Goal: Transaction & Acquisition: Book appointment/travel/reservation

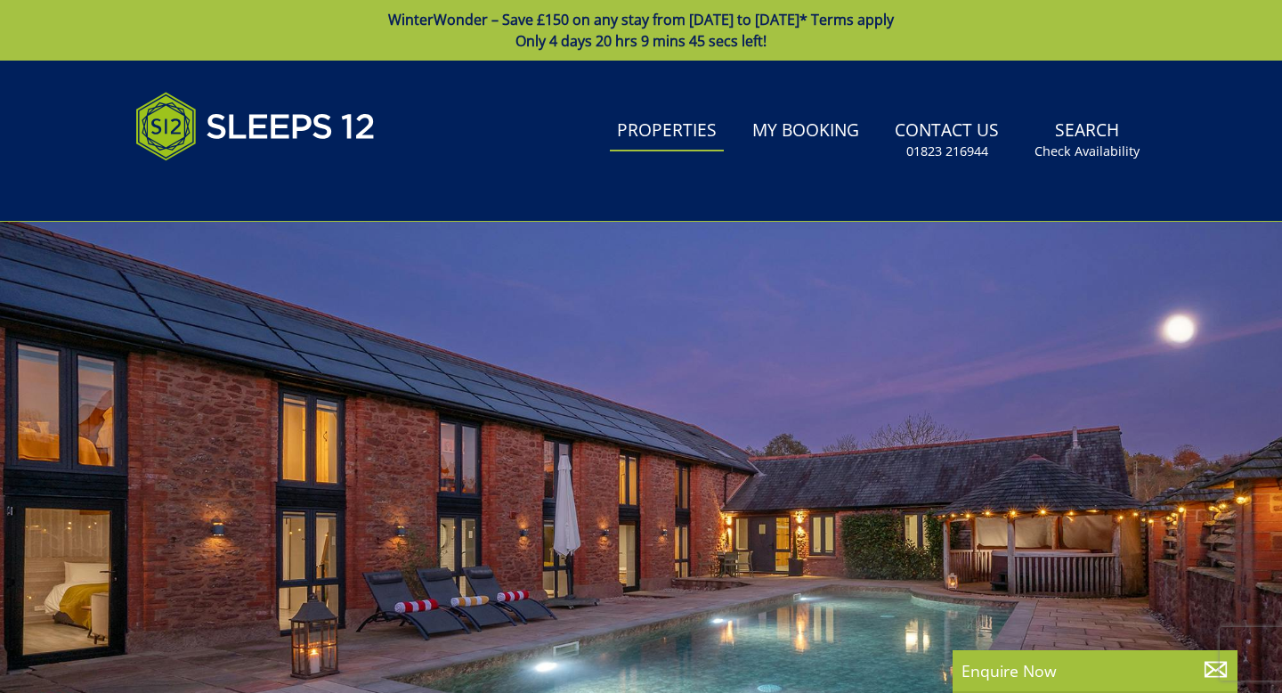
click at [677, 119] on link "Properties" at bounding box center [667, 131] width 114 height 40
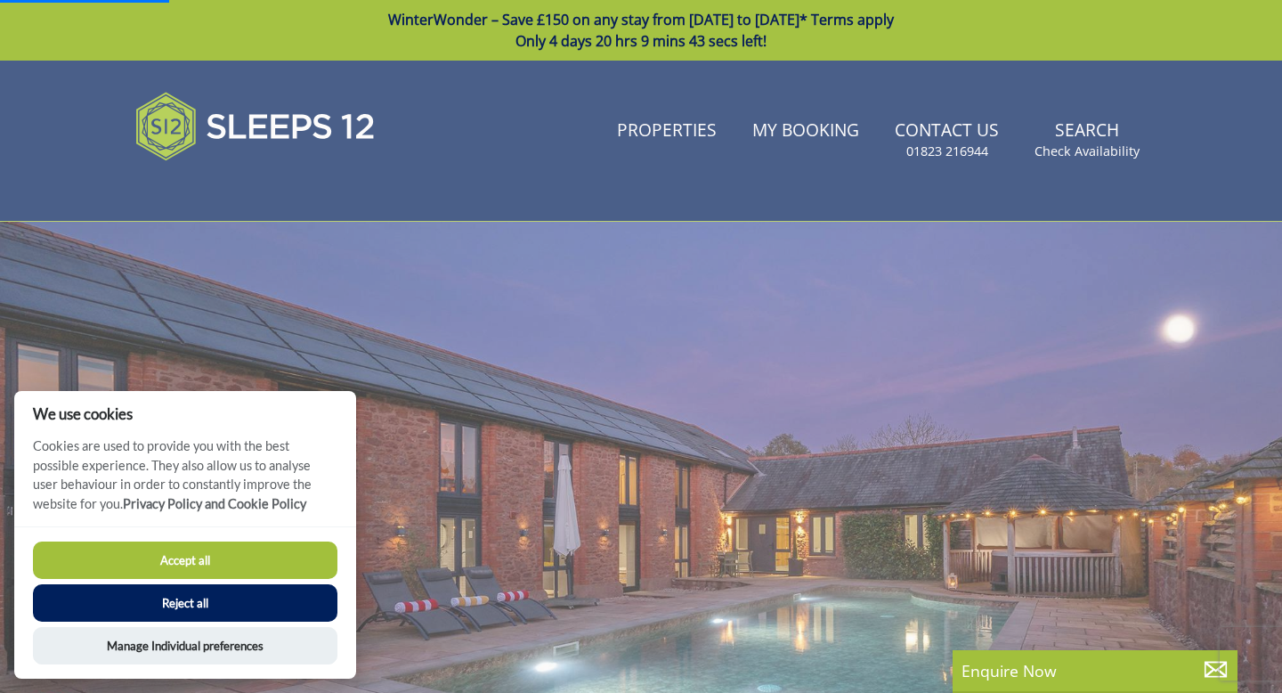
click at [214, 599] on button "Reject all" at bounding box center [185, 602] width 304 height 37
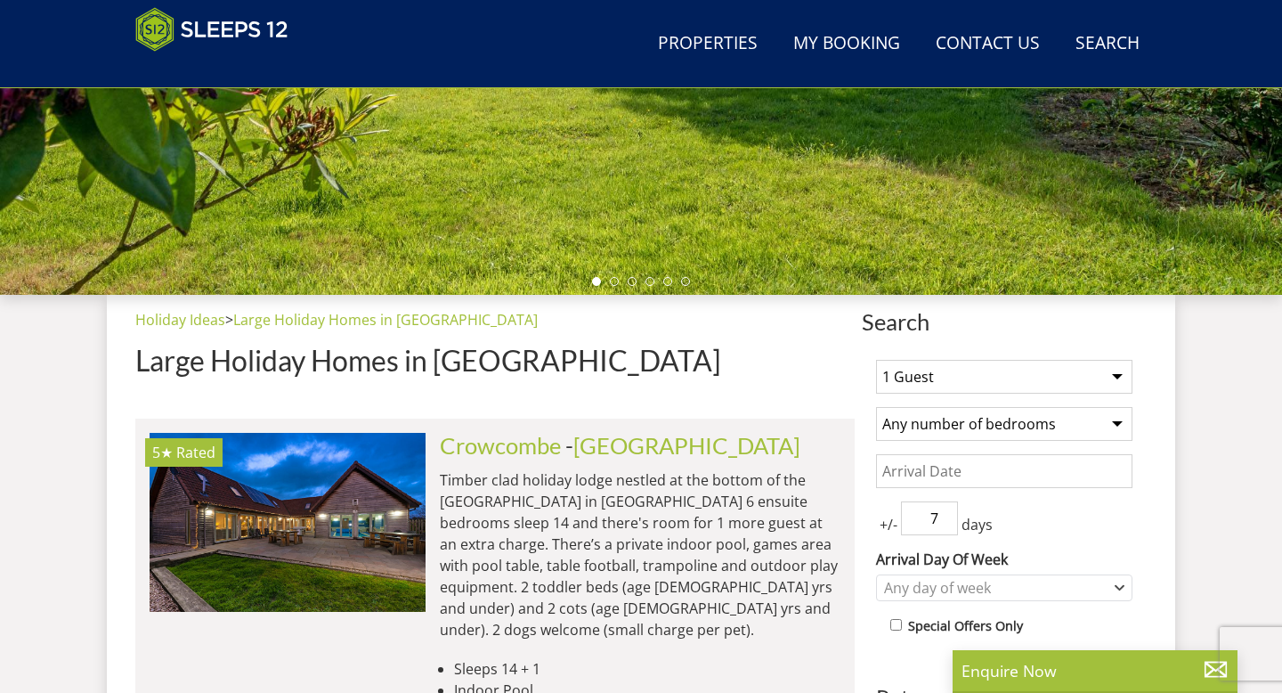
scroll to position [412, 0]
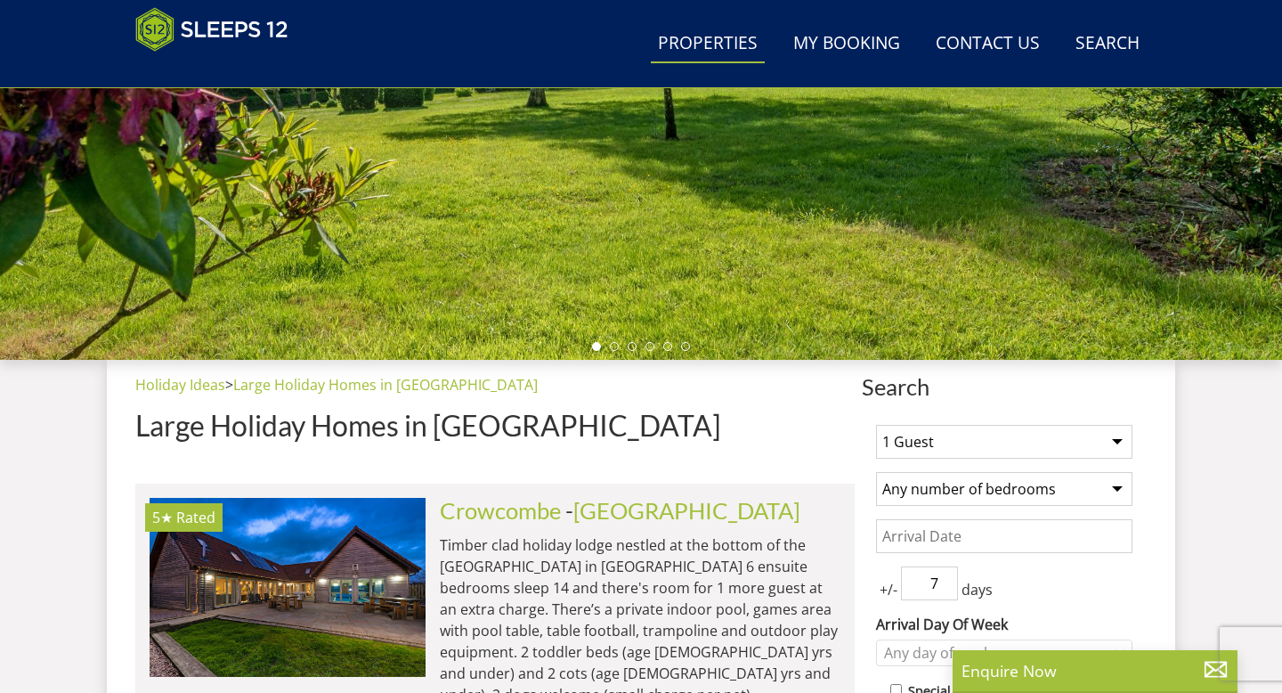
click at [699, 46] on link "Properties" at bounding box center [708, 44] width 114 height 40
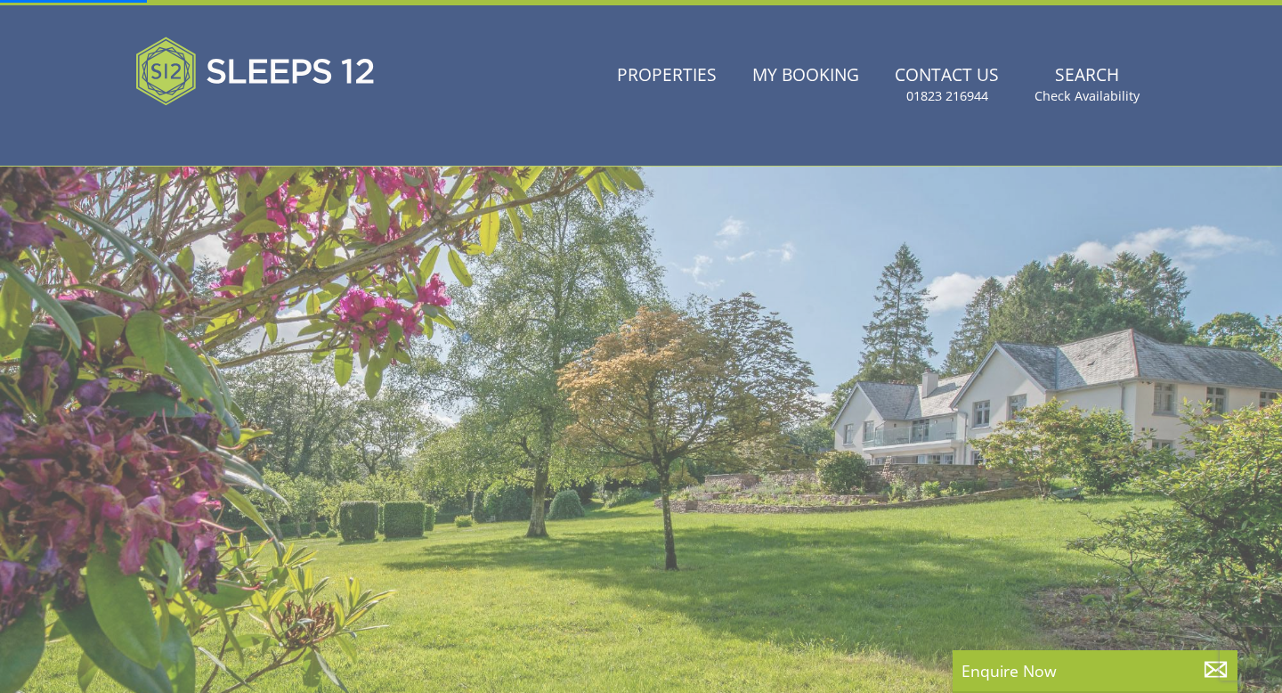
scroll to position [0, 0]
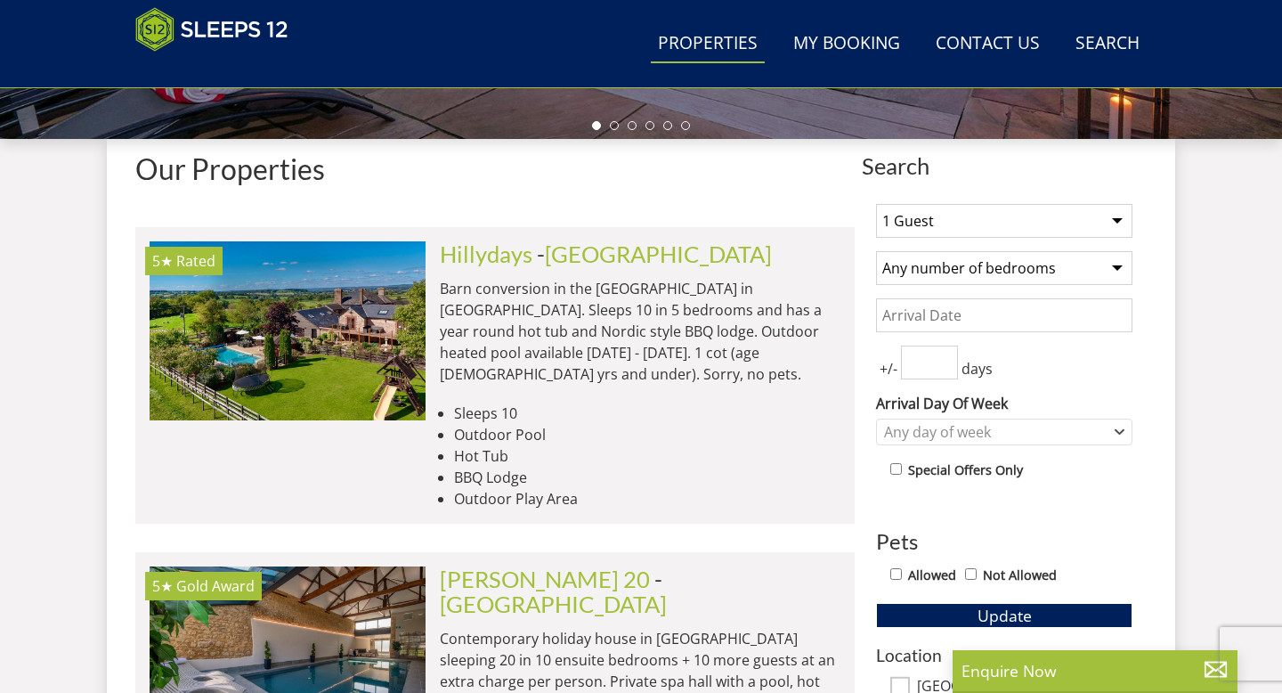
scroll to position [634, 0]
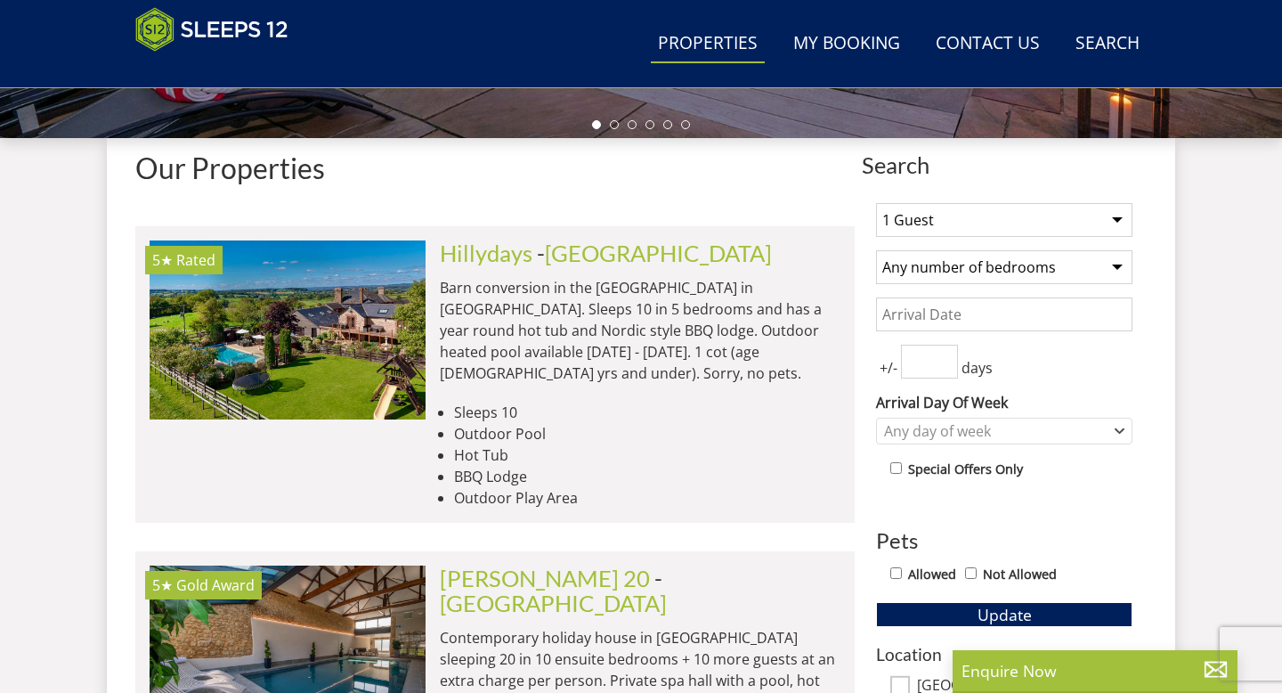
click at [1006, 223] on select "1 Guest 2 Guests 3 Guests 4 Guests 5 Guests 6 Guests 7 Guests 8 Guests 9 Guests…" at bounding box center [1004, 220] width 256 height 34
select select "15"
click at [1001, 269] on select "Any number of bedrooms 1 Bedroom 2 Bedrooms 3 Bedrooms 4 Bedrooms 5 Bedrooms 6 …" at bounding box center [1004, 267] width 256 height 34
click at [1010, 318] on input "Date" at bounding box center [1004, 314] width 256 height 34
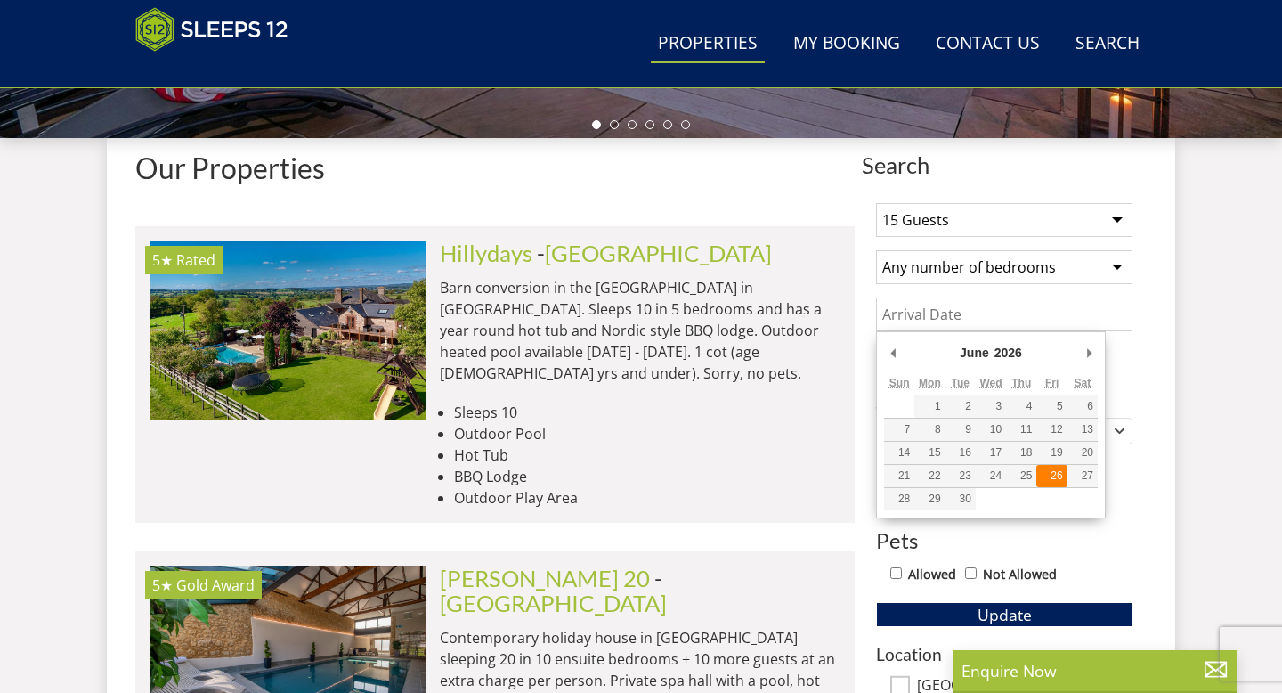
type input "[DATE]"
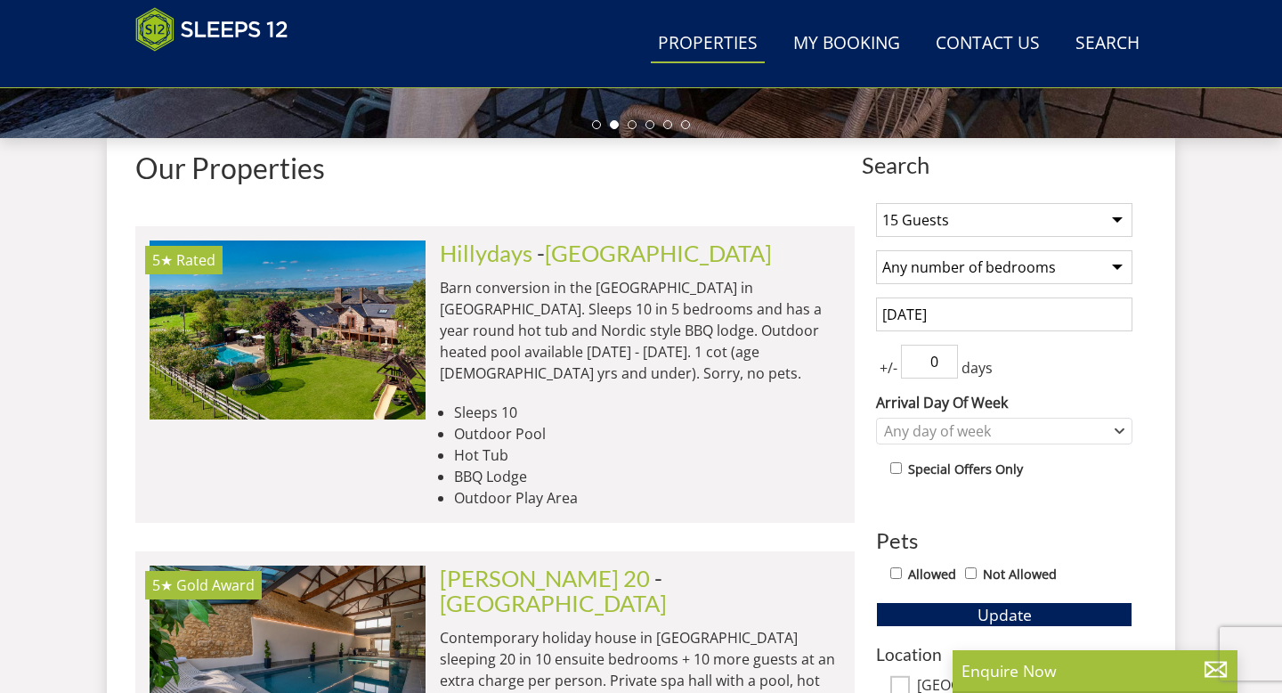
type input "0"
click at [945, 367] on input "0" at bounding box center [929, 362] width 57 height 34
click at [1064, 430] on div "Any day of week" at bounding box center [995, 431] width 231 height 20
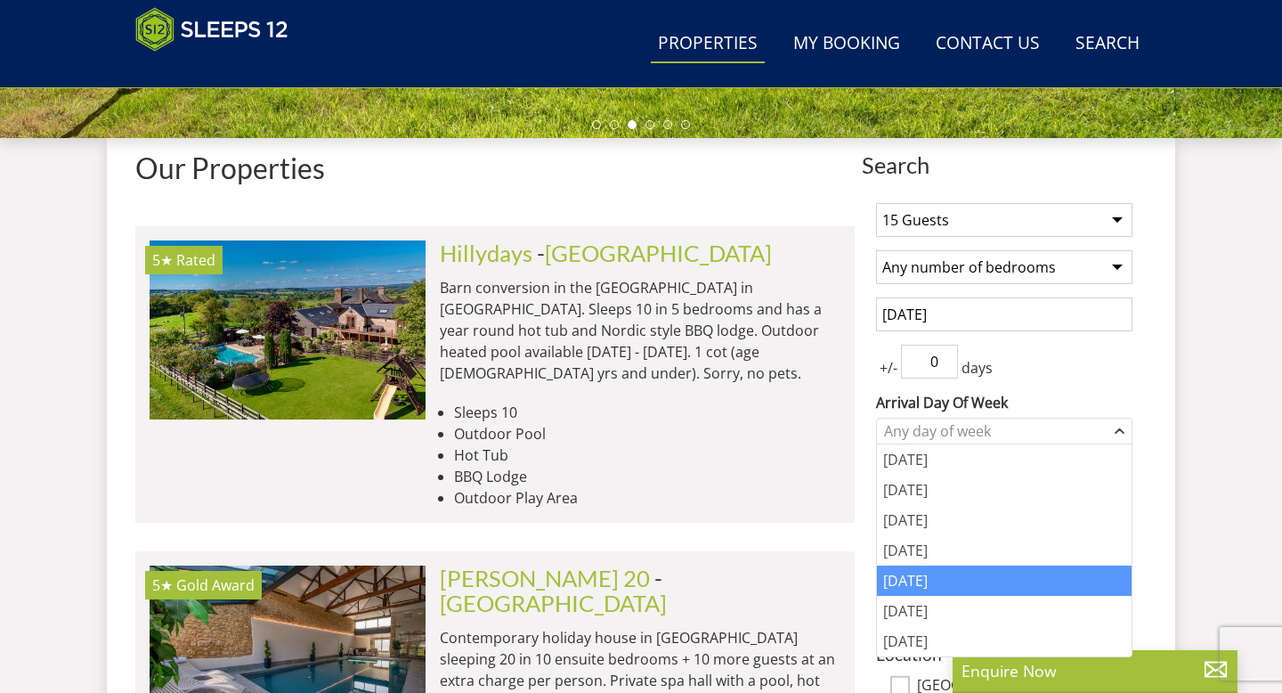
click at [950, 583] on div "[DATE]" at bounding box center [1004, 580] width 255 height 30
click at [985, 320] on input "[DATE]" at bounding box center [1004, 314] width 256 height 34
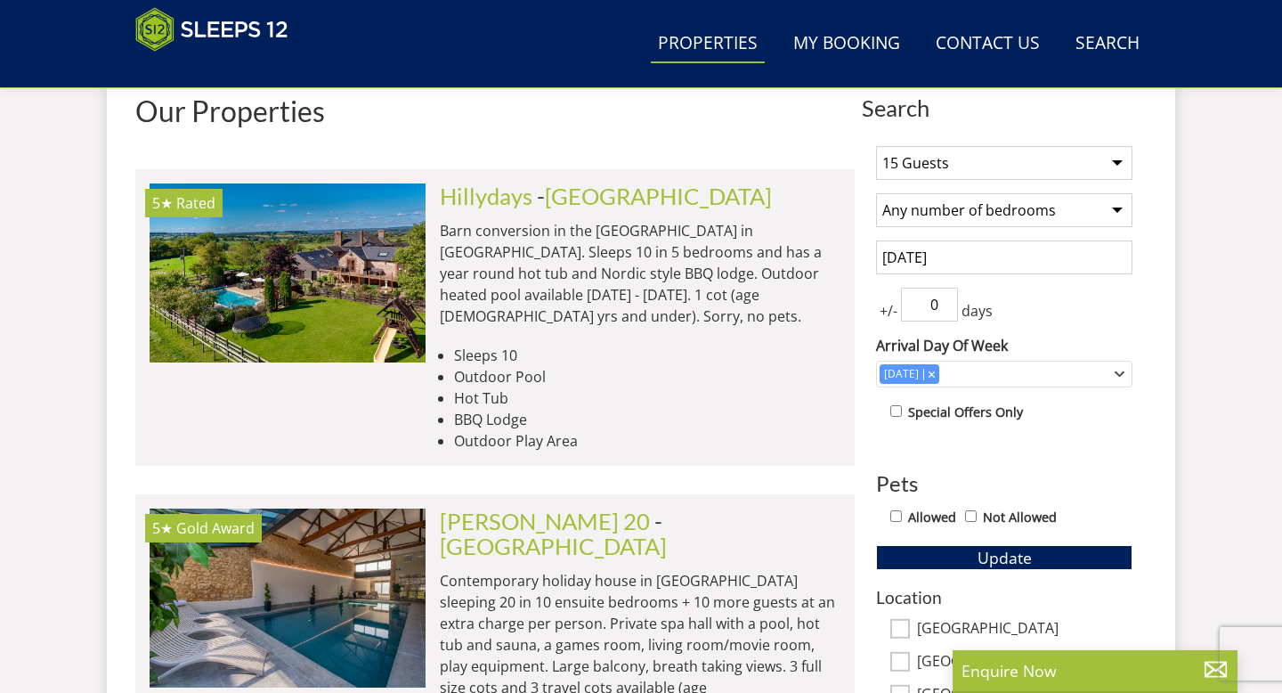
scroll to position [701, 0]
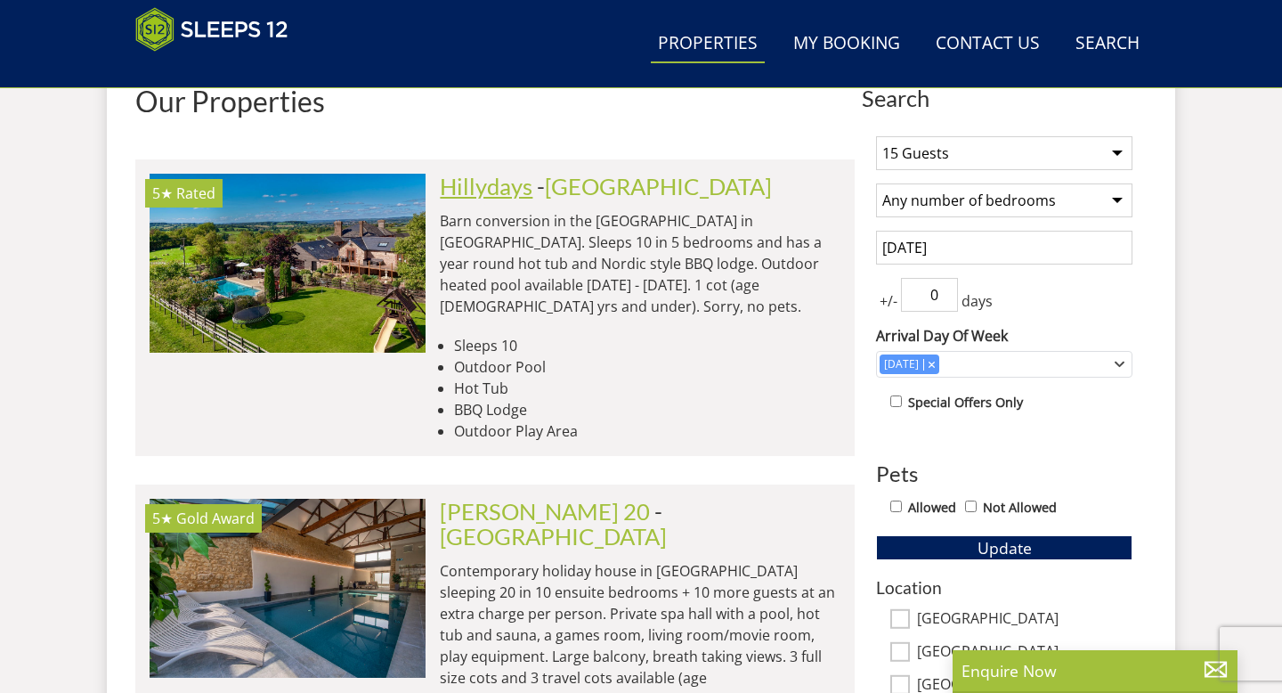
click at [508, 184] on link "Hillydays" at bounding box center [486, 186] width 93 height 27
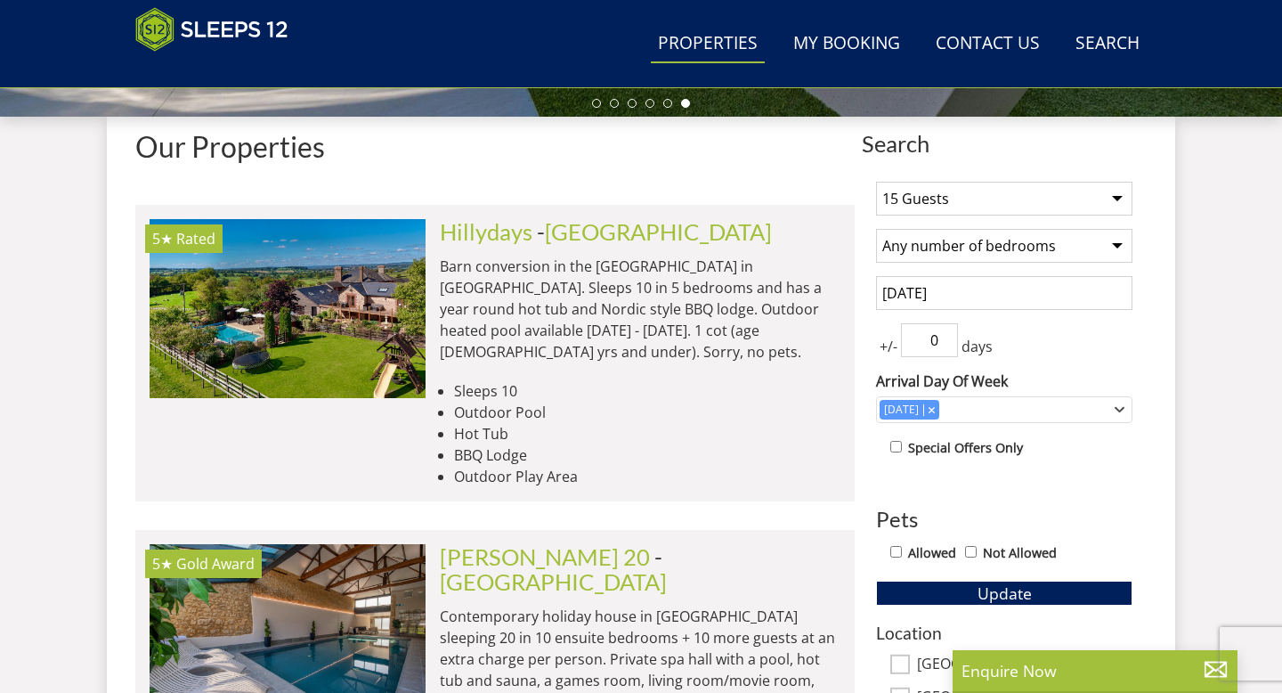
scroll to position [634, 0]
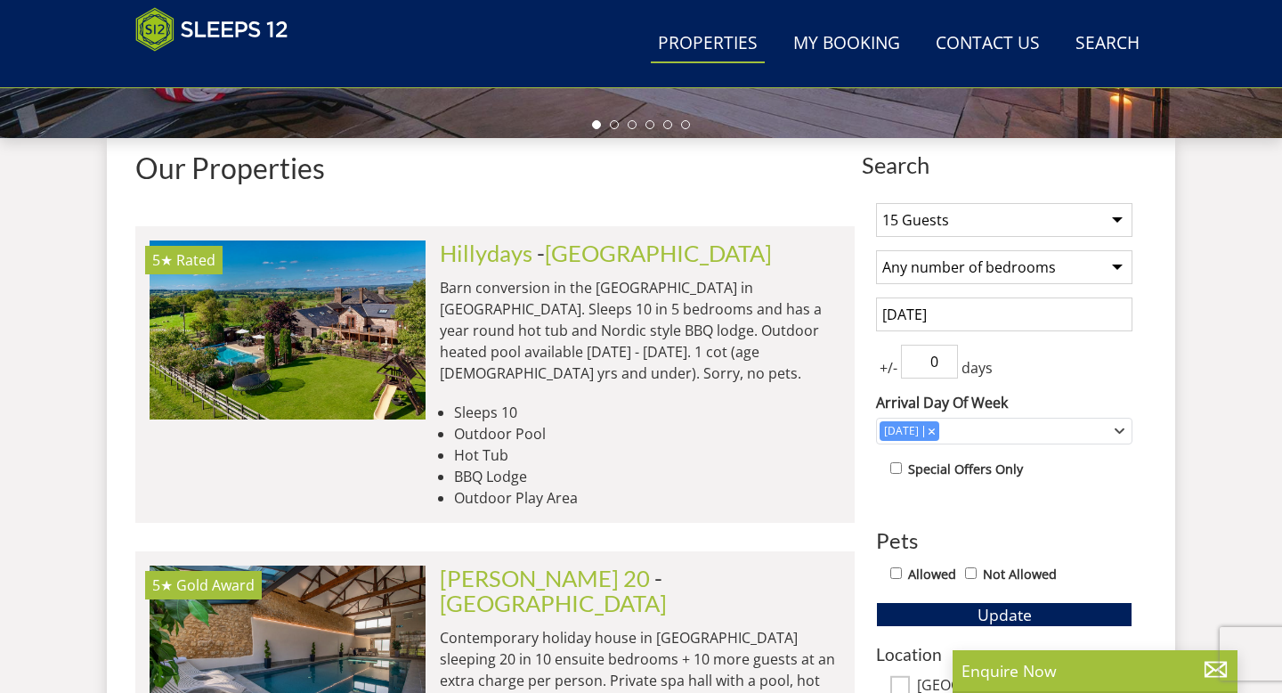
click at [905, 166] on span "Search" at bounding box center [1004, 164] width 285 height 25
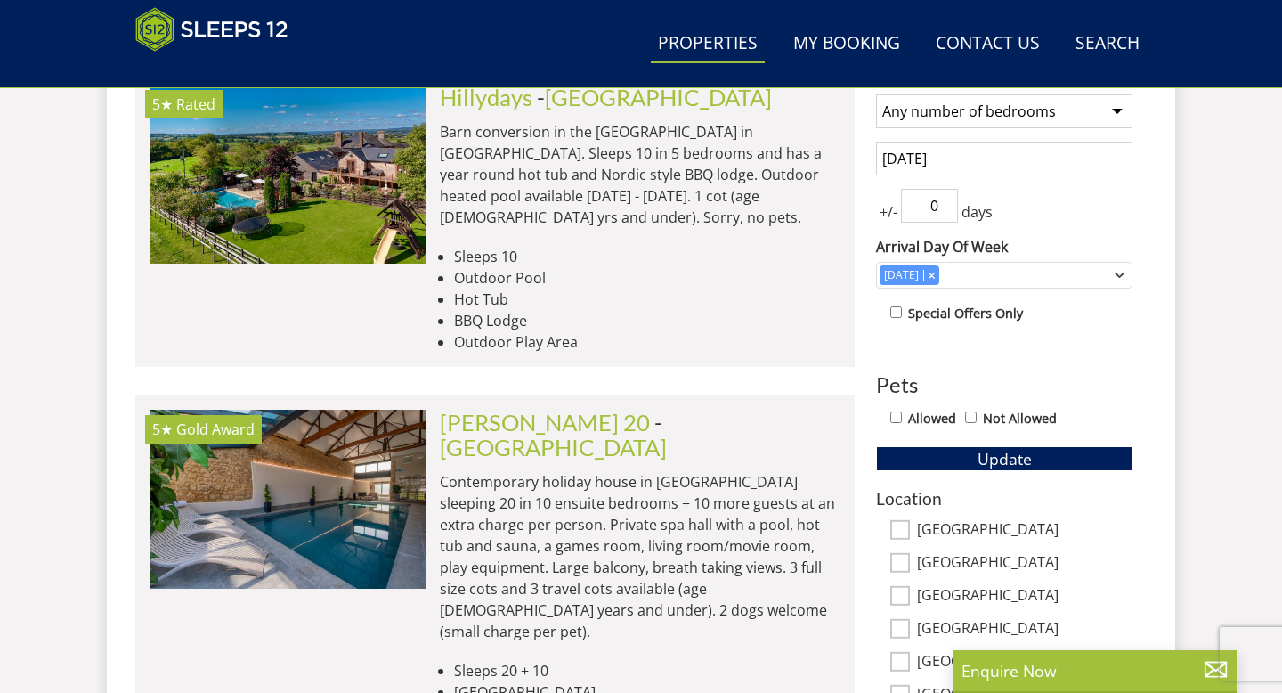
scroll to position [797, 0]
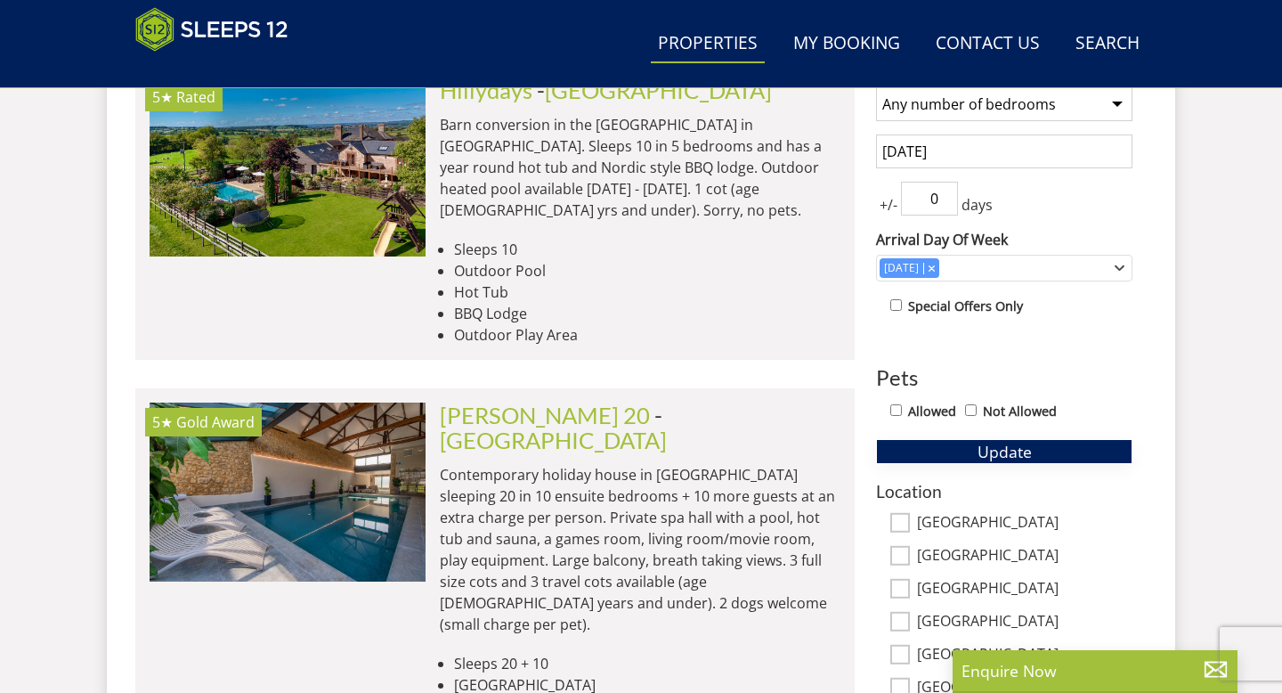
click at [999, 446] on span "Update" at bounding box center [1004, 451] width 54 height 21
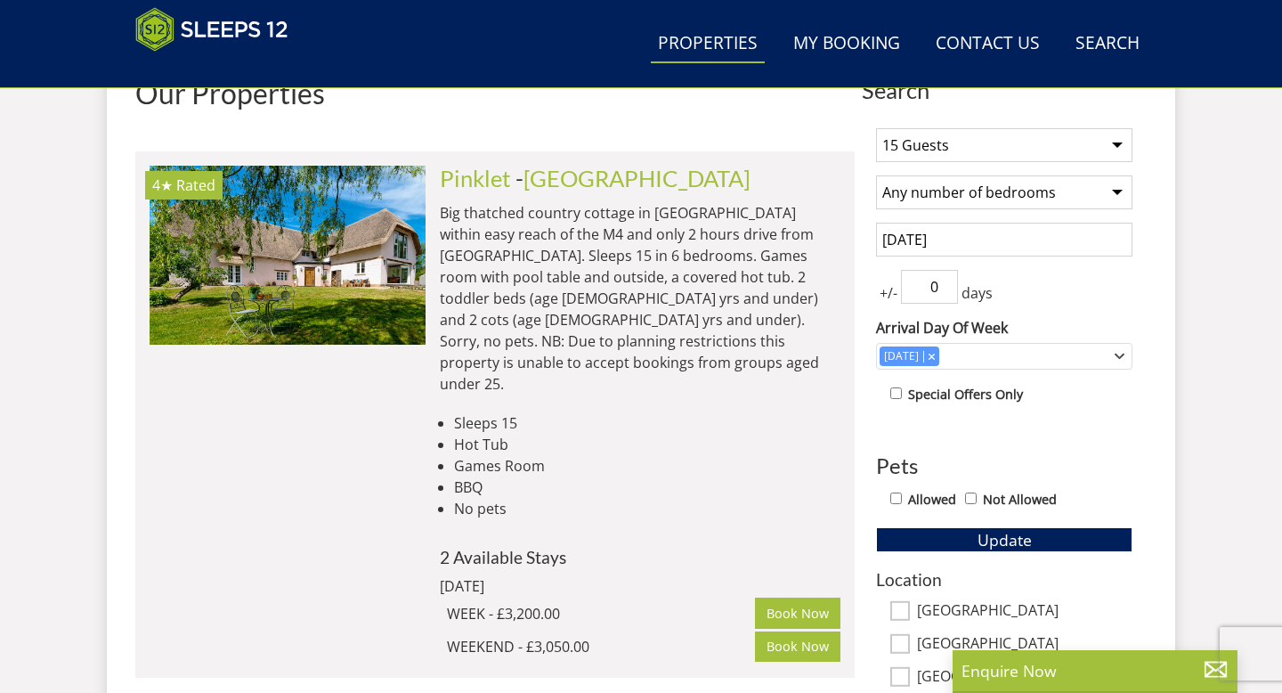
scroll to position [701, 0]
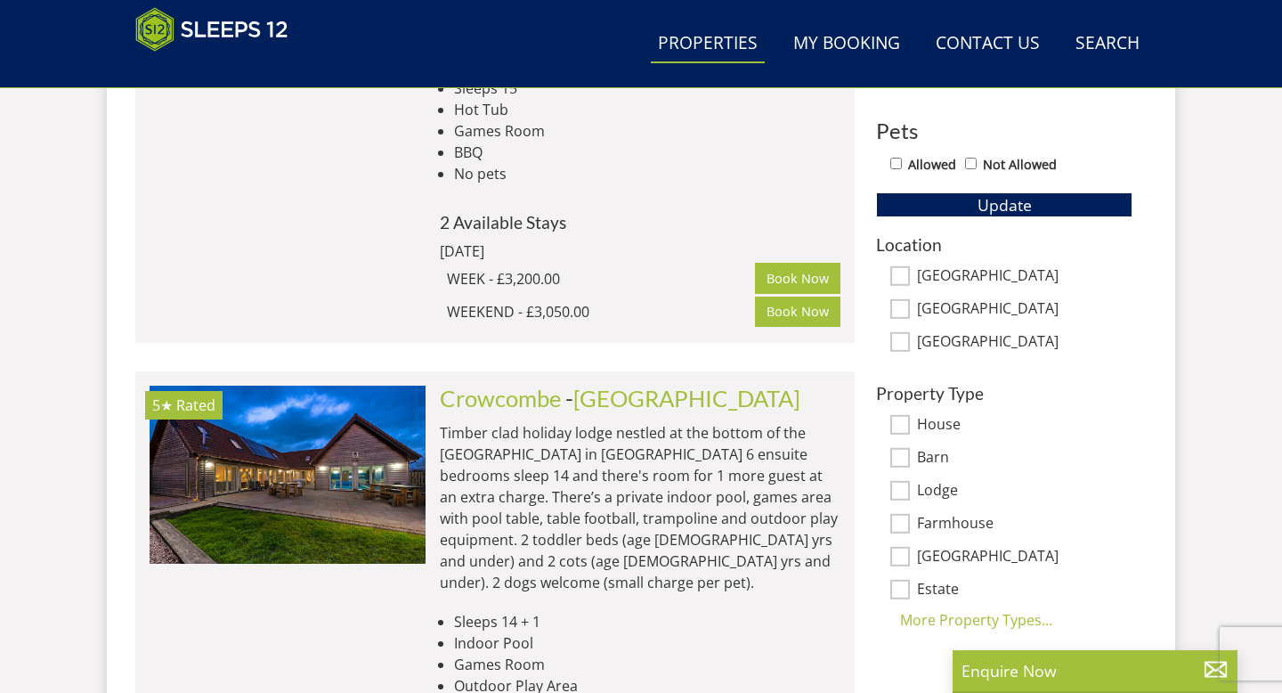
click at [794, 479] on p "Timber clad holiday lodge nestled at the bottom of the [GEOGRAPHIC_DATA] in [GE…" at bounding box center [640, 507] width 401 height 171
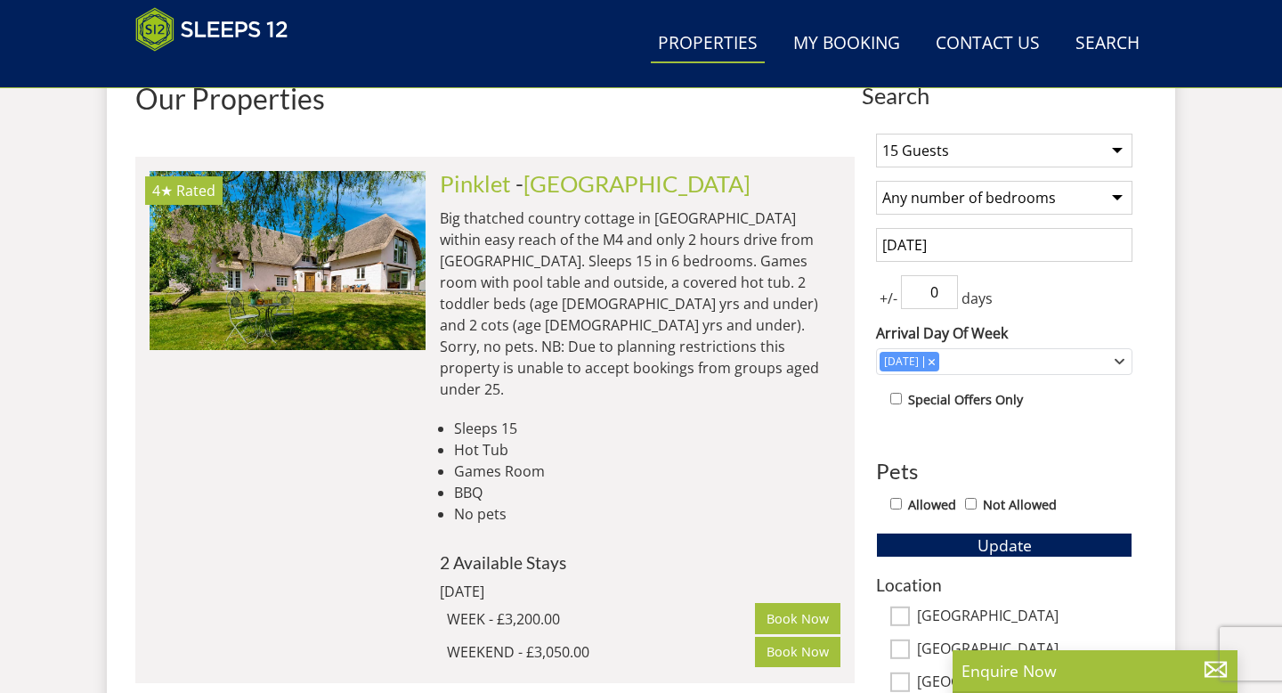
scroll to position [702, 0]
click at [477, 183] on link "Pinklet" at bounding box center [475, 184] width 71 height 27
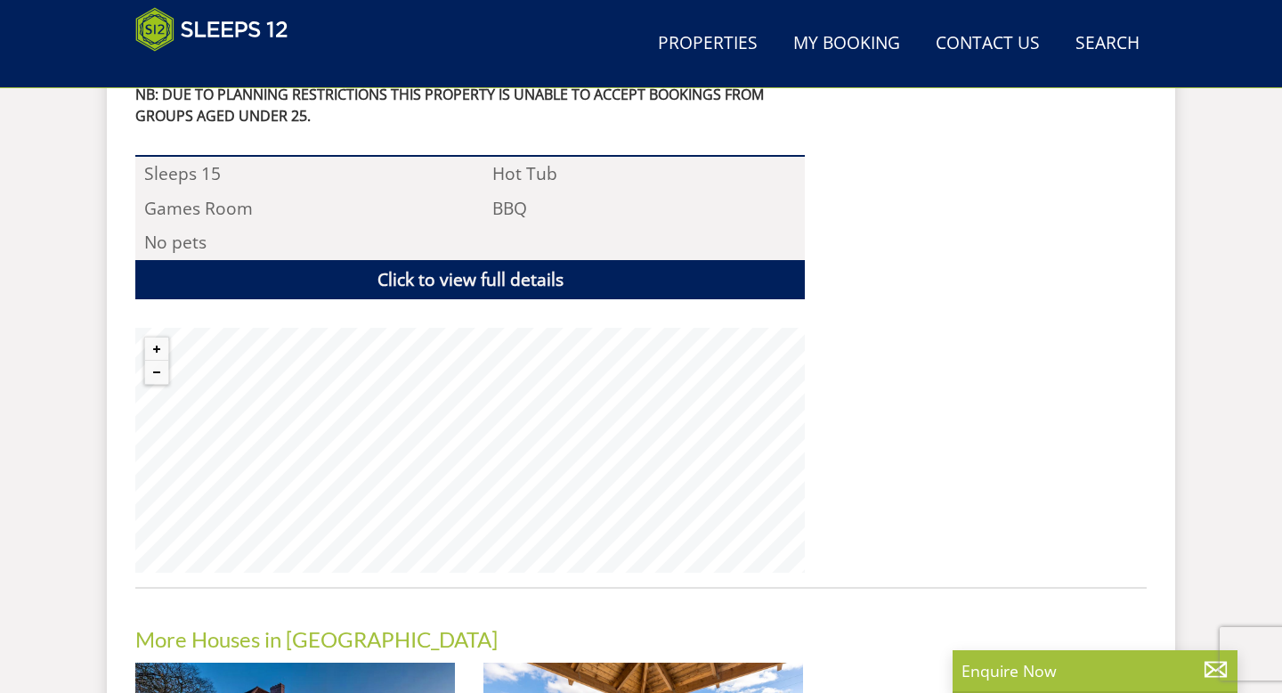
scroll to position [1294, 0]
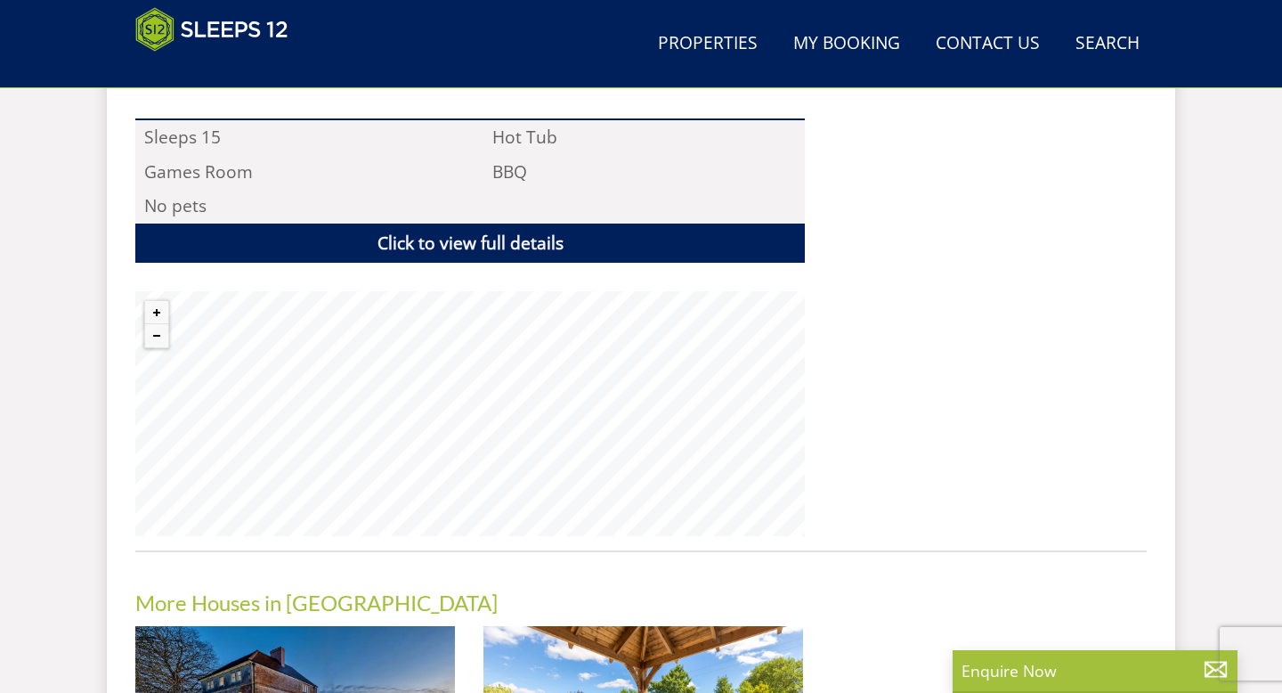
drag, startPoint x: 898, startPoint y: 428, endPoint x: 892, endPoint y: 375, distance: 53.8
click at [892, 374] on div ""⭐⭐⭐⭐⭐ Loved the hot tub! Children had amazing fun with garden toys, swingball …" at bounding box center [983, 61] width 328 height 951
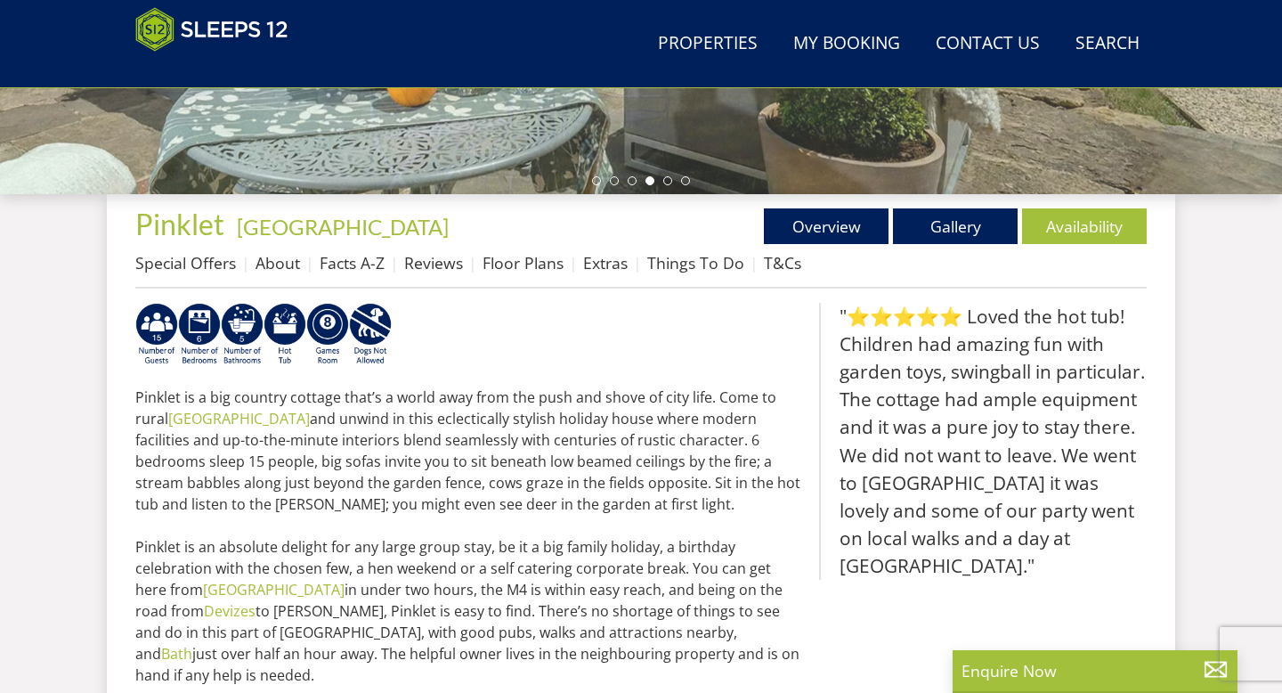
scroll to position [577, 0]
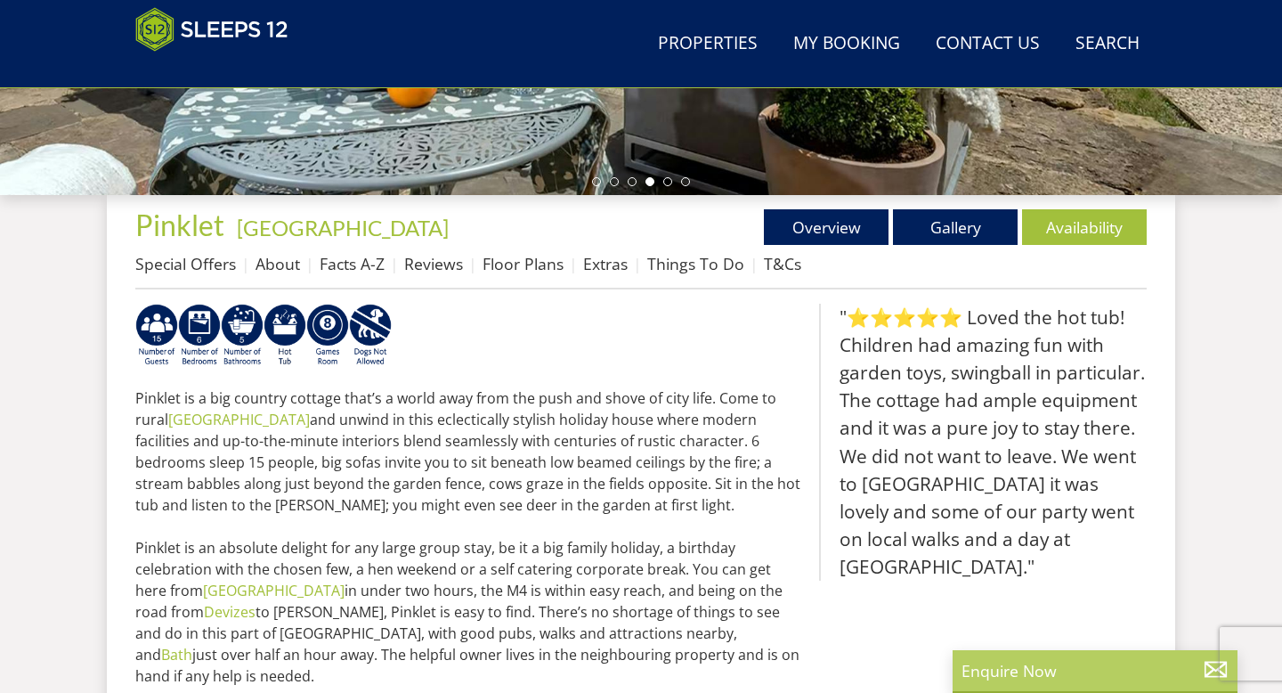
click at [1019, 680] on p "Enquire Now" at bounding box center [1094, 670] width 267 height 23
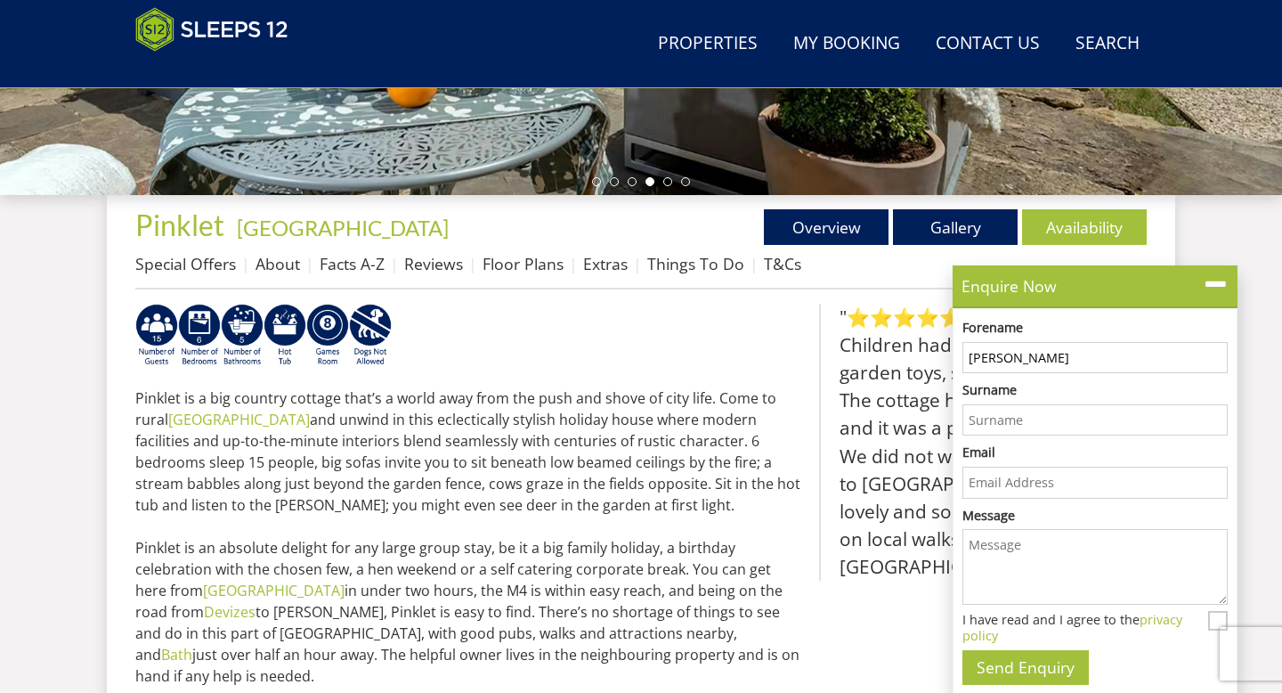
type input "[PERSON_NAME]"
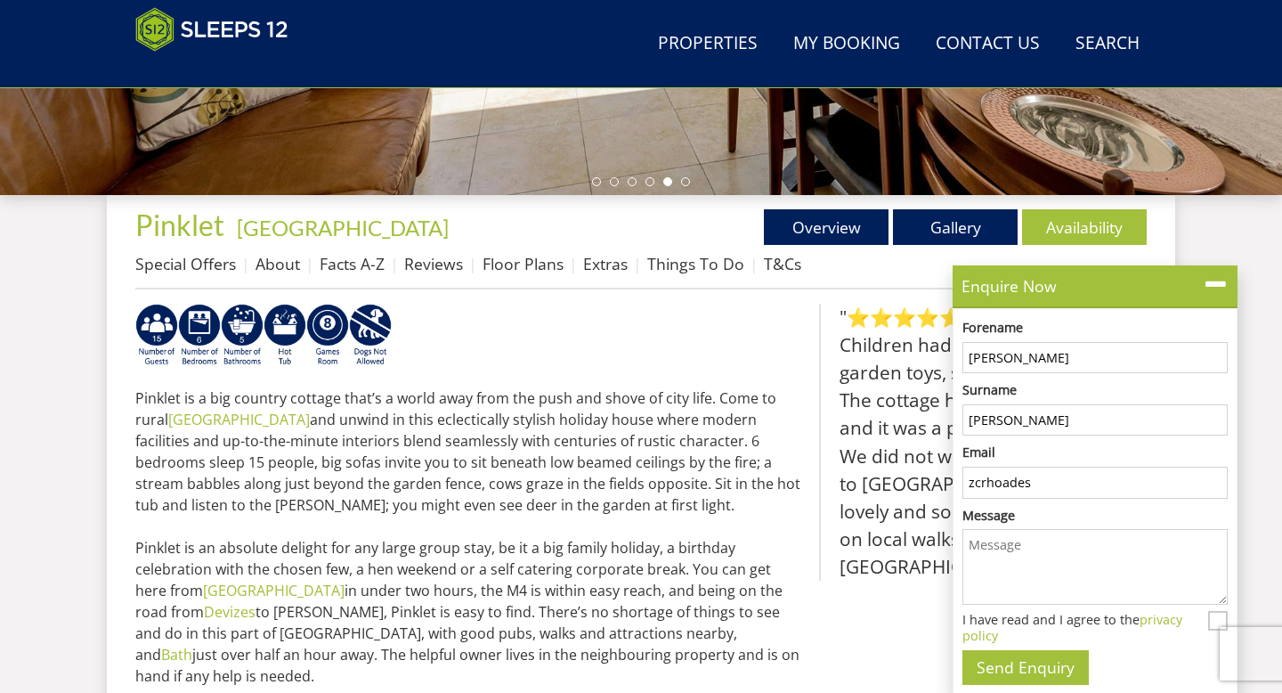
click at [1066, 485] on input "zcrhoades" at bounding box center [1094, 482] width 265 height 32
type input "[EMAIL_ADDRESS][DOMAIN_NAME]"
paste textarea "Hi there, I hope you are well! I am organising my friends hen do for the weeken…"
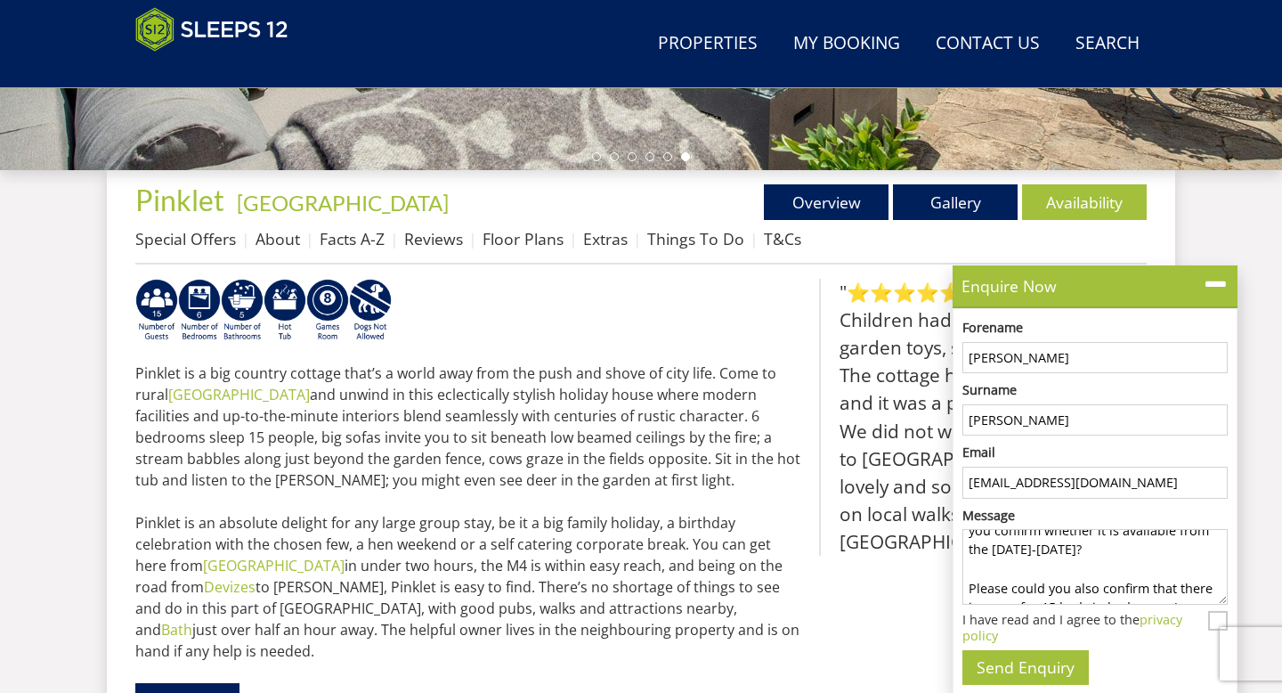
scroll to position [217, 0]
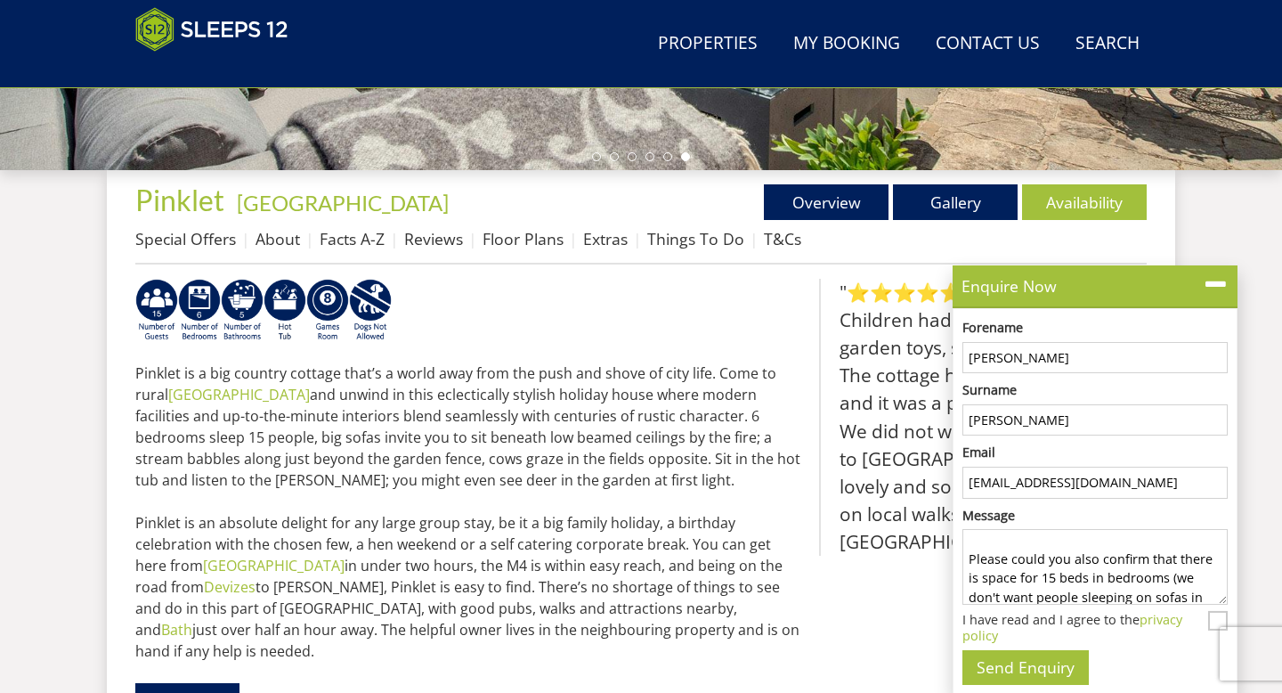
drag, startPoint x: 1039, startPoint y: 573, endPoint x: 1151, endPoint y: 558, distance: 113.2
click at [1151, 558] on textarea "Hi there, I hope you are well! I am organising my friends hen do for the weeken…" at bounding box center [1094, 567] width 265 height 76
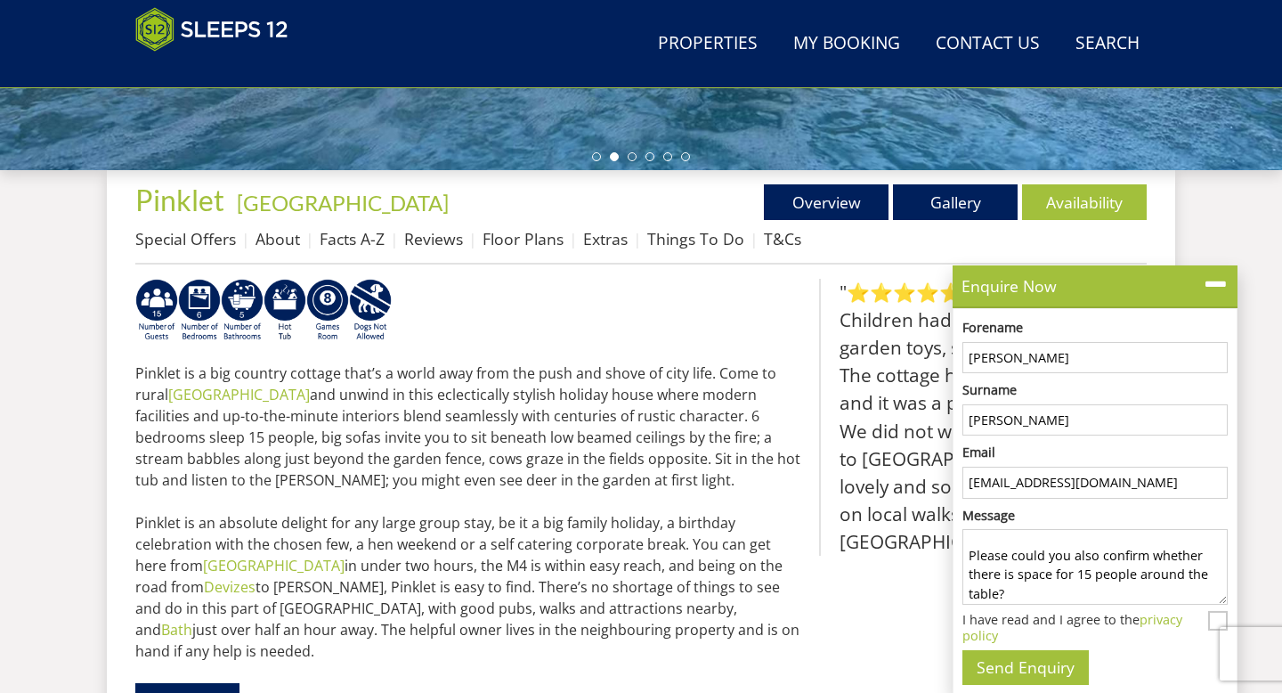
scroll to position [220, 0]
click at [1046, 595] on textarea "Hi there, I hope you are well! I am organising my friends hen do for the weeken…" at bounding box center [1094, 567] width 265 height 76
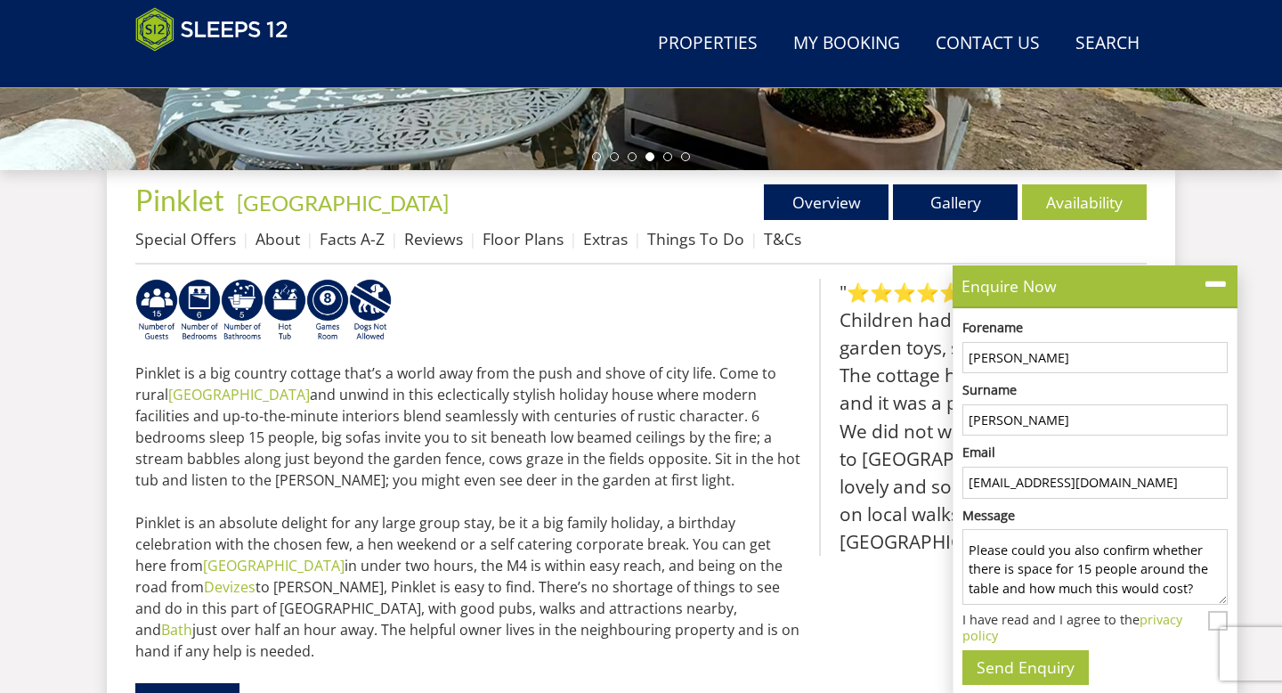
scroll to position [0, 0]
drag, startPoint x: 1034, startPoint y: 591, endPoint x: 965, endPoint y: 504, distance: 111.5
click at [965, 504] on form "Forename Zoe Surname [PERSON_NAME] Email [EMAIL_ADDRESS][DOMAIN_NAME] Message H…" at bounding box center [1094, 497] width 283 height 376
click at [1035, 571] on textarea "Hi there, I hope you are well! I am organising my friends hen do for the weeken…" at bounding box center [1094, 567] width 265 height 76
type textarea "Hi there, I hope you are well! I am organising my friends hen do for the weeken…"
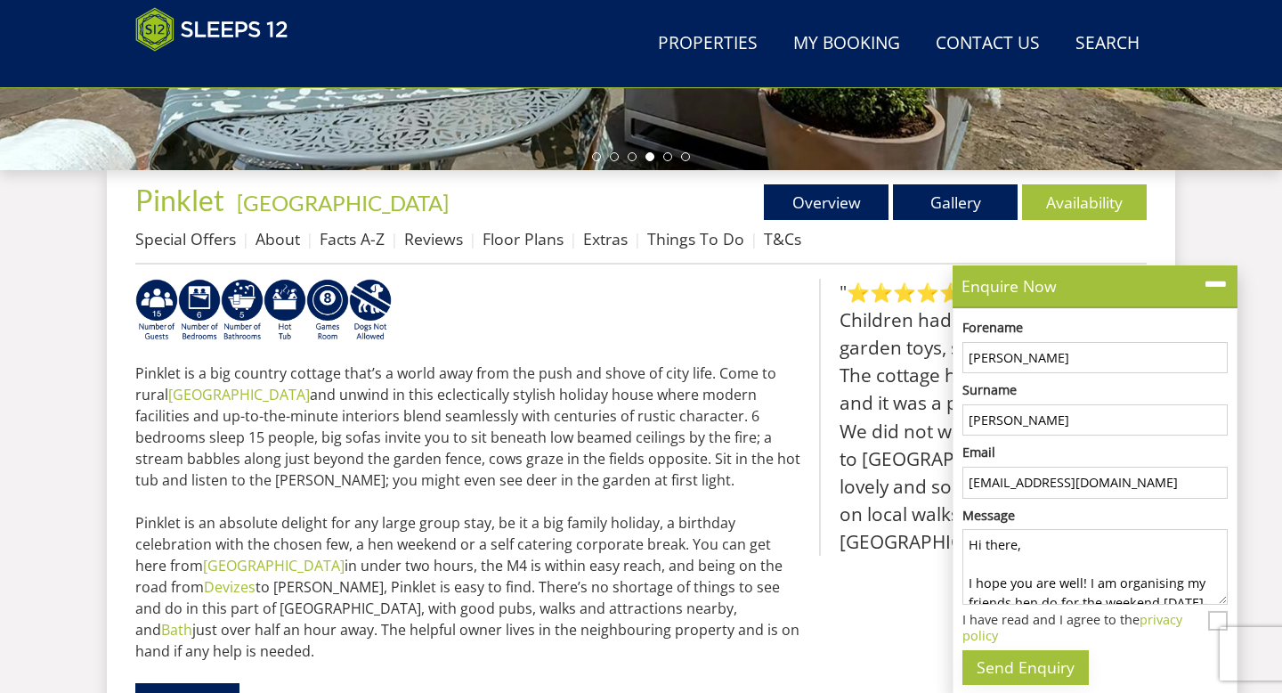
click at [1025, 660] on button "Send Enquiry" at bounding box center [1025, 667] width 126 height 35
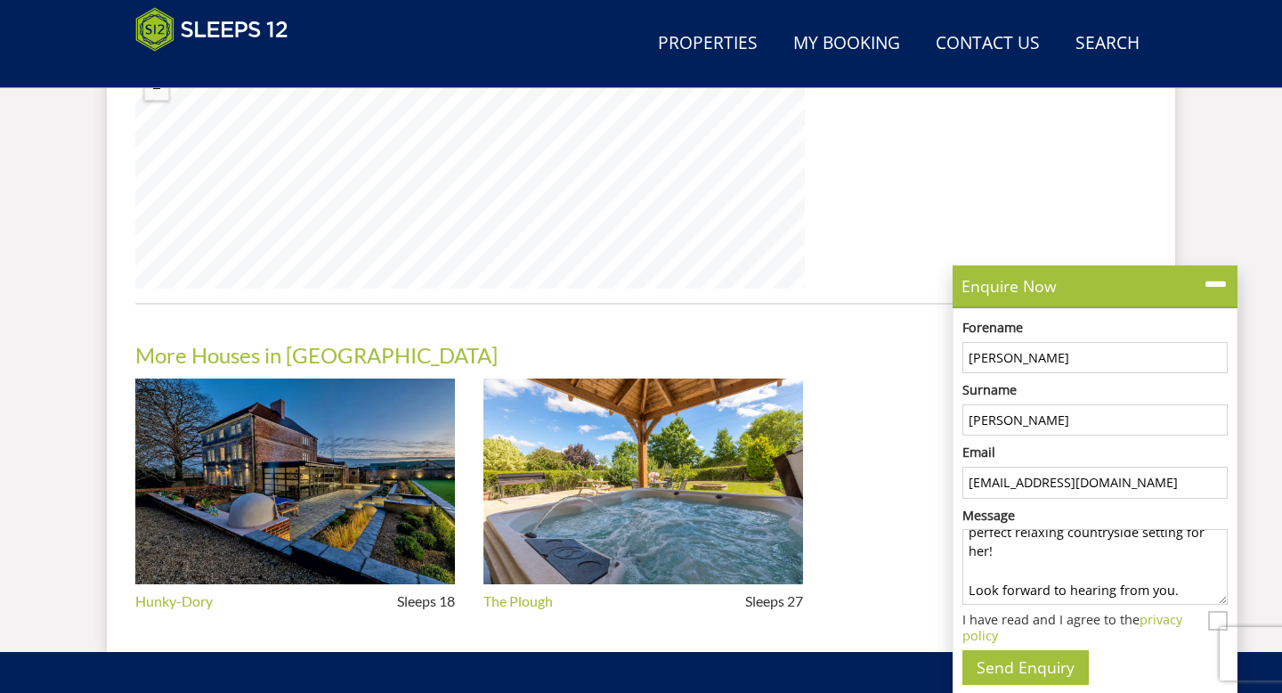
scroll to position [1664, 0]
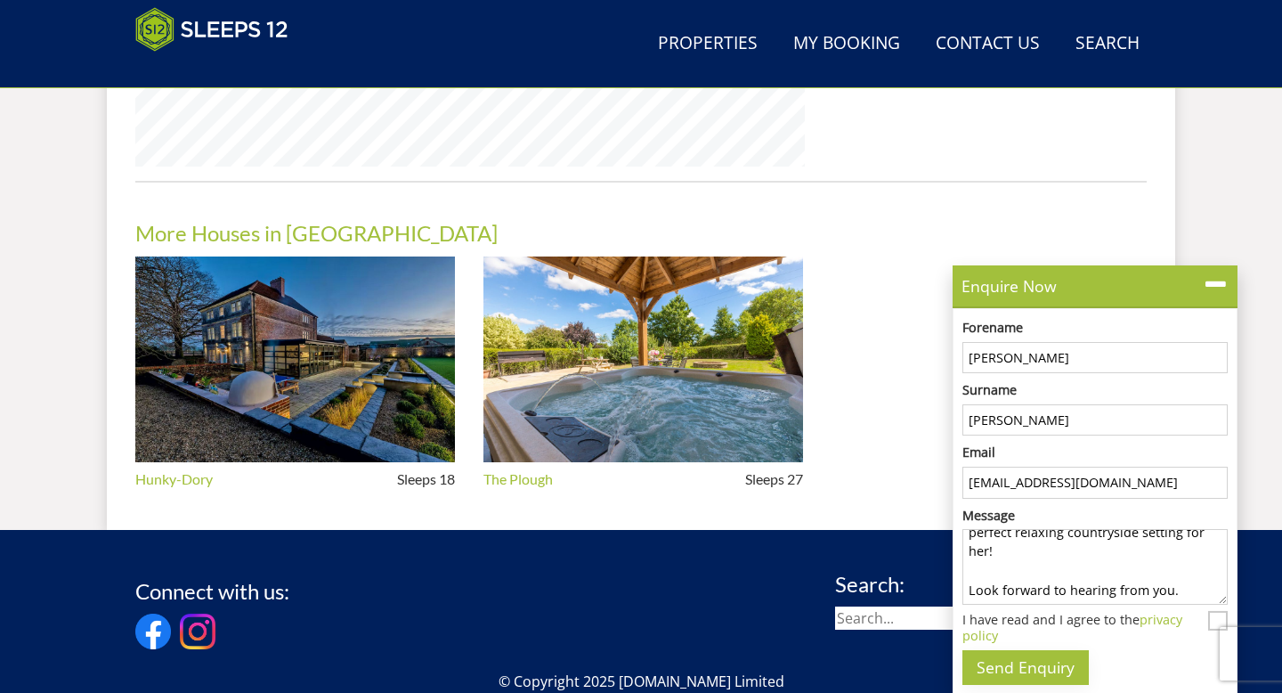
click at [1022, 667] on button "Send Enquiry" at bounding box center [1025, 667] width 126 height 35
click at [1220, 617] on input "I have read and I agree to the privacy policy" at bounding box center [1218, 621] width 20 height 20
checkbox input "true"
click at [998, 680] on button "Send Enquiry" at bounding box center [1025, 667] width 126 height 35
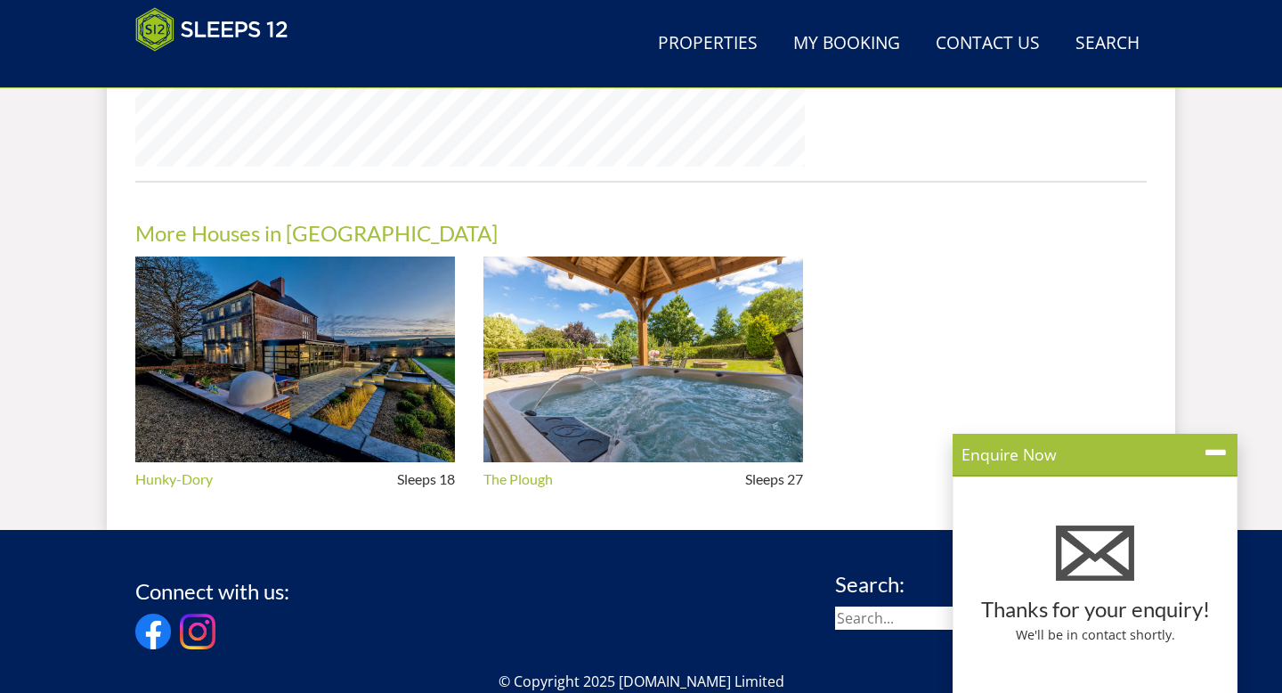
click at [909, 256] on ul "Hunky-Dory Sleeps 18 The Plough Sleeps 27" at bounding box center [640, 375] width 1011 height 238
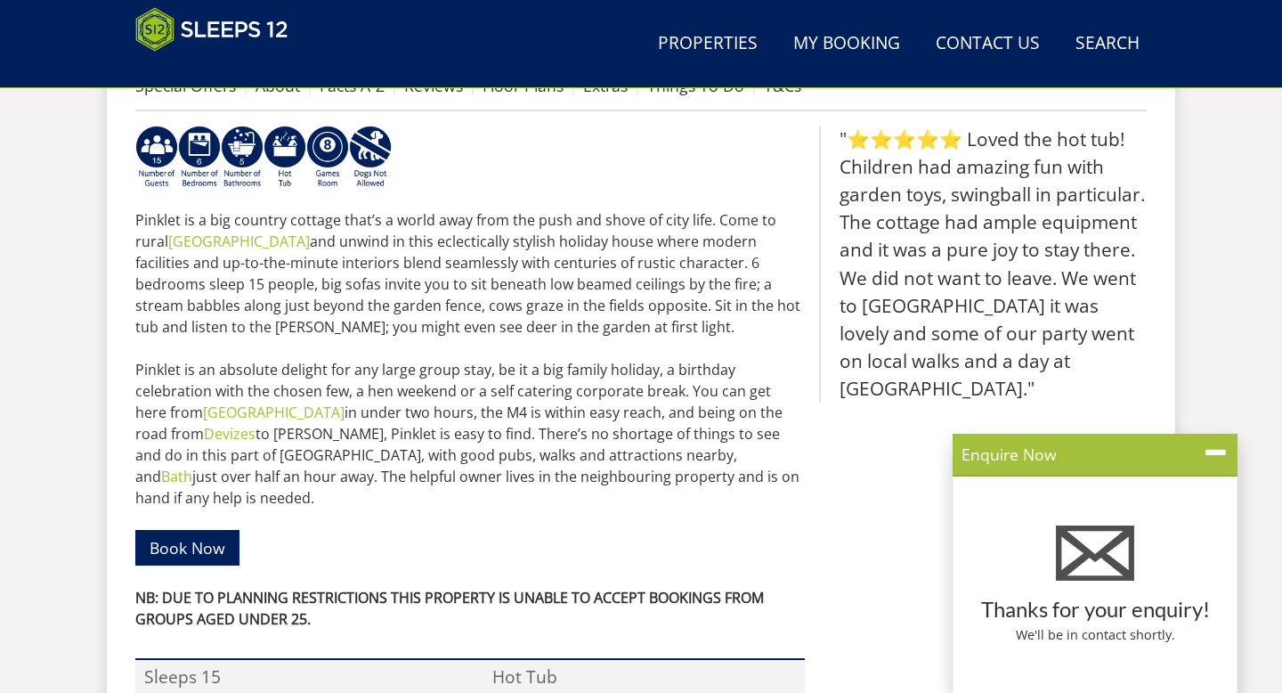
scroll to position [0, 0]
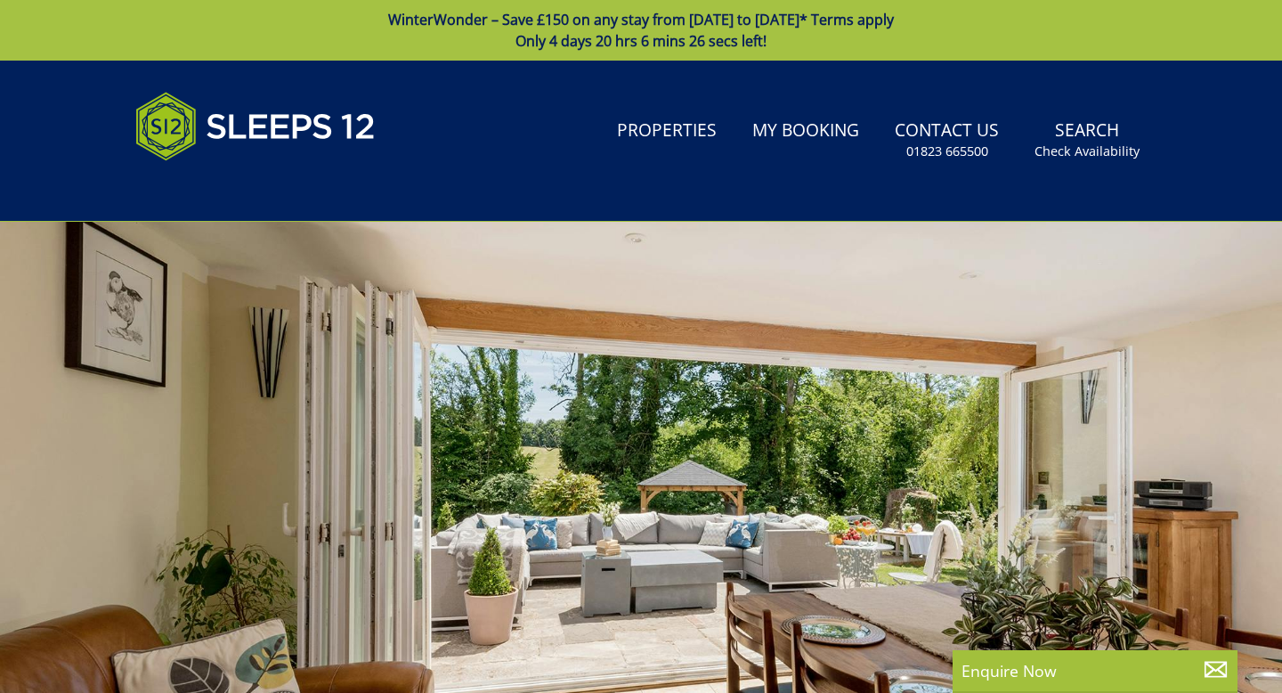
select select "15"
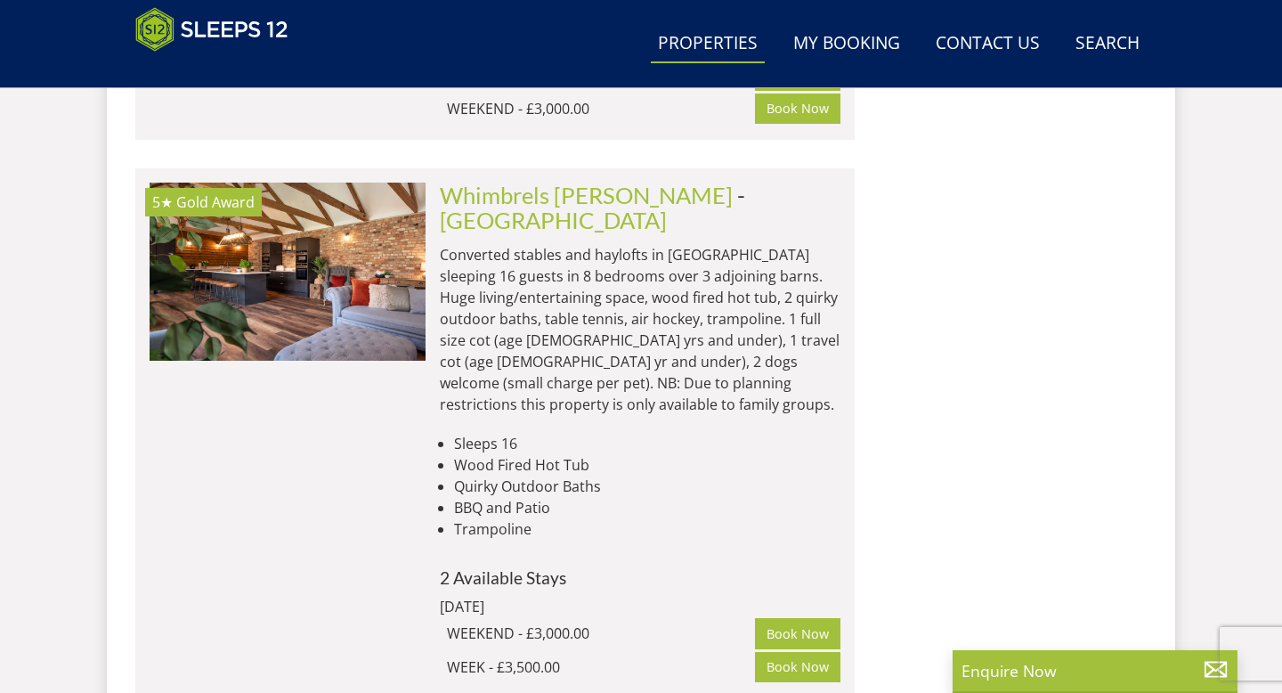
scroll to position [1786, 0]
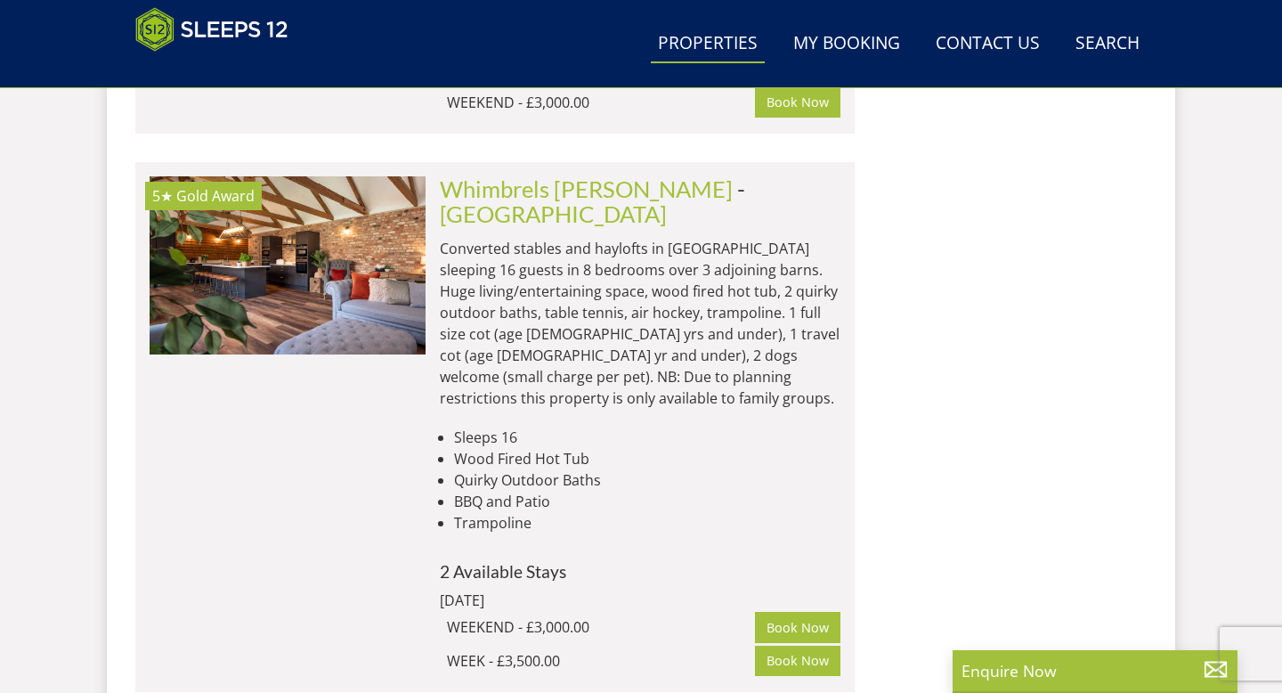
click at [619, 513] on div "Whimbrels [GEOGRAPHIC_DATA] - [GEOGRAPHIC_DATA] Converted stables and haylofts …" at bounding box center [633, 426] width 415 height 501
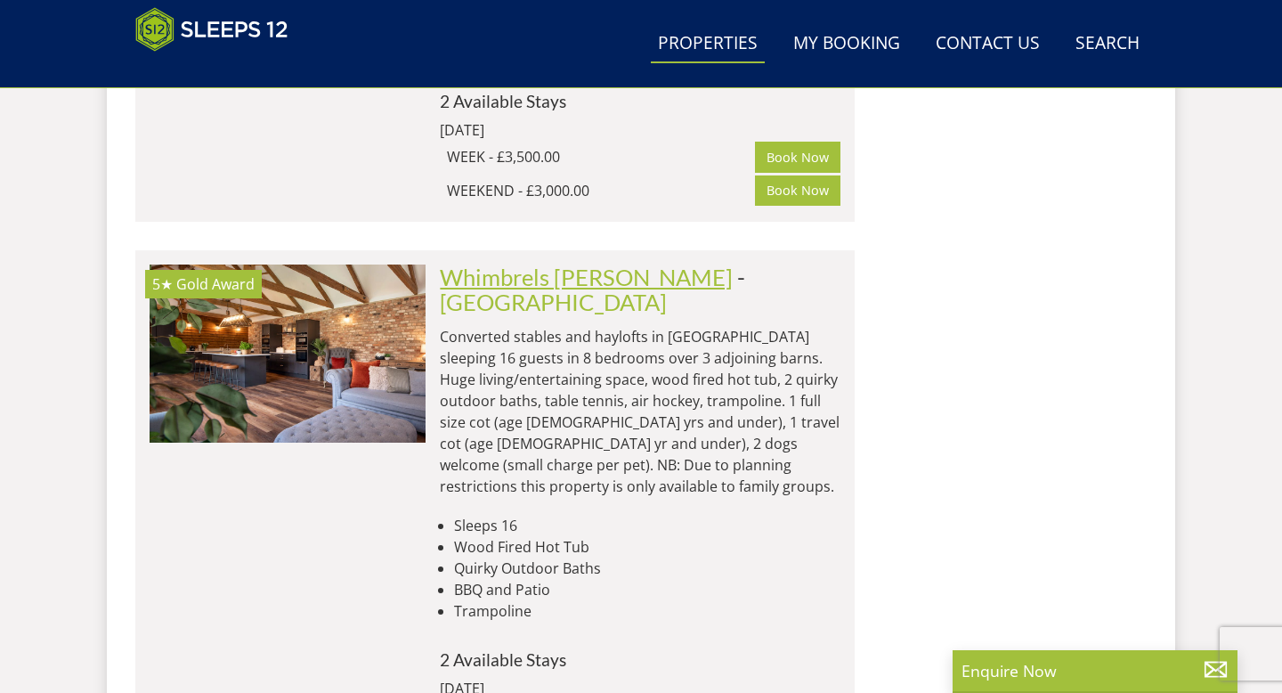
click at [484, 264] on link "Whimbrels [PERSON_NAME]" at bounding box center [586, 277] width 293 height 27
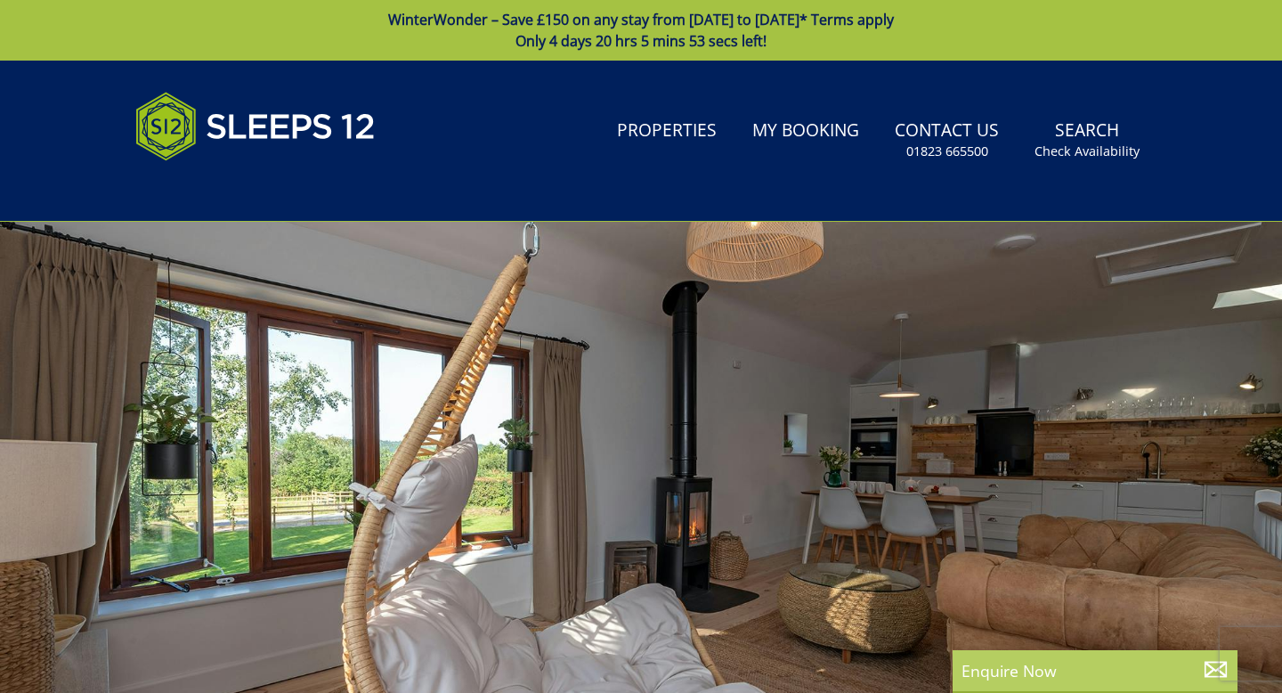
click at [1042, 662] on p "Enquire Now" at bounding box center [1094, 670] width 267 height 23
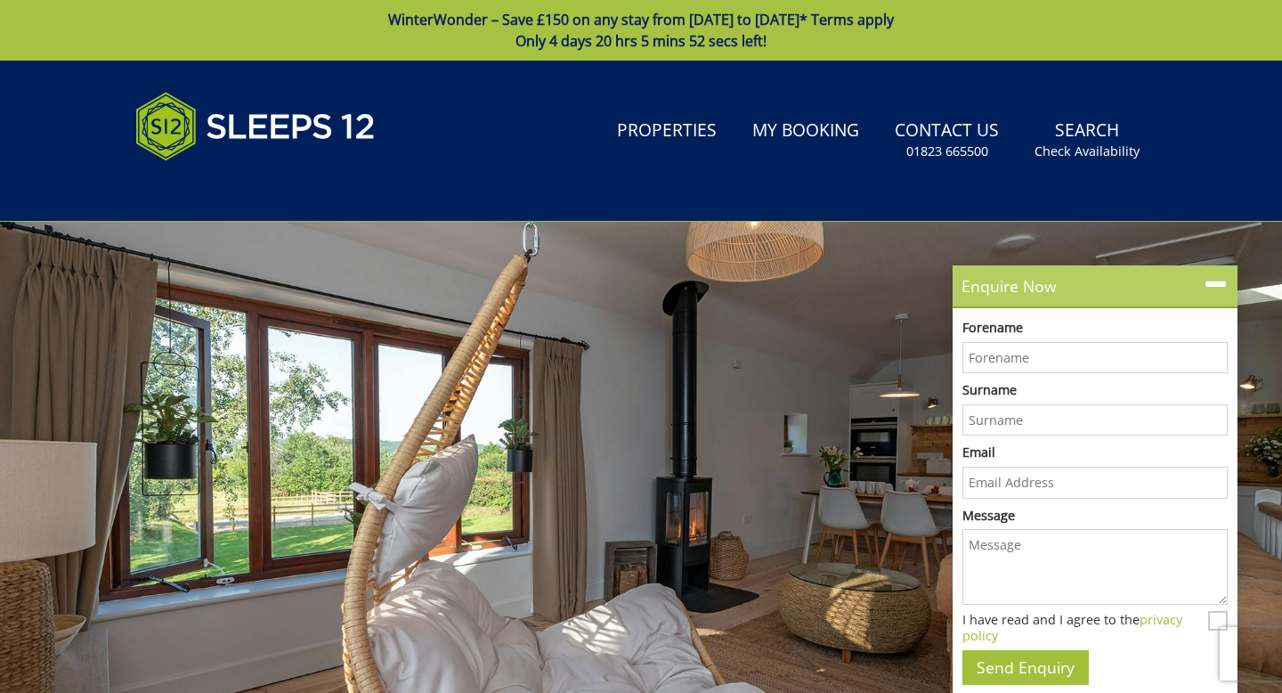
click at [1220, 281] on icon at bounding box center [1216, 285] width 26 height 26
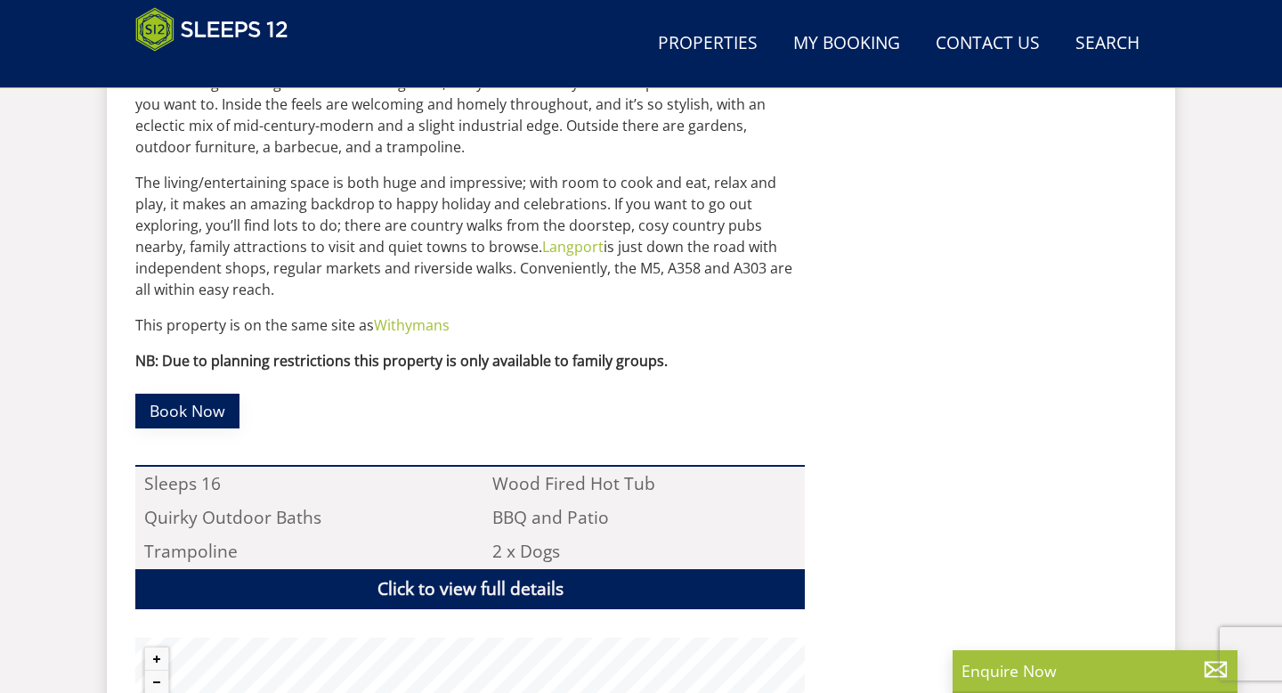
scroll to position [1025, 0]
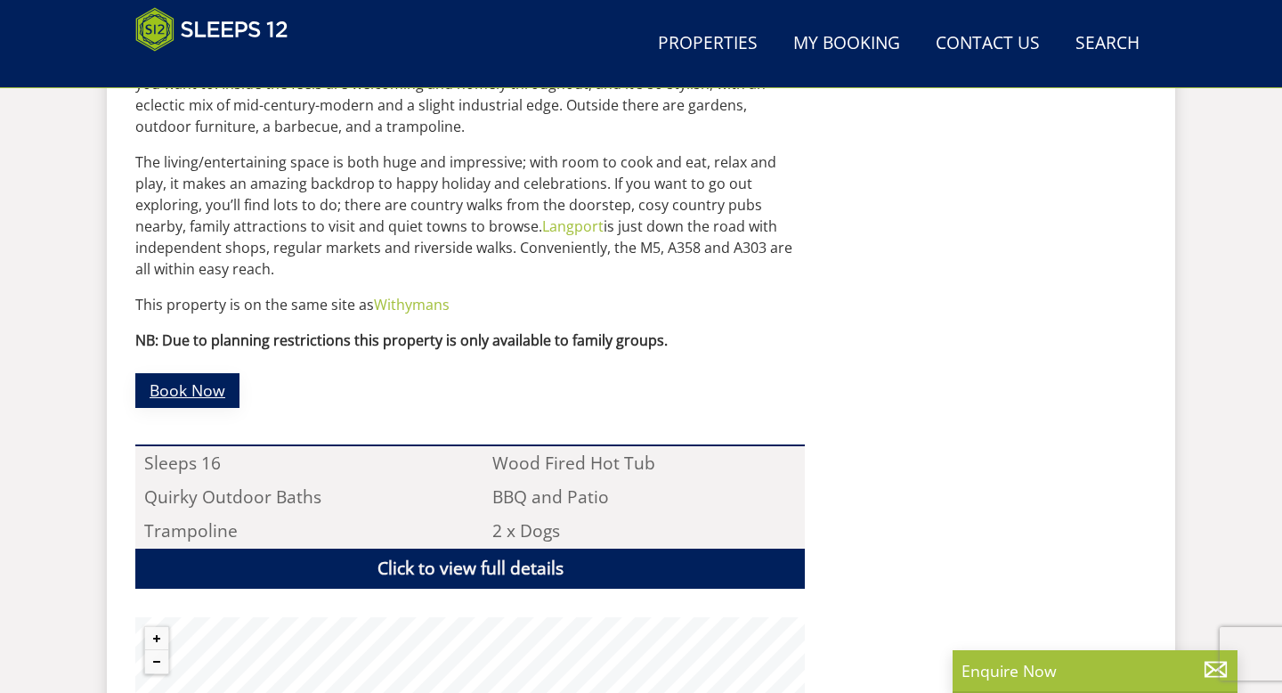
click at [183, 373] on link "Book Now" at bounding box center [187, 390] width 104 height 35
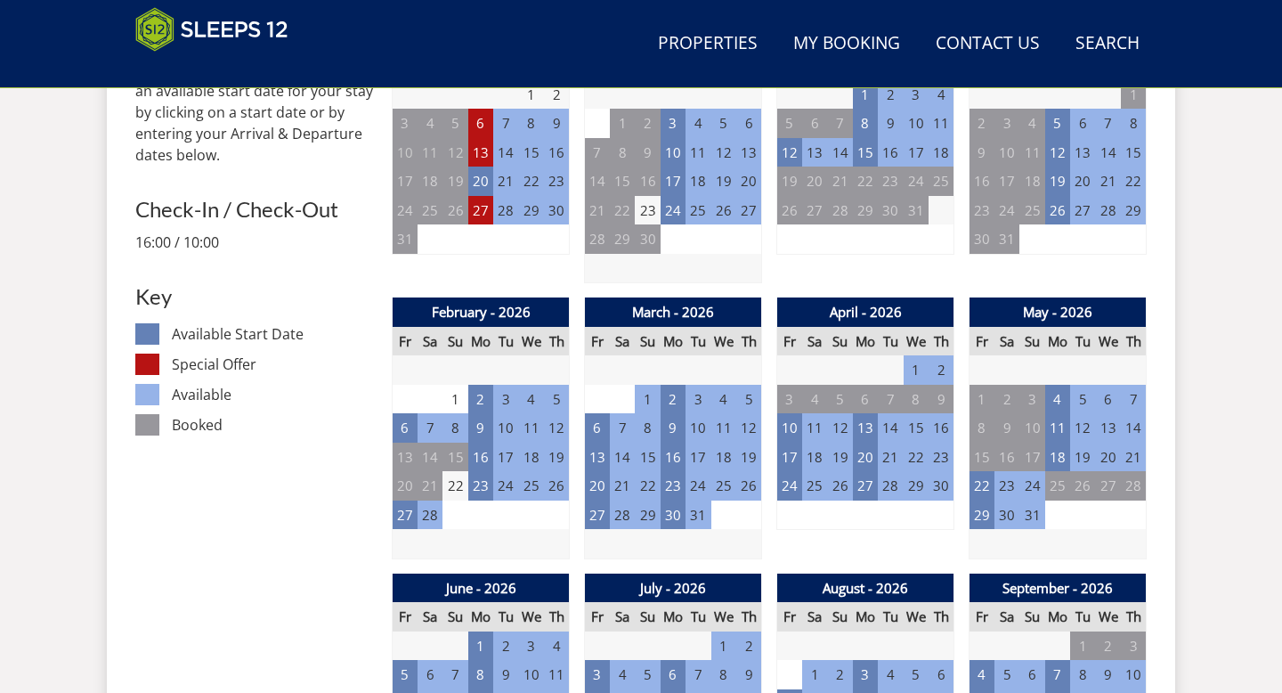
scroll to position [993, 0]
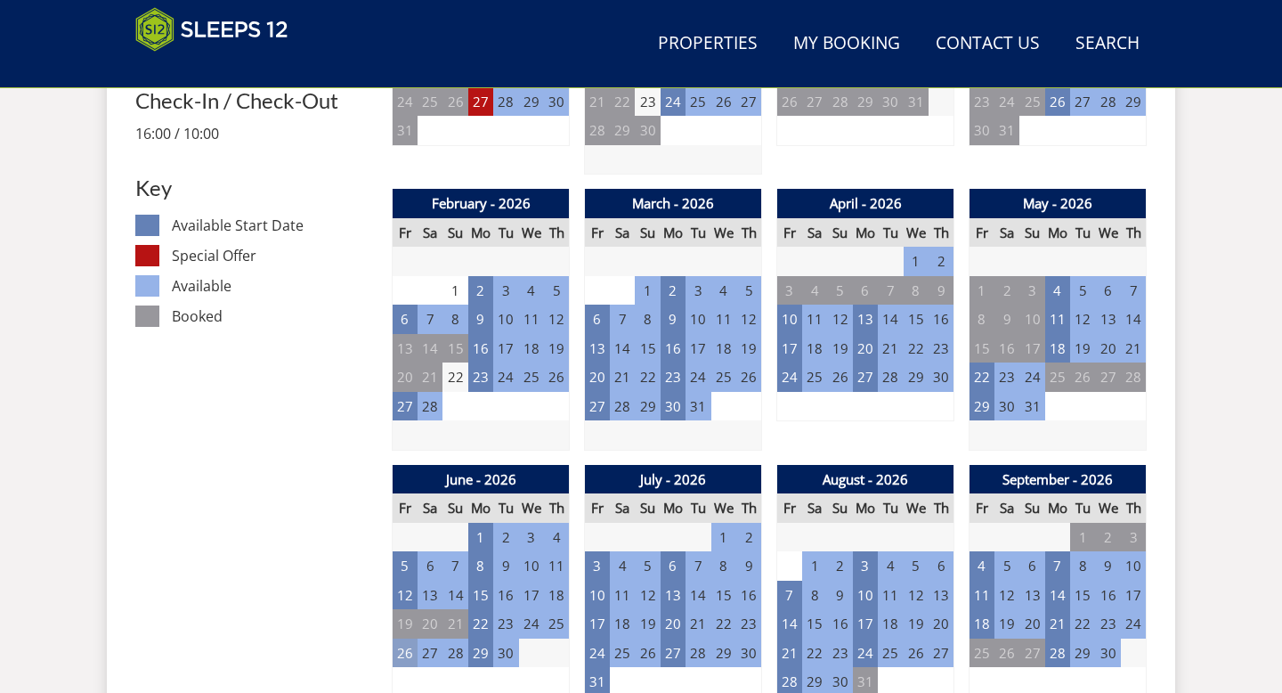
click at [404, 638] on td "26" at bounding box center [405, 652] width 25 height 29
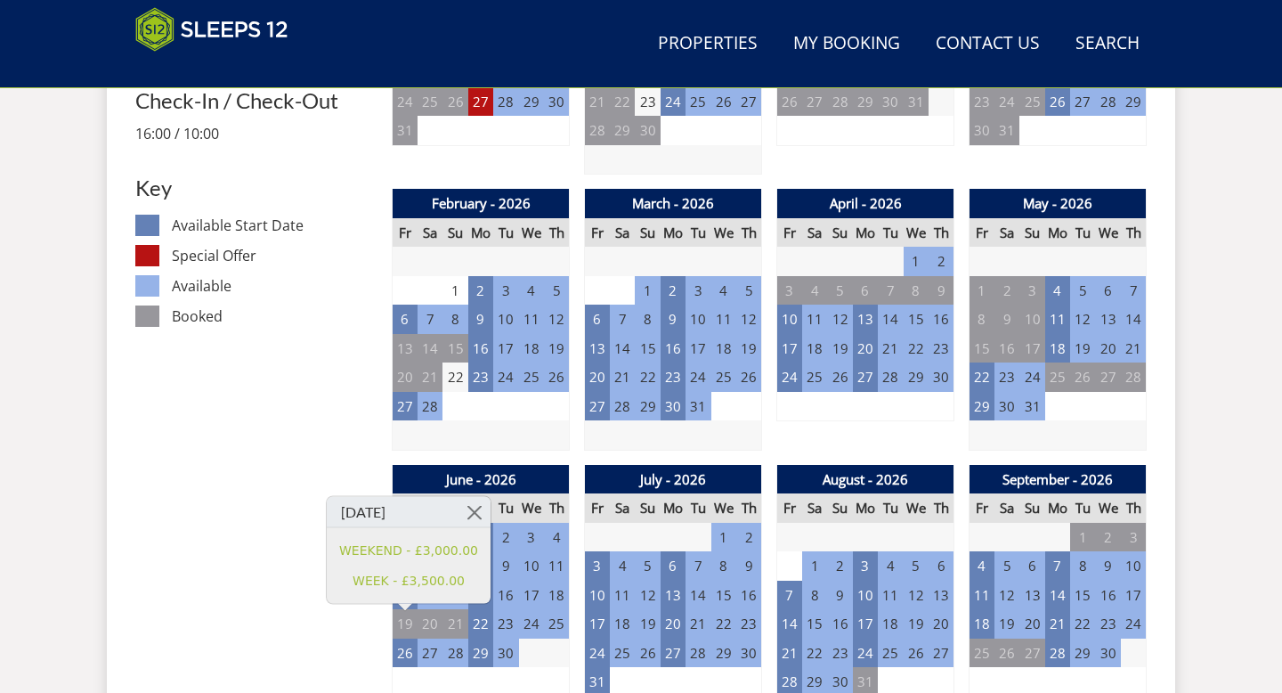
click at [456, 638] on td "28" at bounding box center [454, 652] width 25 height 29
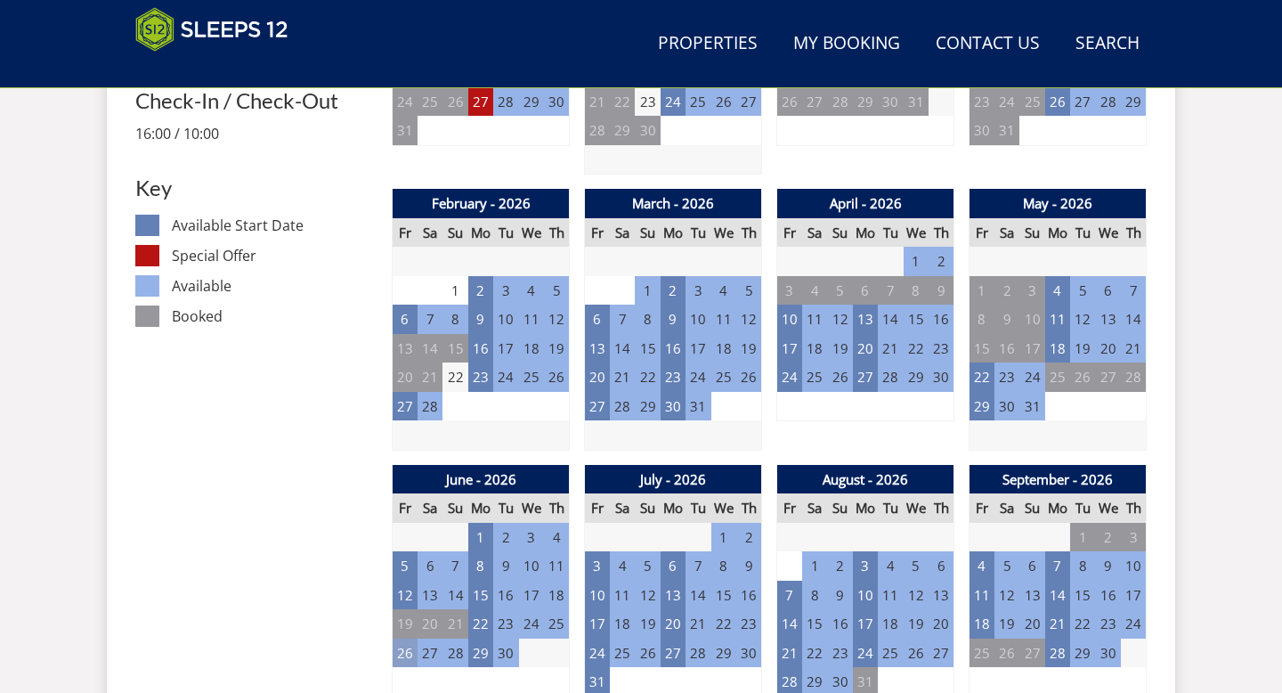
click at [408, 638] on td "26" at bounding box center [405, 652] width 25 height 29
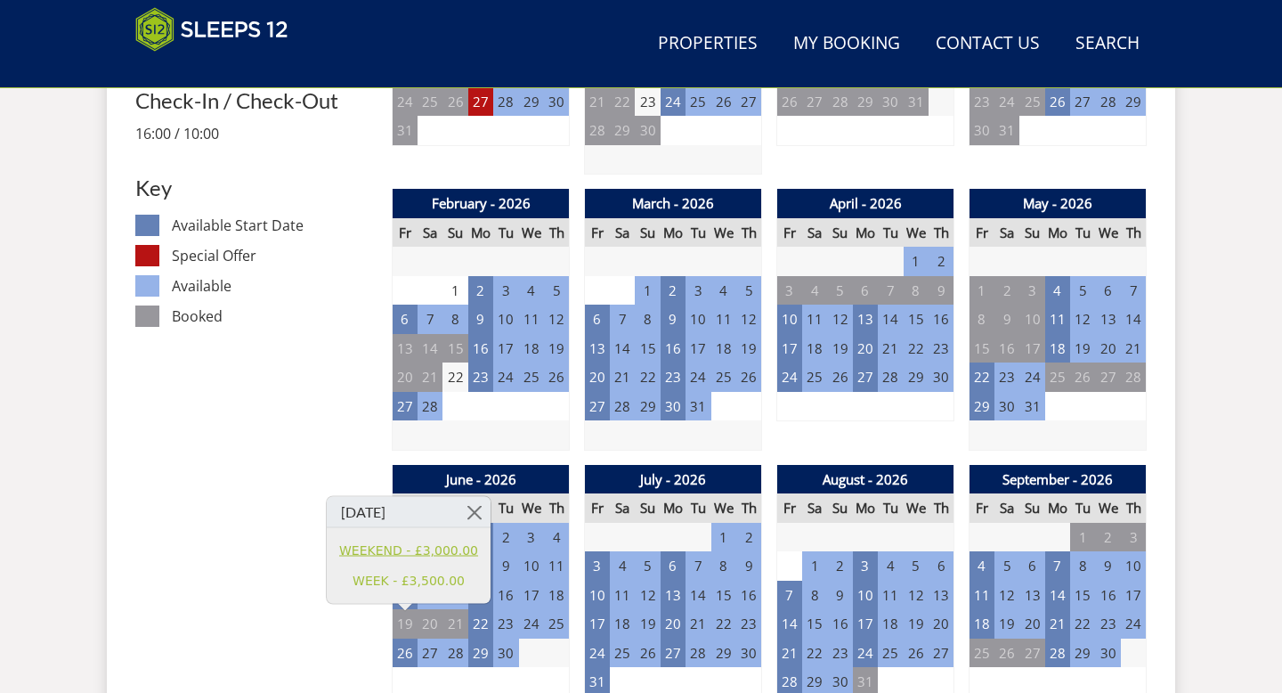
click at [391, 550] on link "WEEKEND - £3,000.00" at bounding box center [408, 550] width 139 height 19
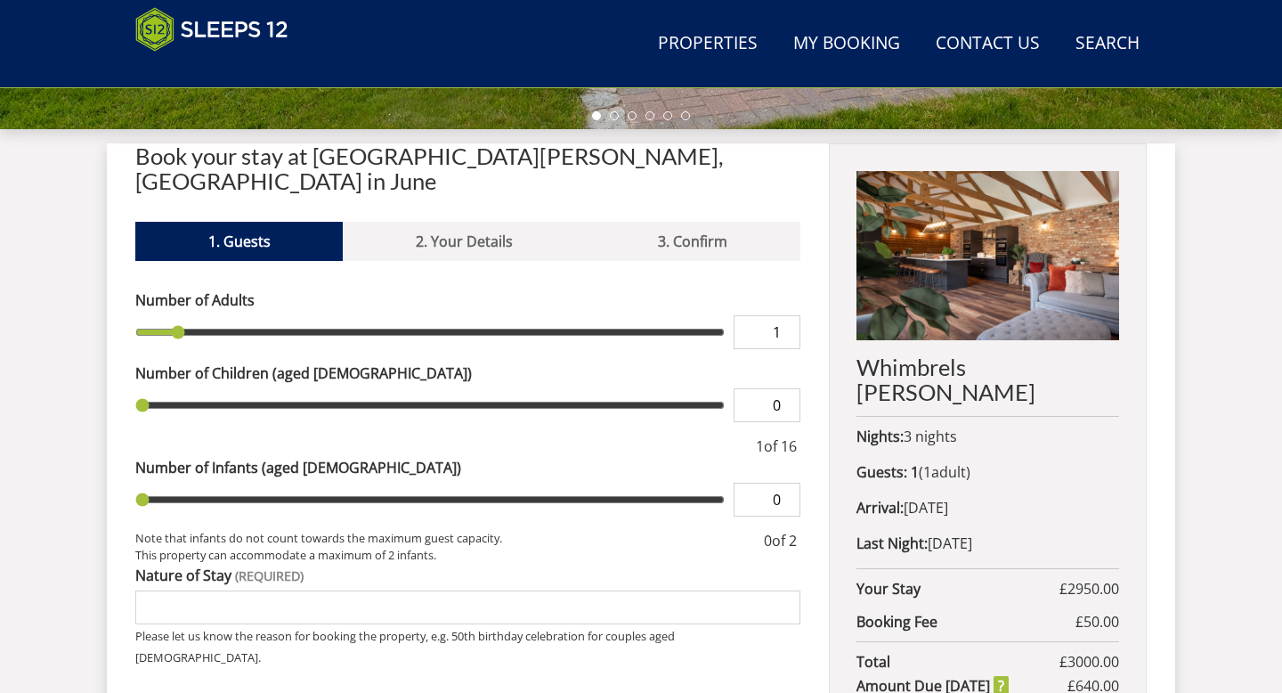
scroll to position [640, 0]
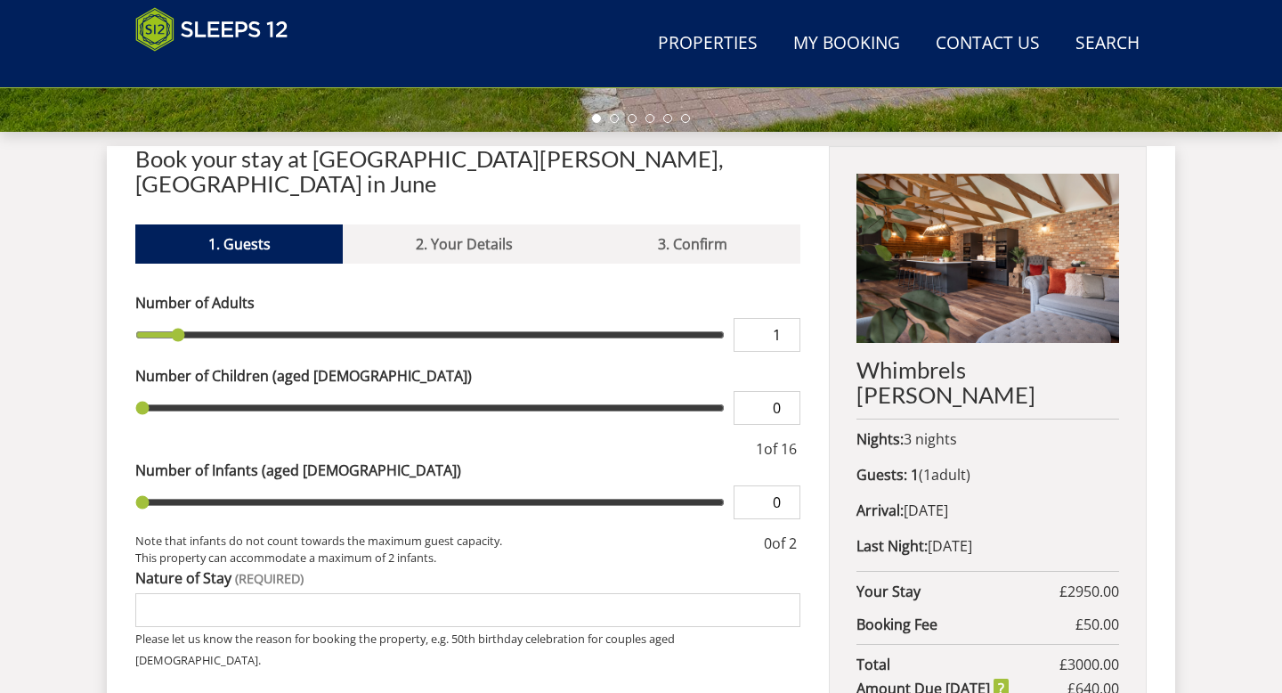
click at [778, 318] on input "1" at bounding box center [767, 335] width 67 height 34
type input "15"
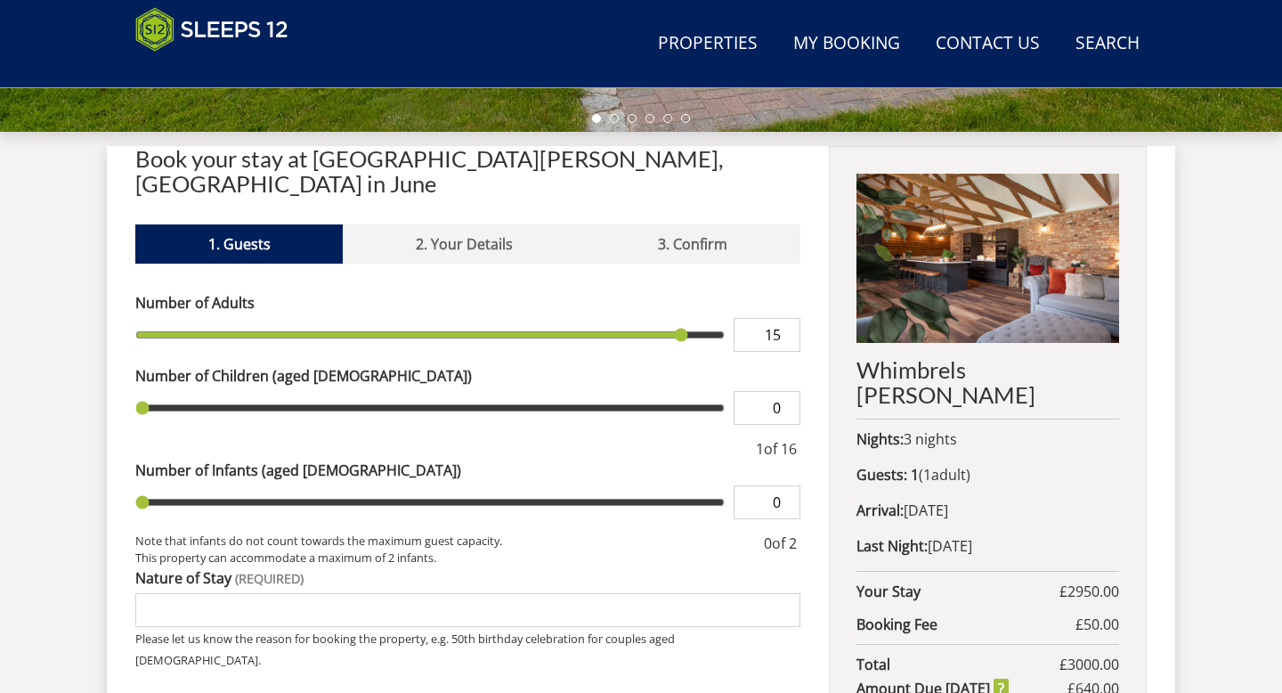
click at [773, 485] on input "0" at bounding box center [767, 502] width 67 height 34
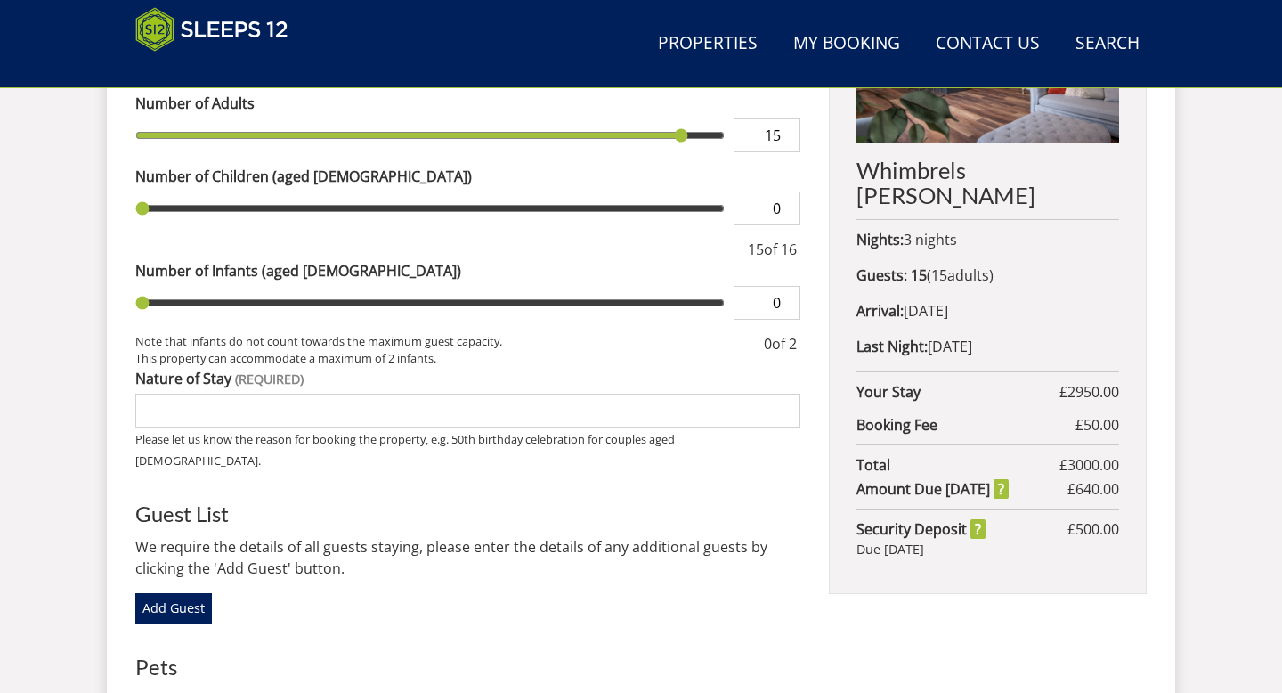
scroll to position [842, 0]
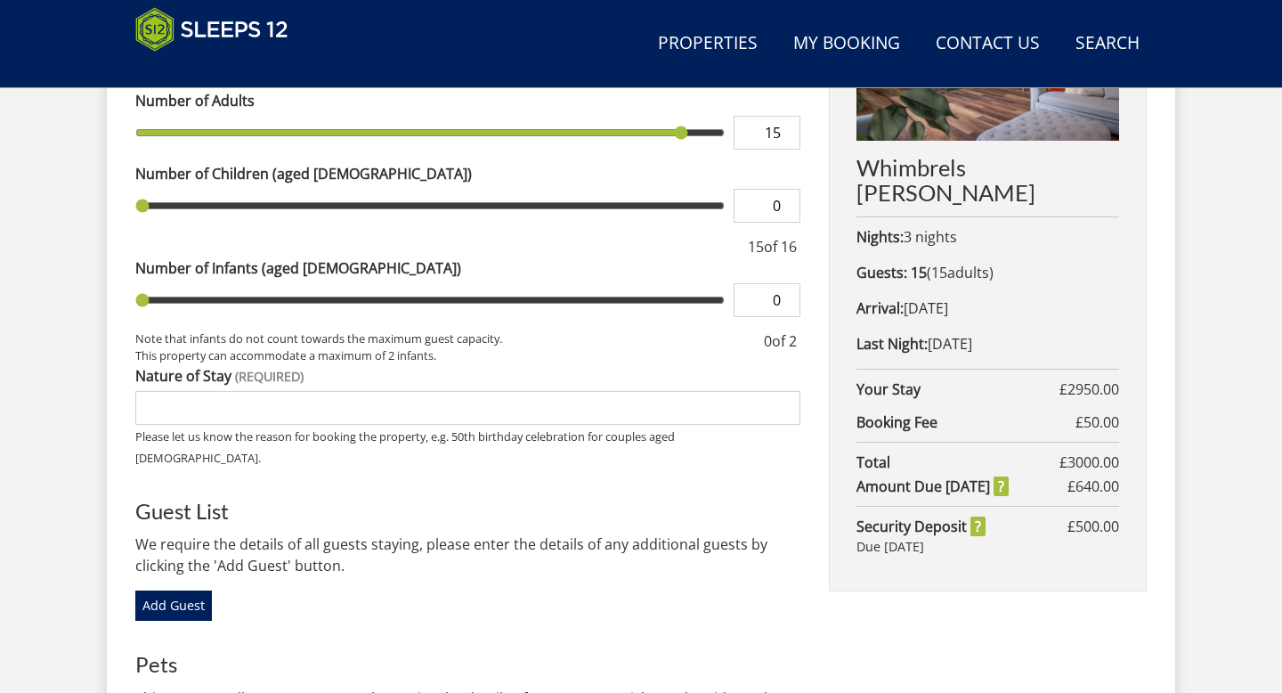
click at [239, 391] on input "Nature of Stay" at bounding box center [467, 408] width 665 height 34
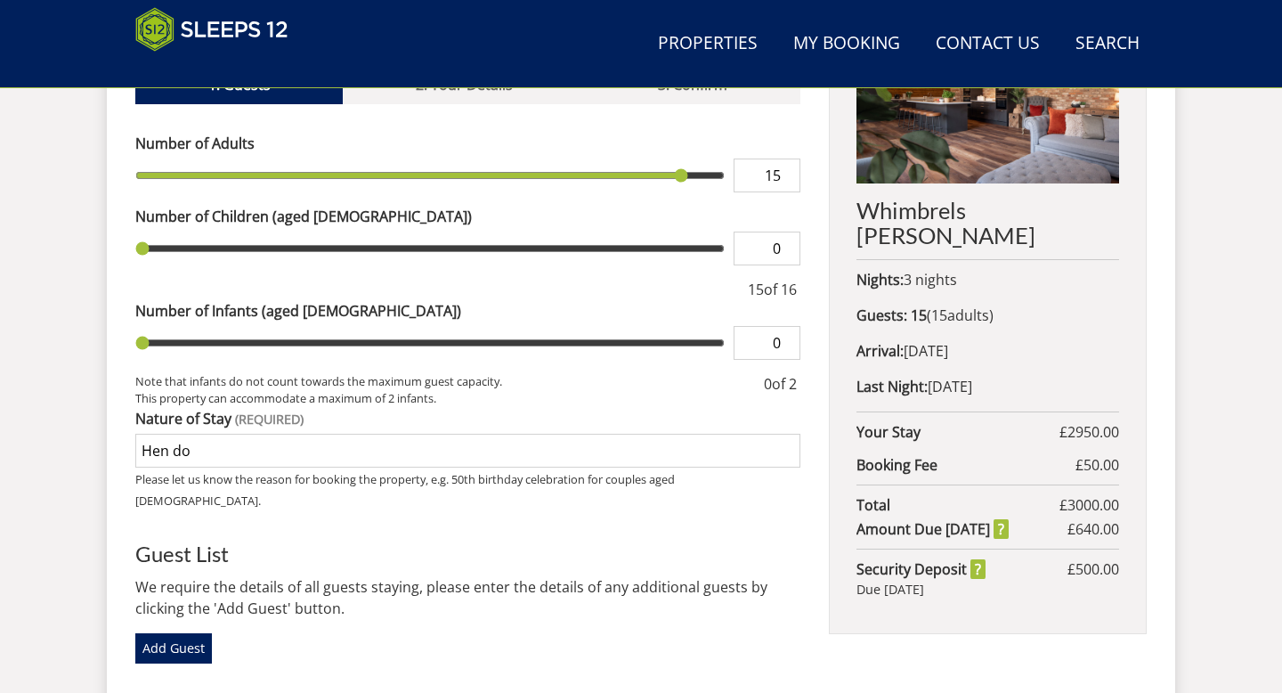
scroll to position [800, 0]
type input "Hen do"
click at [903, 268] on p "Nights: 3 nights" at bounding box center [987, 278] width 263 height 21
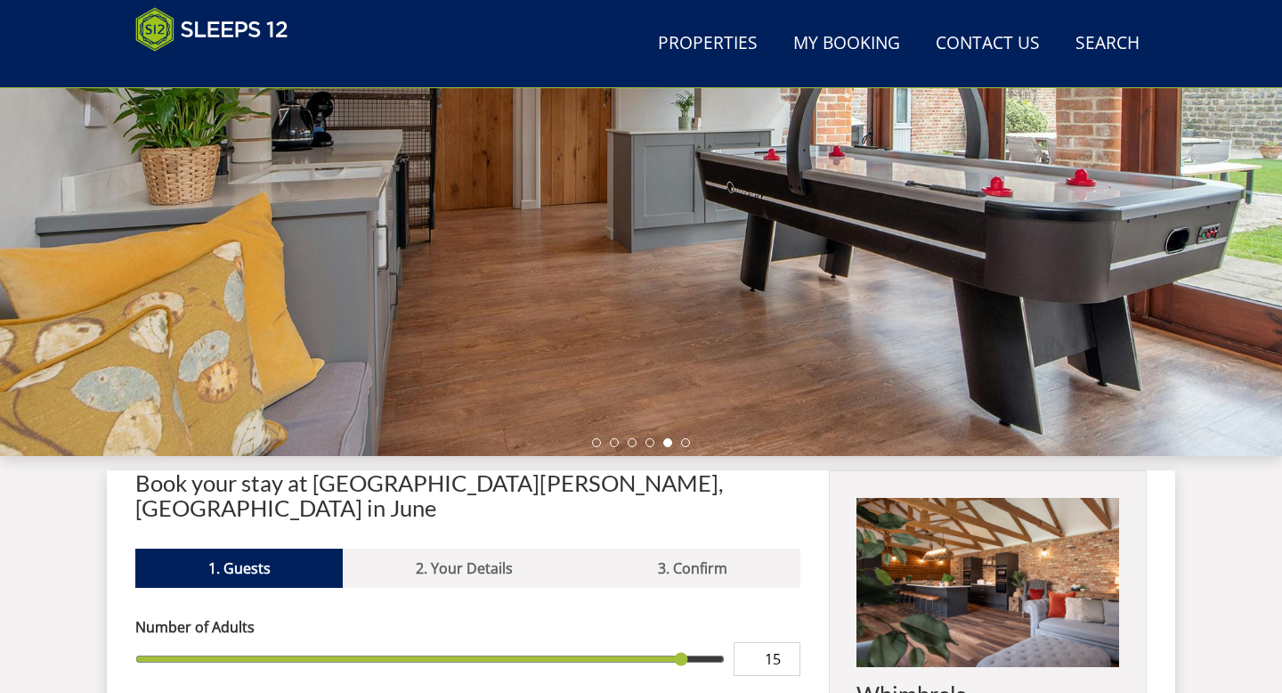
scroll to position [347, 0]
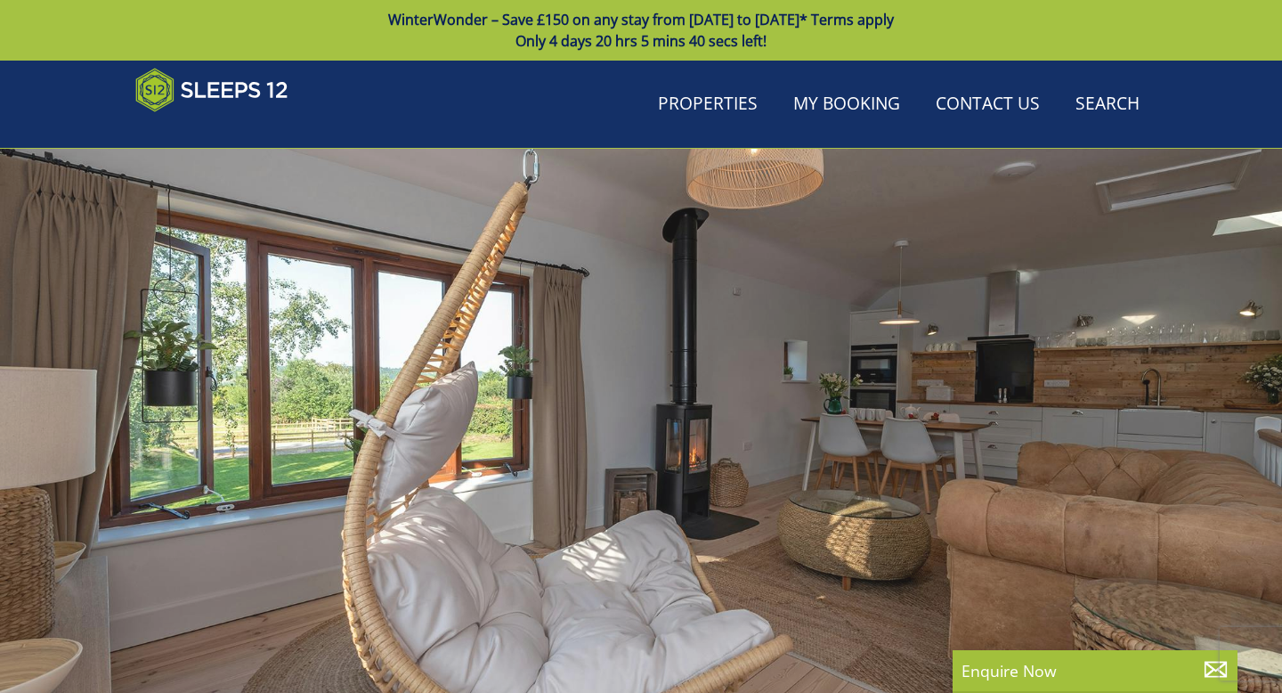
scroll to position [1025, 0]
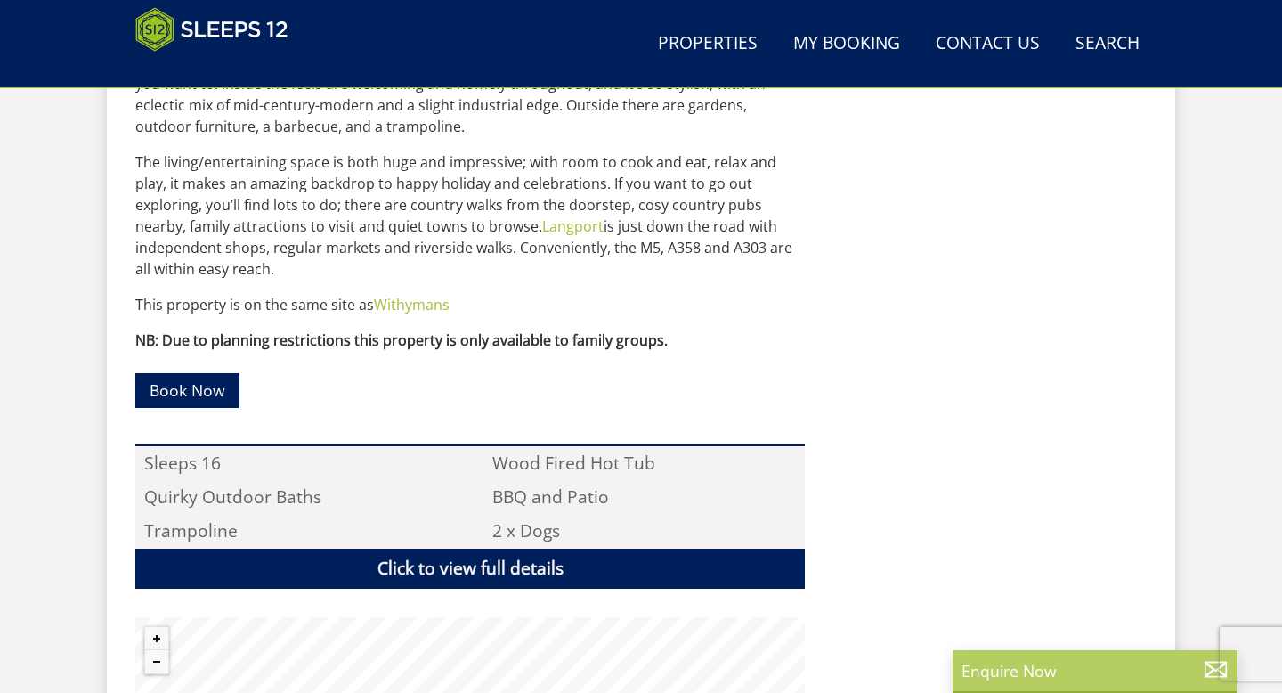
click at [1042, 682] on div "Enquire Now" at bounding box center [1095, 671] width 285 height 43
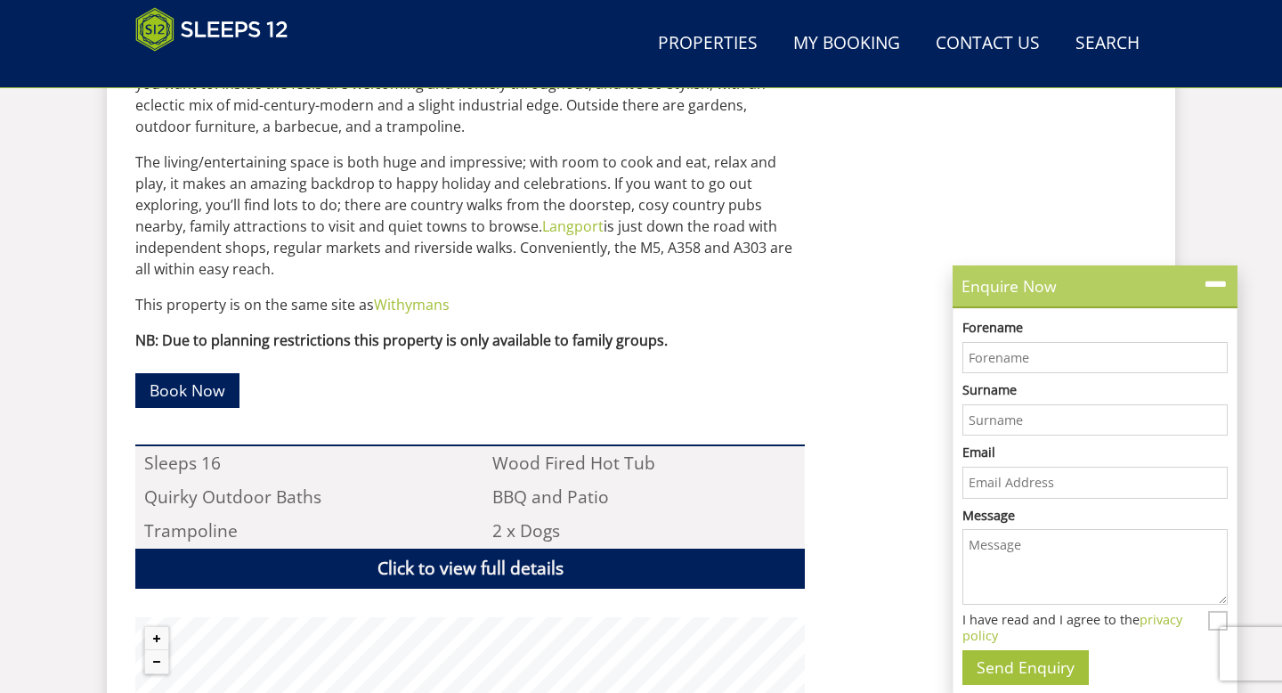
scroll to position [0, 0]
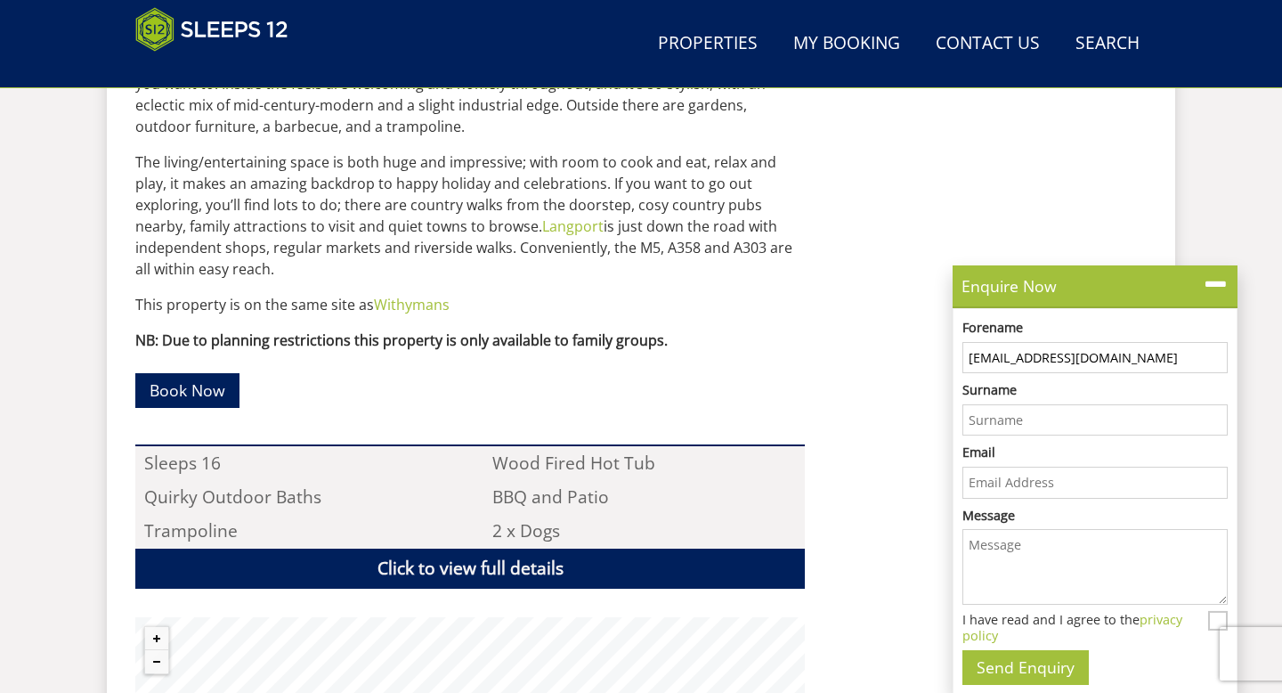
click at [1034, 426] on input "Surname" at bounding box center [1094, 420] width 265 height 32
click at [1018, 356] on input "[EMAIL_ADDRESS][DOMAIN_NAME]" at bounding box center [1094, 358] width 265 height 32
paste input "Hi there, I hope you are well! I am organising my friends hen do for the weeken…"
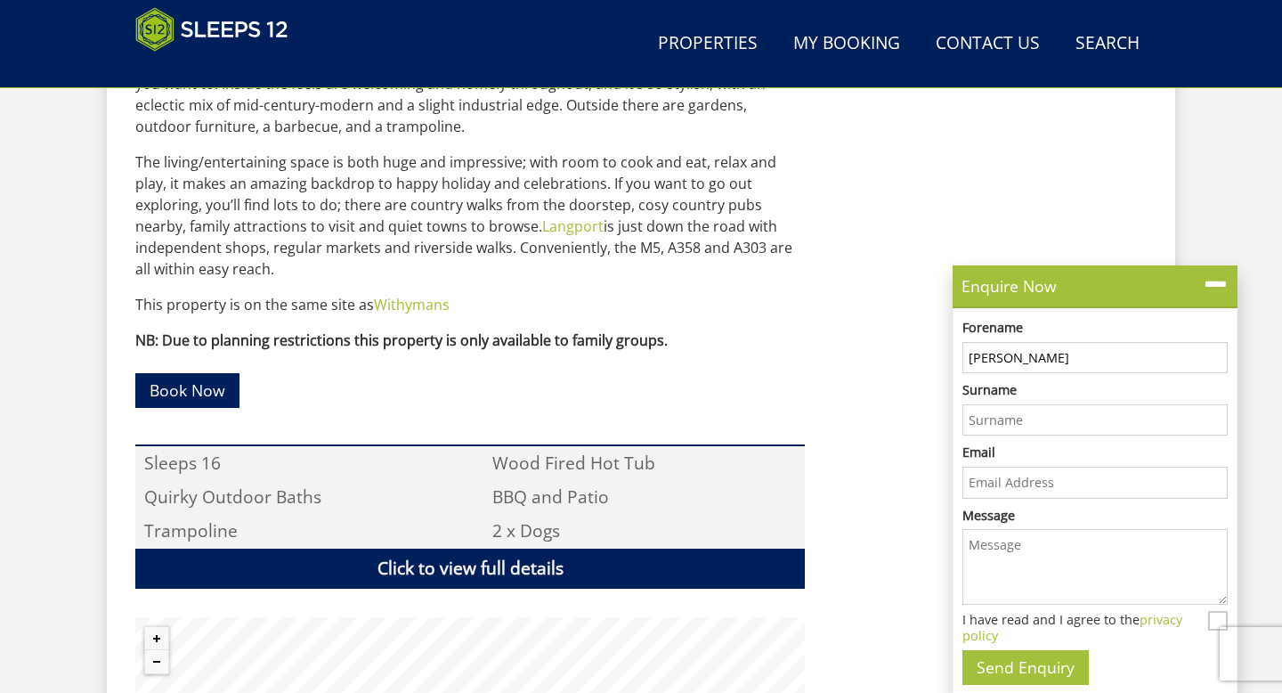
type input "[PERSON_NAME]"
click at [1026, 423] on input "Rhoade" at bounding box center [1094, 420] width 265 height 32
type input "[PERSON_NAME]"
click at [981, 494] on input "Email" at bounding box center [1094, 482] width 265 height 32
paste input "Hi there, I hope you are well! I am organising my friends hen do for the weeken…"
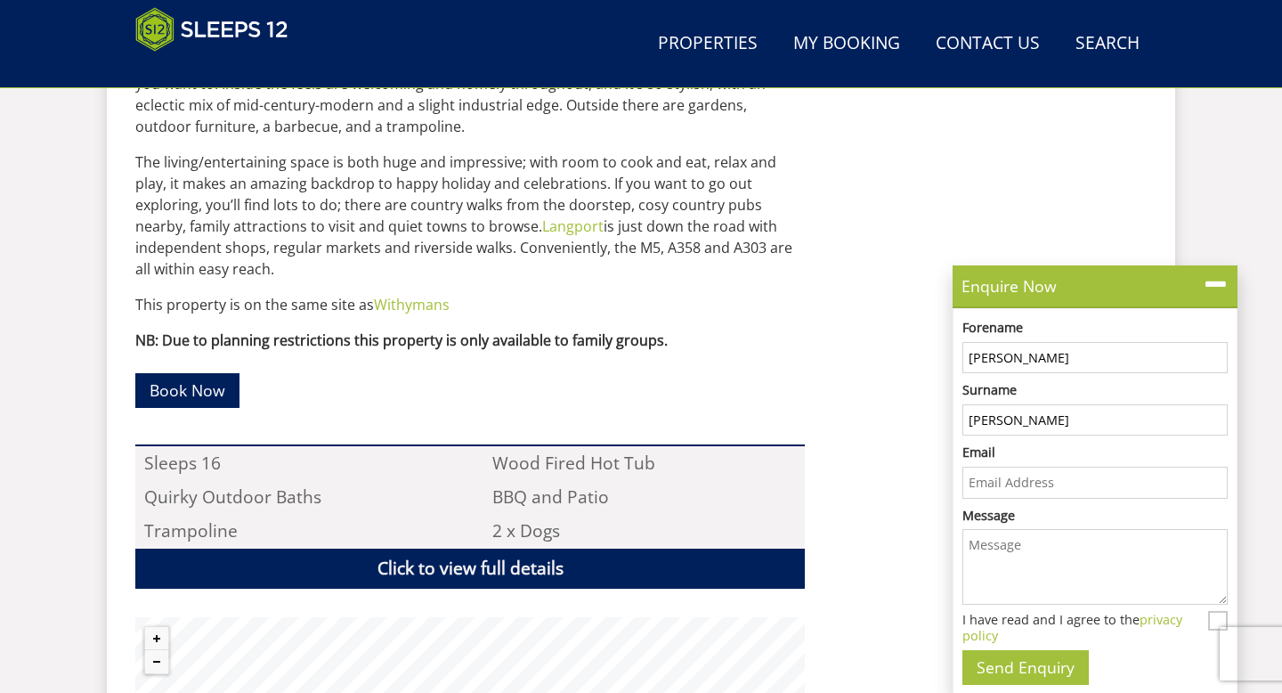
type input "Hi there, I hope you are well! I am organising my friends hen do for the weeken…"
type input "[EMAIL_ADDRESS][DOMAIN_NAME]"
paste textarea "Hi there, I hope you are well! I am organising my friends hen do for the weeken…"
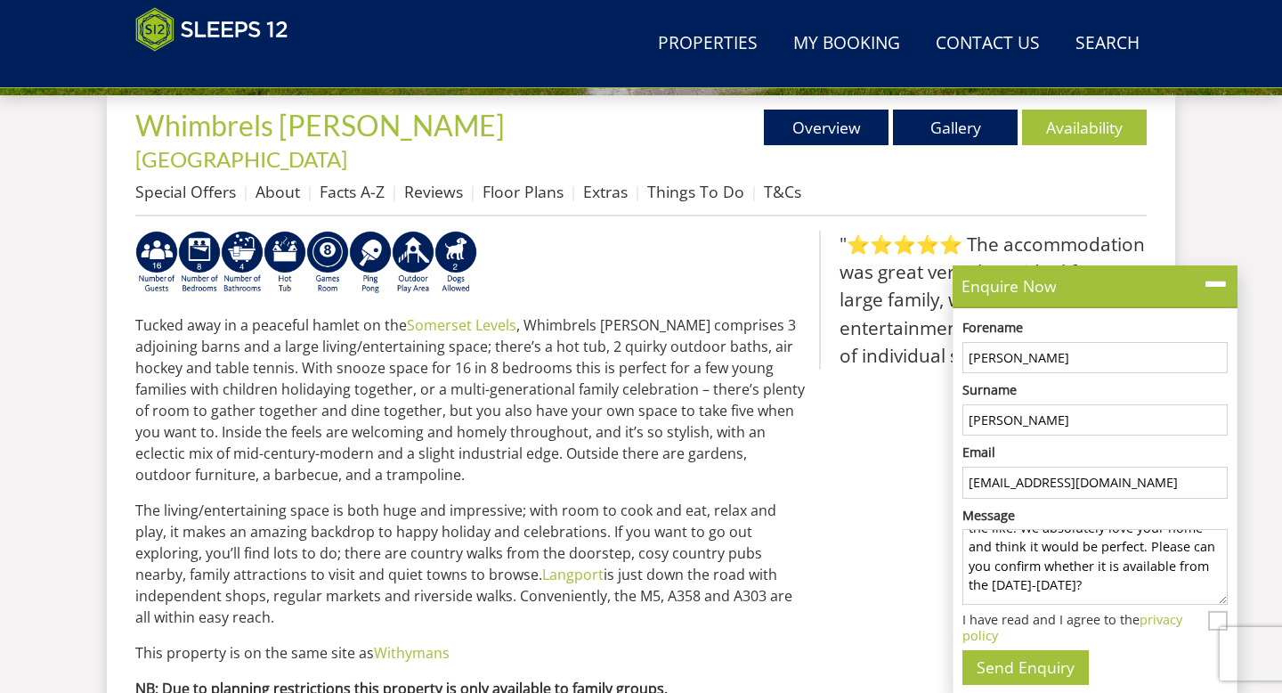
scroll to position [181, 0]
drag, startPoint x: 1001, startPoint y: 550, endPoint x: 1070, endPoint y: 597, distance: 84.0
click at [1070, 597] on textarea "Hi there, I hope you are well! I am organising my friends hen do for the weeken…" at bounding box center [1094, 567] width 265 height 76
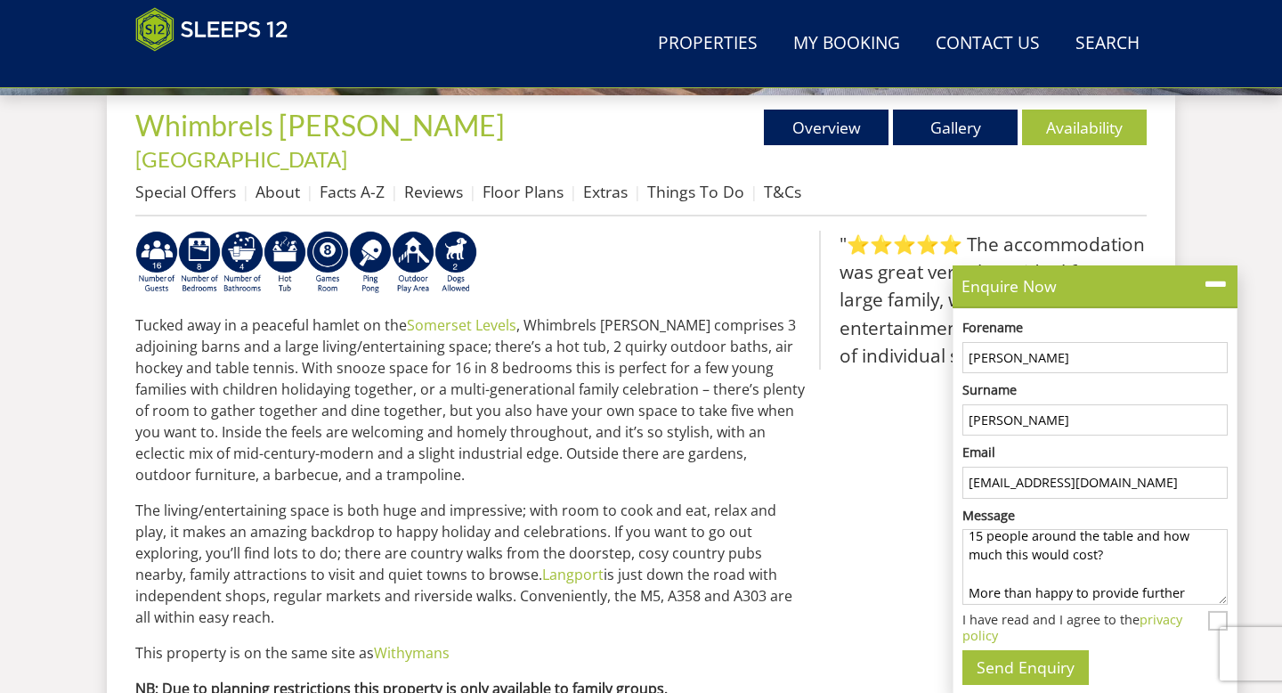
scroll to position [199, 0]
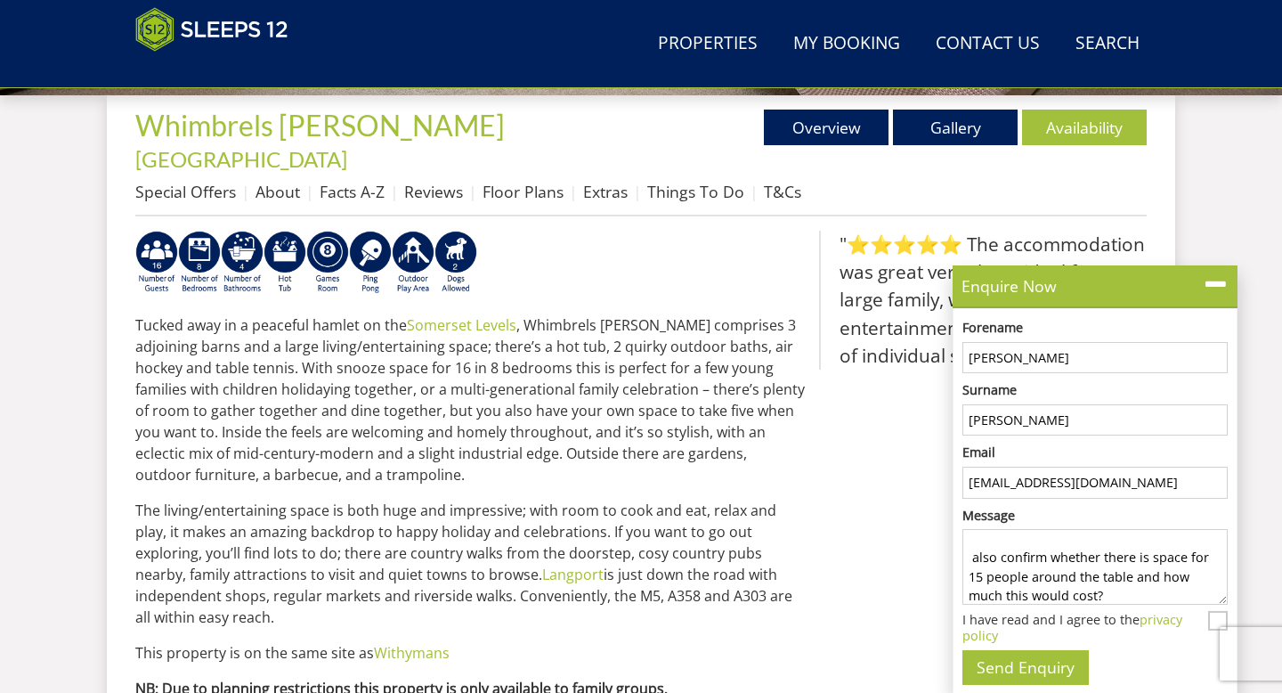
drag, startPoint x: 969, startPoint y: 560, endPoint x: 1042, endPoint y: 560, distance: 72.1
click at [1042, 560] on textarea "Hi there, I hope you are well! I am organising my friends hen do for the weeken…" at bounding box center [1094, 567] width 265 height 76
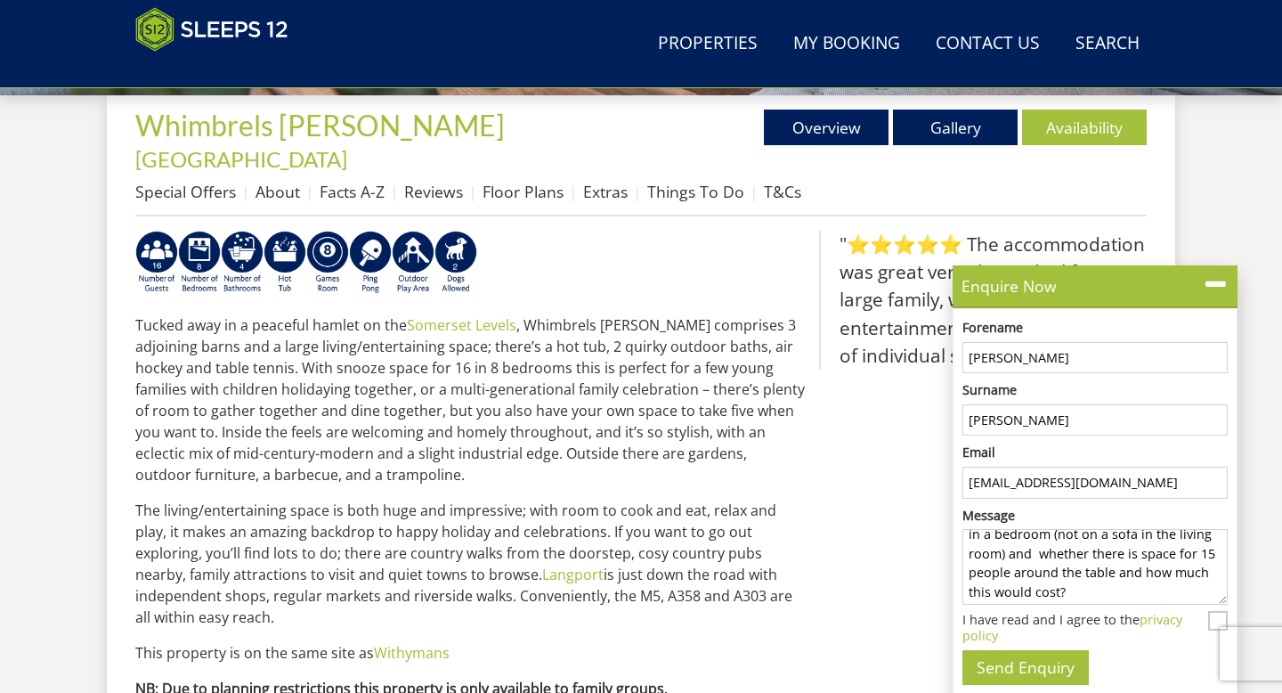
scroll to position [269, 0]
drag, startPoint x: 1067, startPoint y: 592, endPoint x: 1033, endPoint y: 548, distance: 55.8
click at [1033, 548] on textarea "Hi there, I hope you are well! I am organising my friends hen do for the weeken…" at bounding box center [1094, 567] width 265 height 76
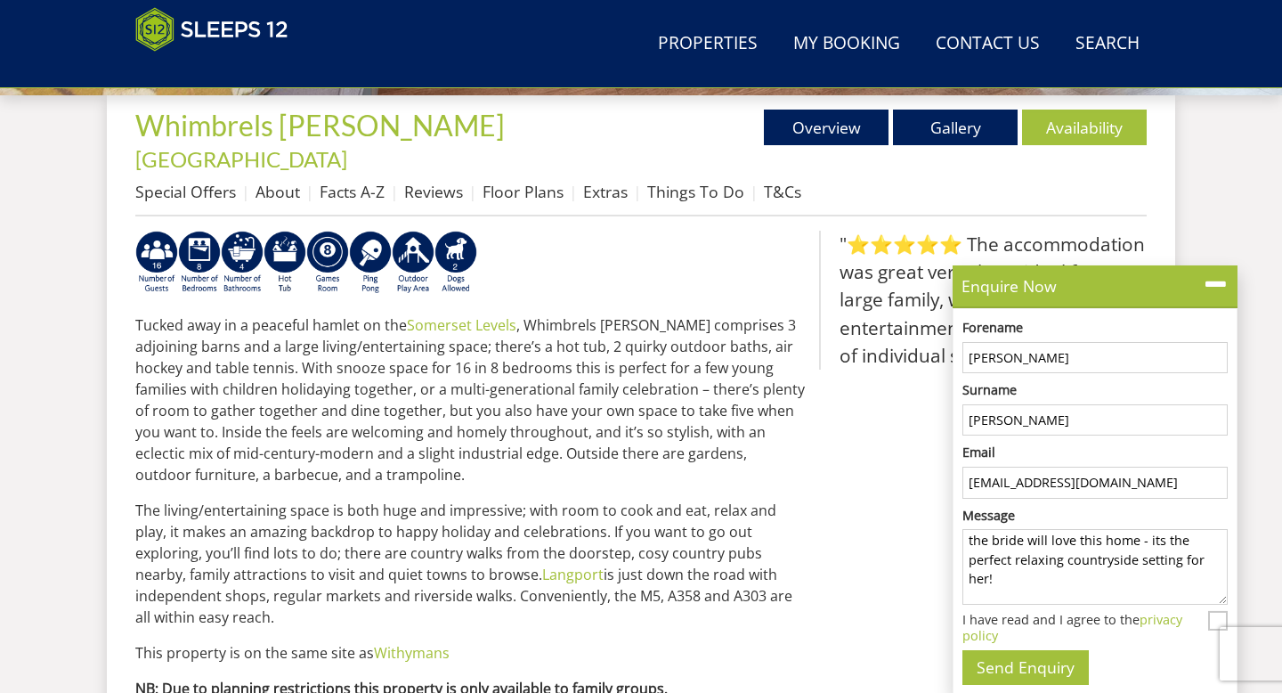
scroll to position [317, 0]
drag, startPoint x: 1191, startPoint y: 595, endPoint x: 966, endPoint y: 541, distance: 231.5
click at [966, 541] on textarea "Hi there, I hope you are well! I am organising my friends hen do for the weeken…" at bounding box center [1094, 567] width 265 height 76
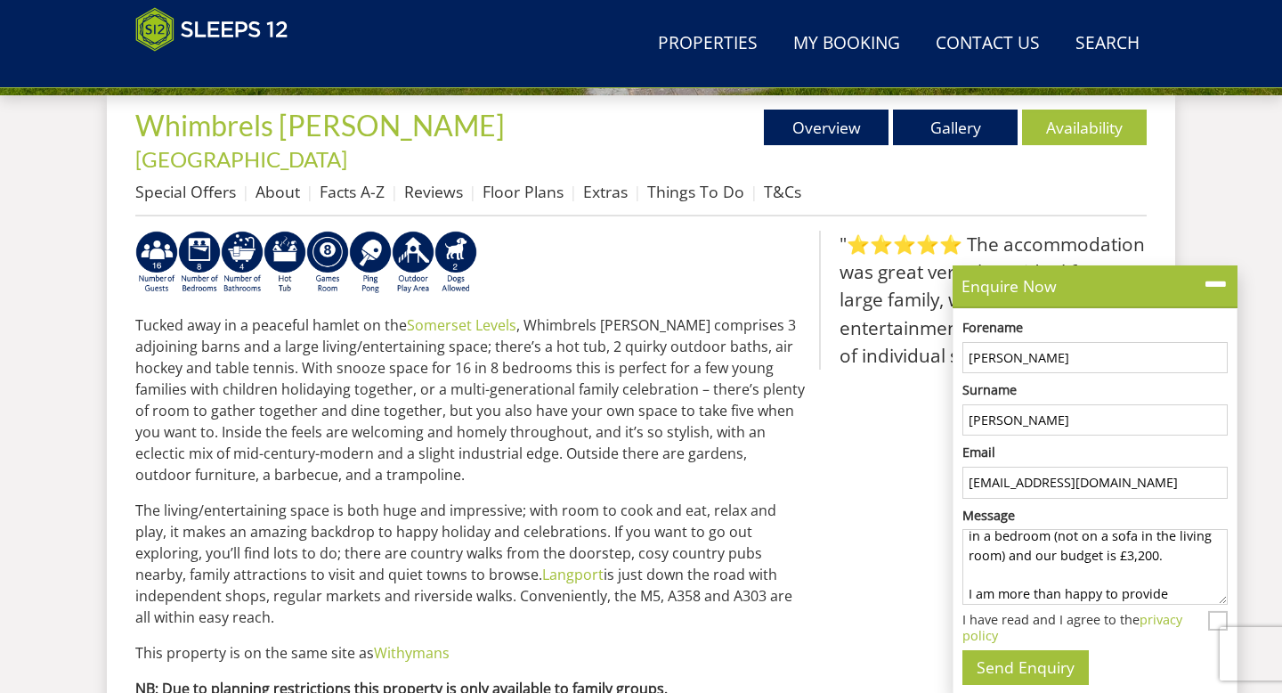
scroll to position [276, 0]
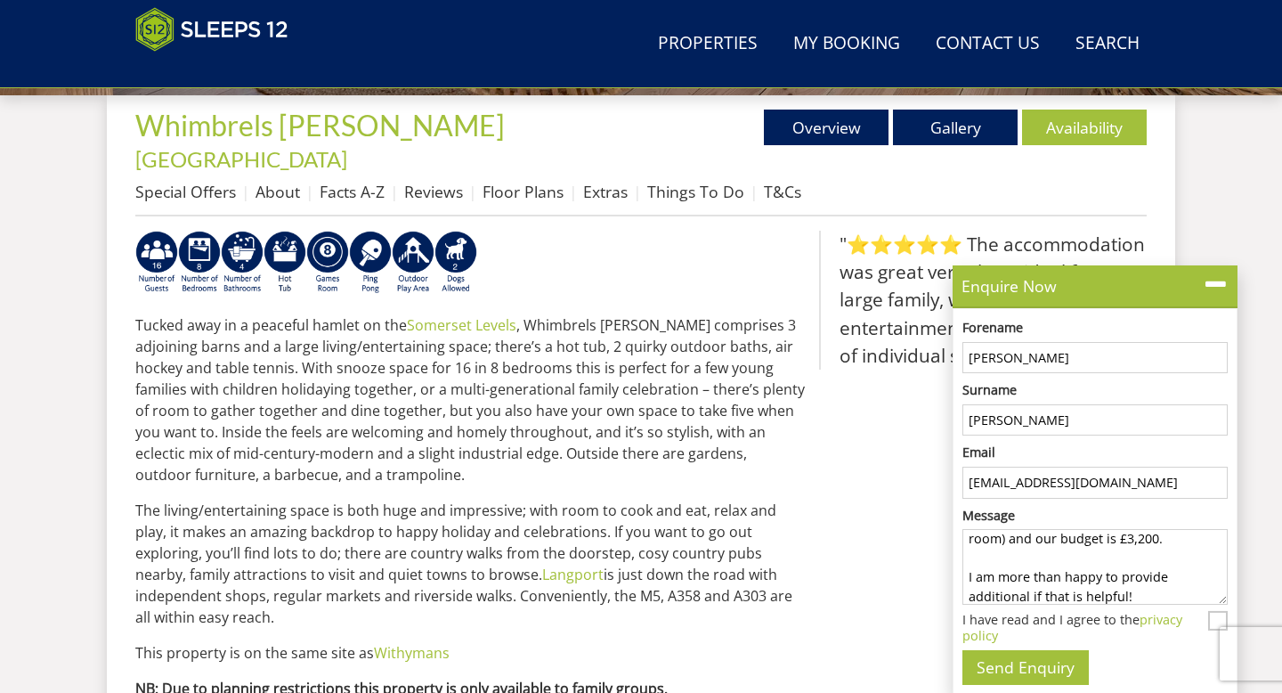
type textarea "Hi there, I hope you are well! I am organising my friends hen do for the weeken…"
click at [1208, 620] on input "I have read and I agree to the privacy policy" at bounding box center [1218, 621] width 20 height 20
checkbox input "true"
click at [1018, 666] on button "Send Enquiry" at bounding box center [1025, 667] width 126 height 35
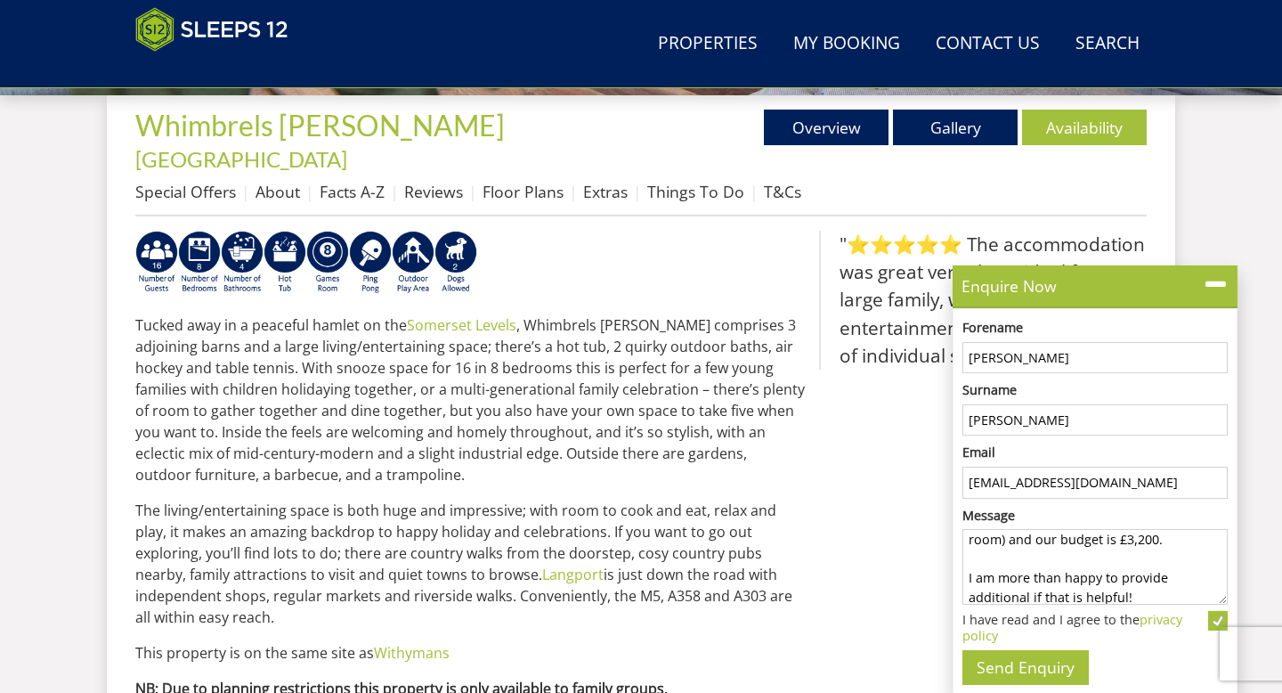
scroll to position [0, 0]
click at [1027, 472] on input "[EMAIL_ADDRESS][DOMAIN_NAME]" at bounding box center [1094, 482] width 265 height 32
click at [1143, 479] on input "[EMAIL_ADDRESS][DOMAIN_NAME]" at bounding box center [1094, 482] width 265 height 32
click at [1020, 674] on button "Send Enquiry" at bounding box center [1025, 667] width 126 height 35
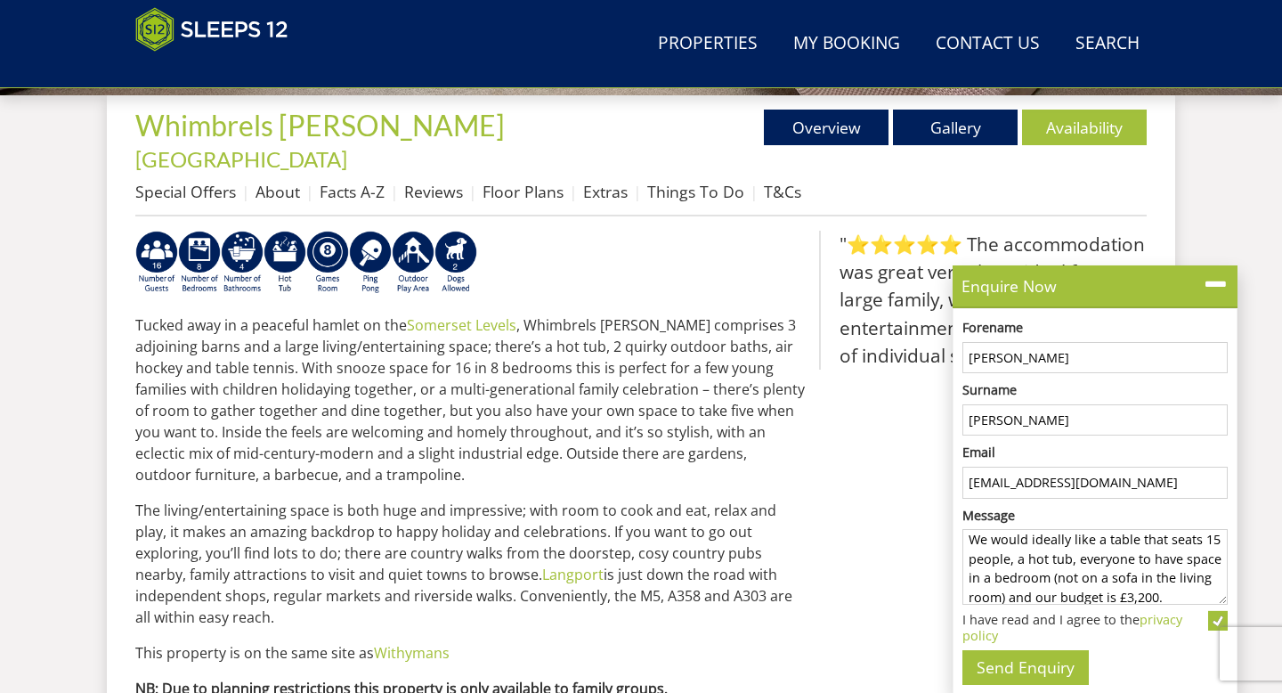
scroll to position [340, 0]
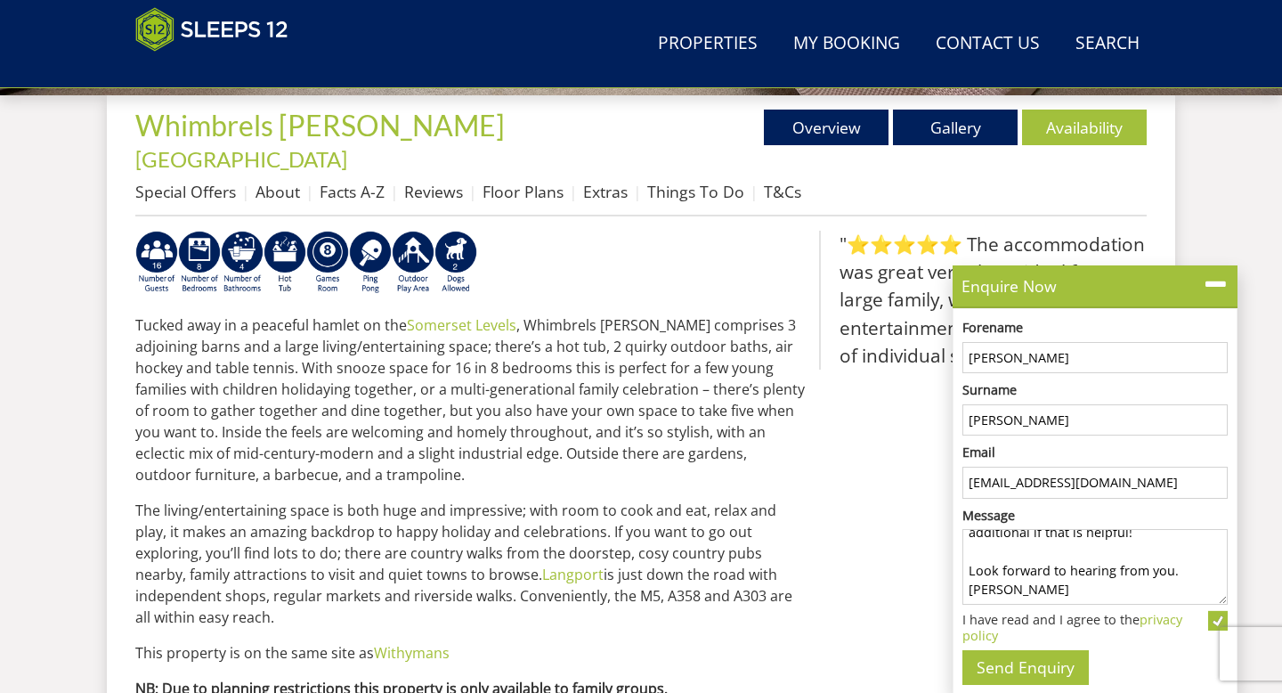
drag, startPoint x: 965, startPoint y: 547, endPoint x: 1046, endPoint y: 617, distance: 107.3
click at [1046, 617] on form "Forename Zoe Surname [PERSON_NAME] Email [EMAIL_ADDRESS][DOMAIN_NAME] Message H…" at bounding box center [1094, 497] width 283 height 376
click at [1022, 567] on textarea "Hi there, I hope you are well! I am organising my friends hen do for the weeken…" at bounding box center [1094, 567] width 265 height 76
click at [1213, 279] on icon at bounding box center [1216, 285] width 26 height 26
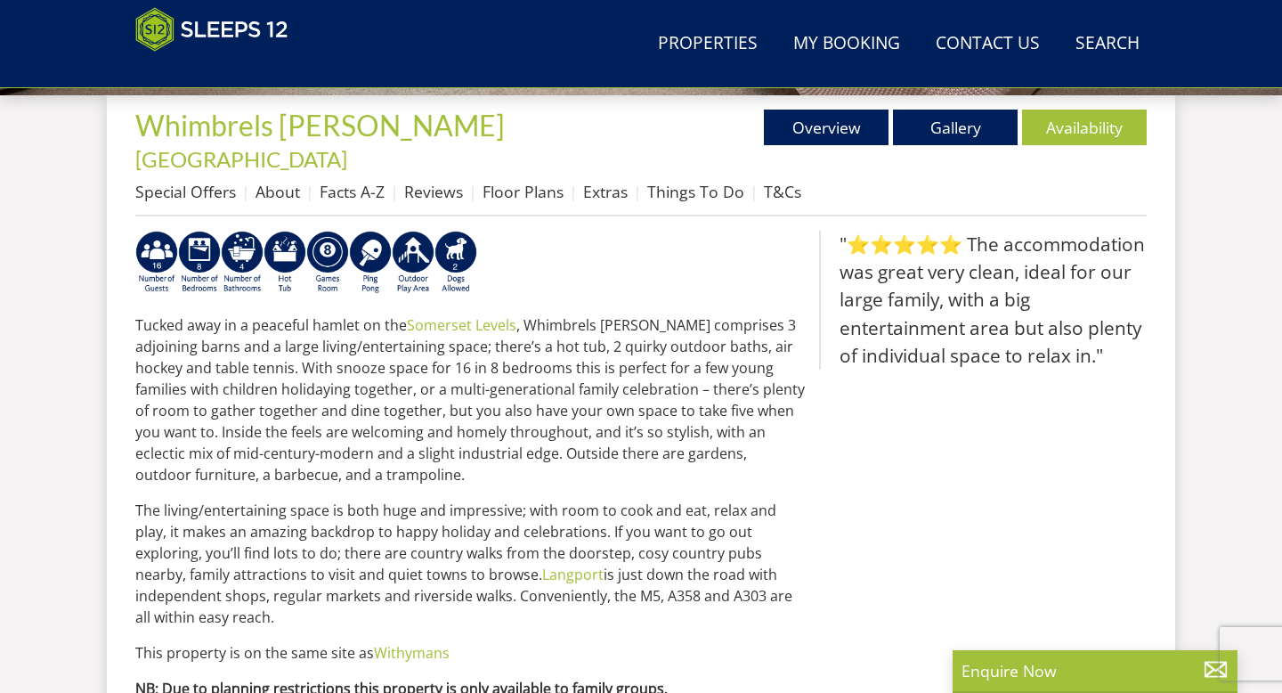
scroll to position [0, 0]
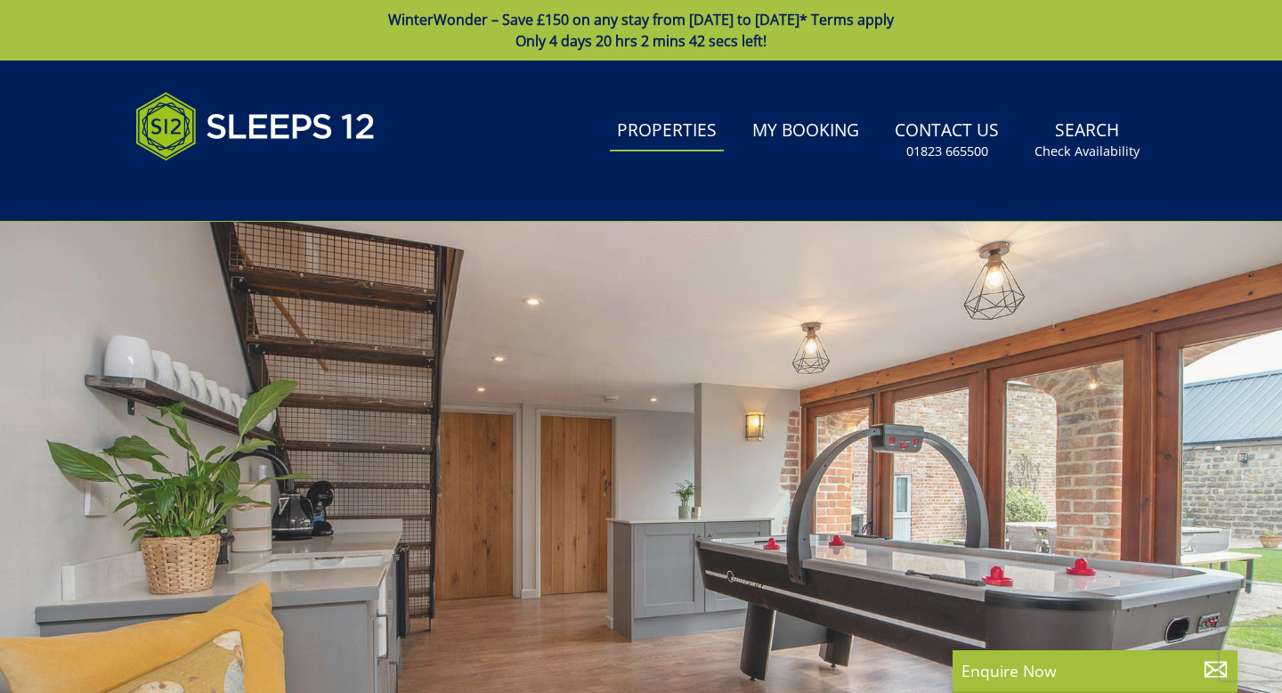
click at [656, 148] on link "Properties" at bounding box center [667, 131] width 114 height 40
select select "15"
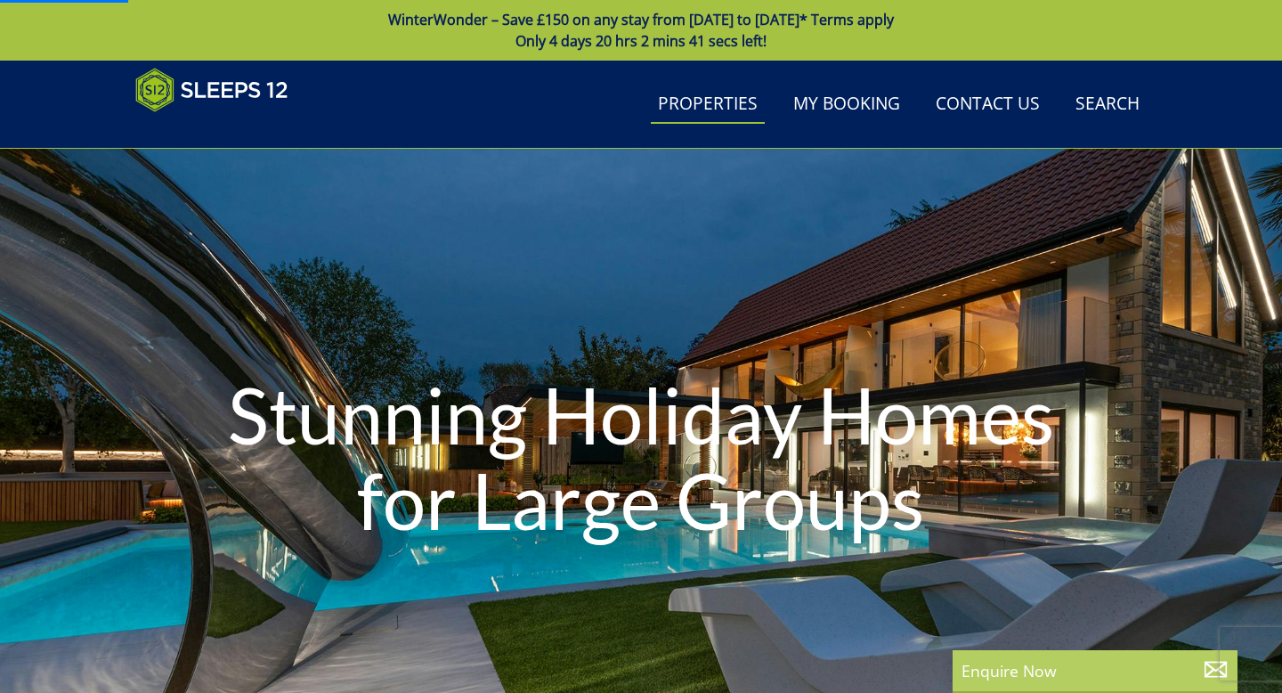
click at [1027, 677] on p "Enquire Now" at bounding box center [1094, 670] width 267 height 23
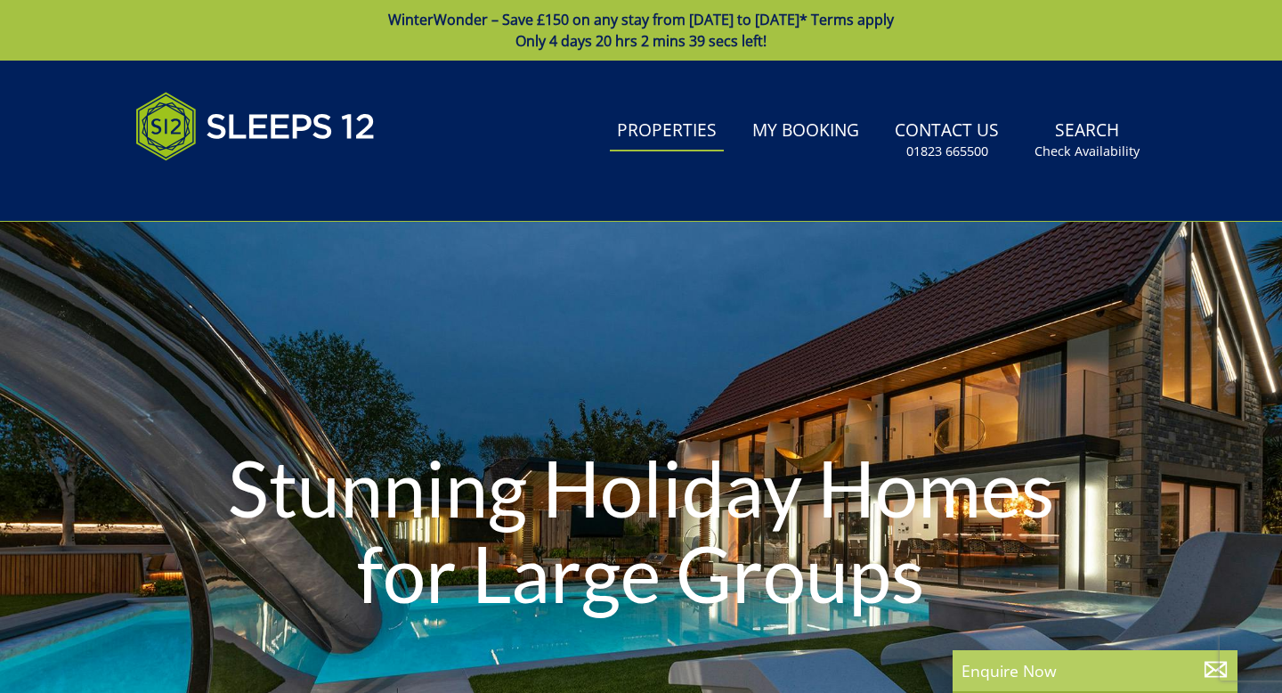
click at [1035, 685] on div "Enquire Now" at bounding box center [1095, 671] width 285 height 43
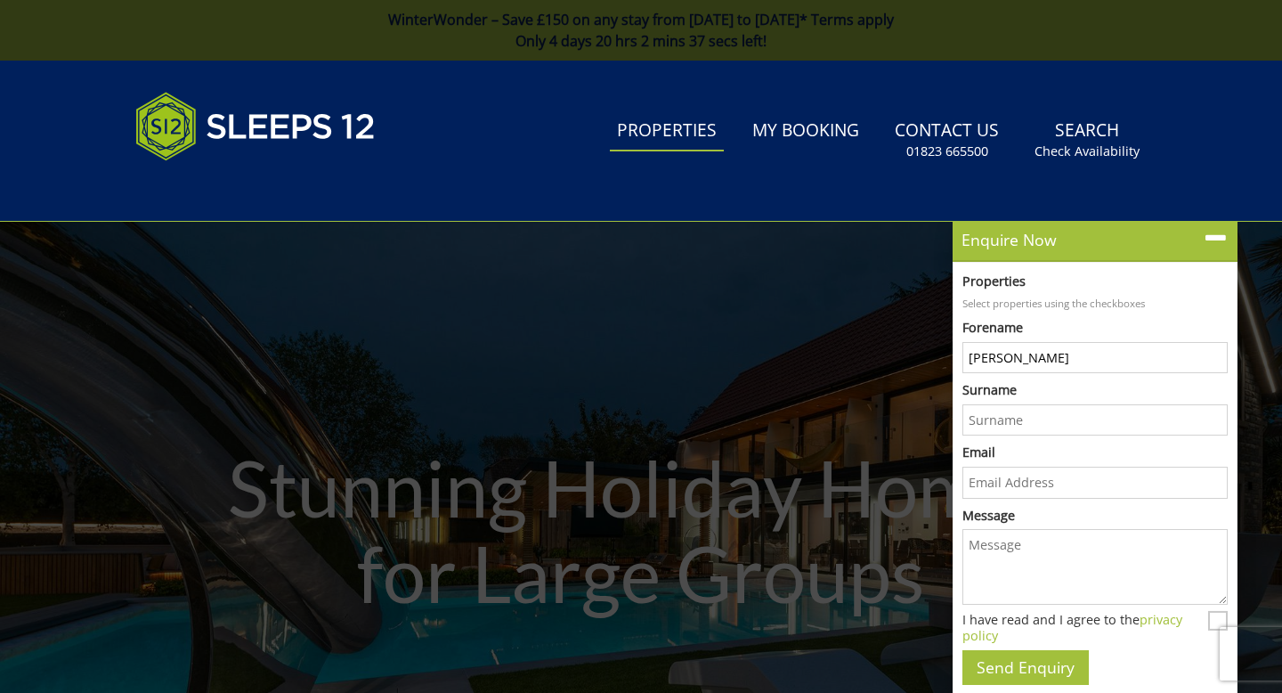
type input "[PERSON_NAME]"
type input "[EMAIL_ADDRESS][DOMAIN_NAME]"
paste textarea "Hi there, I hope you are well! I am organising my friends hen do for the weeken…"
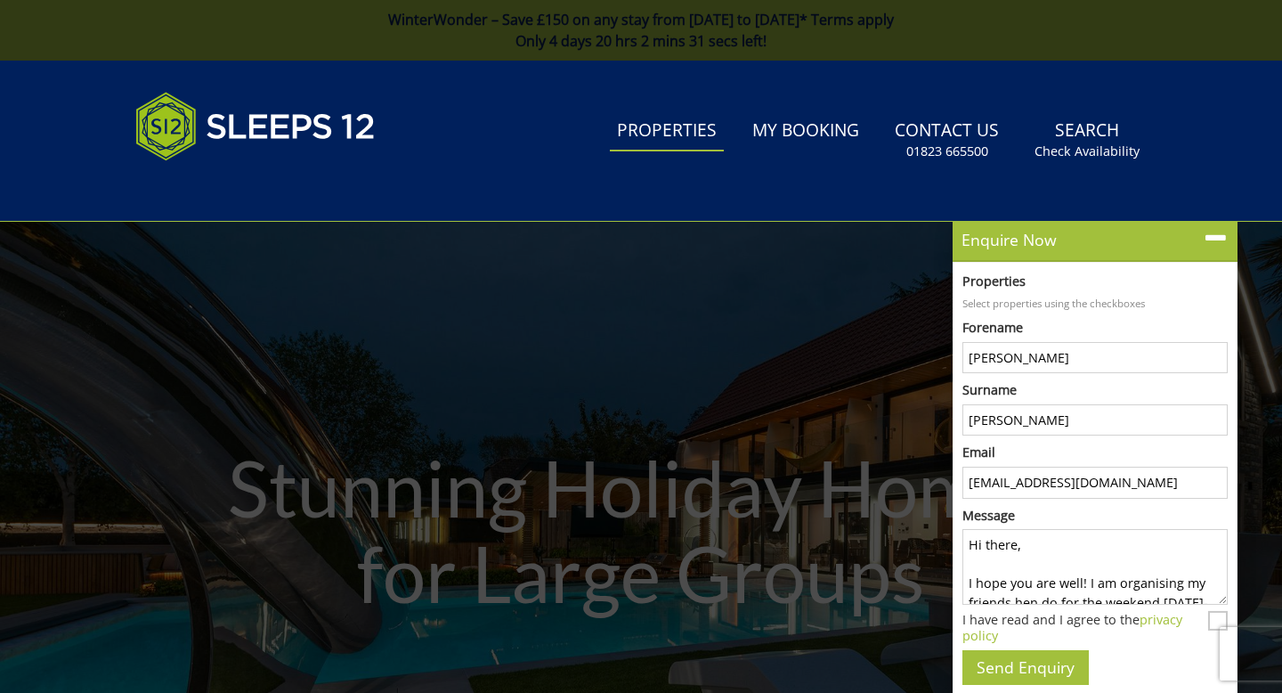
scroll to position [334, 0]
type textarea "Hi there, I hope you are well! I am organising my friends hen do for the weeken…"
click at [1032, 685] on div "Properties Select properties using the checkboxes Forename Zoe Surname [PERSON_…" at bounding box center [1095, 478] width 285 height 433
click at [1029, 663] on button "Send Enquiry" at bounding box center [1025, 667] width 126 height 35
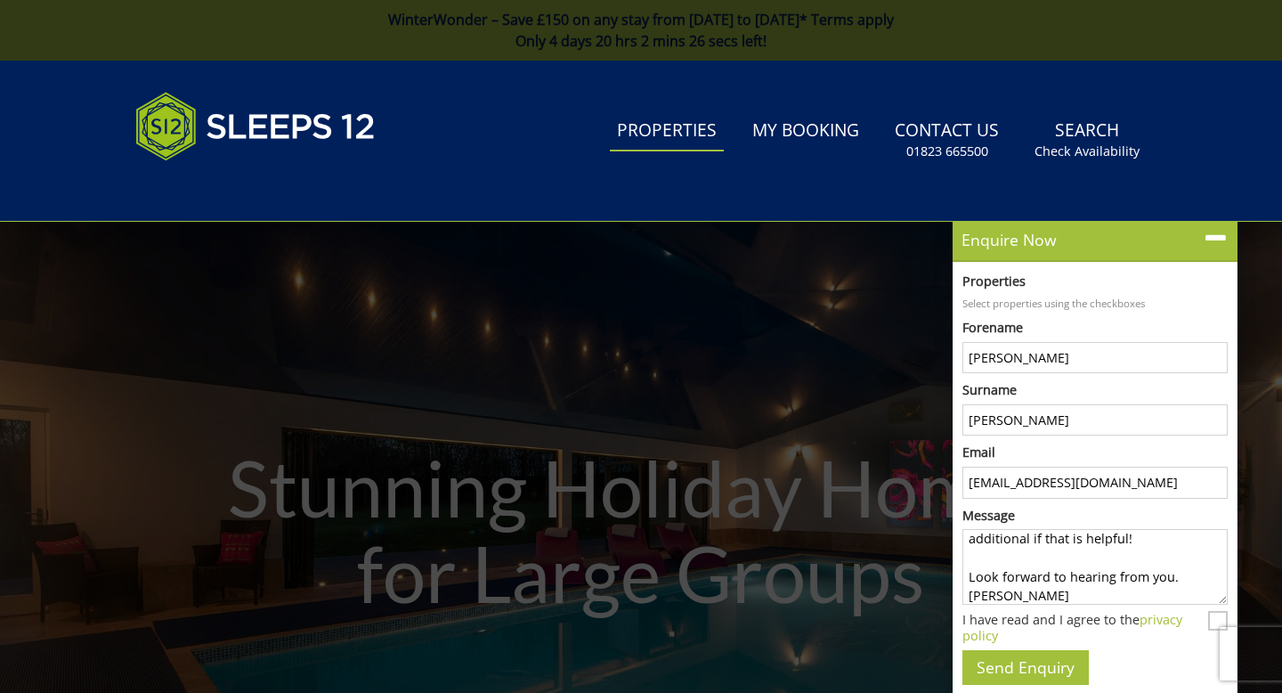
click at [1212, 618] on input "I have read and I agree to the privacy policy" at bounding box center [1218, 621] width 20 height 20
checkbox input "true"
click at [1018, 668] on button "Send Enquiry" at bounding box center [1025, 667] width 126 height 35
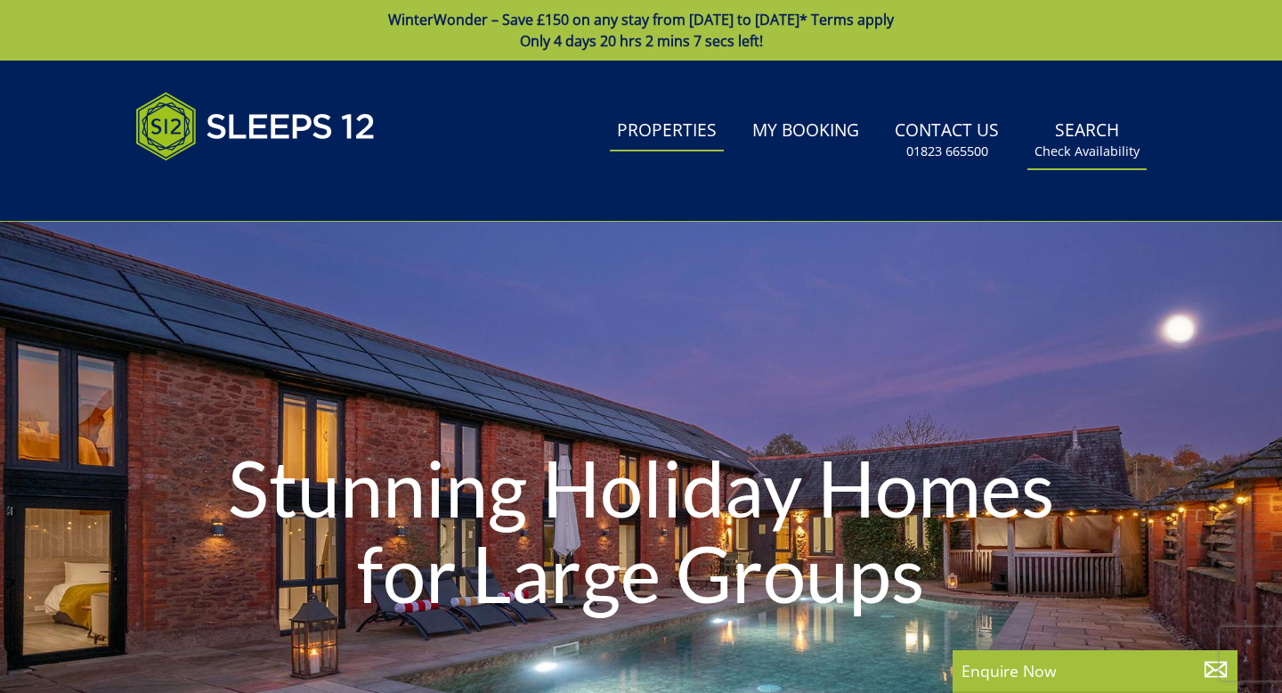
scroll to position [0, 0]
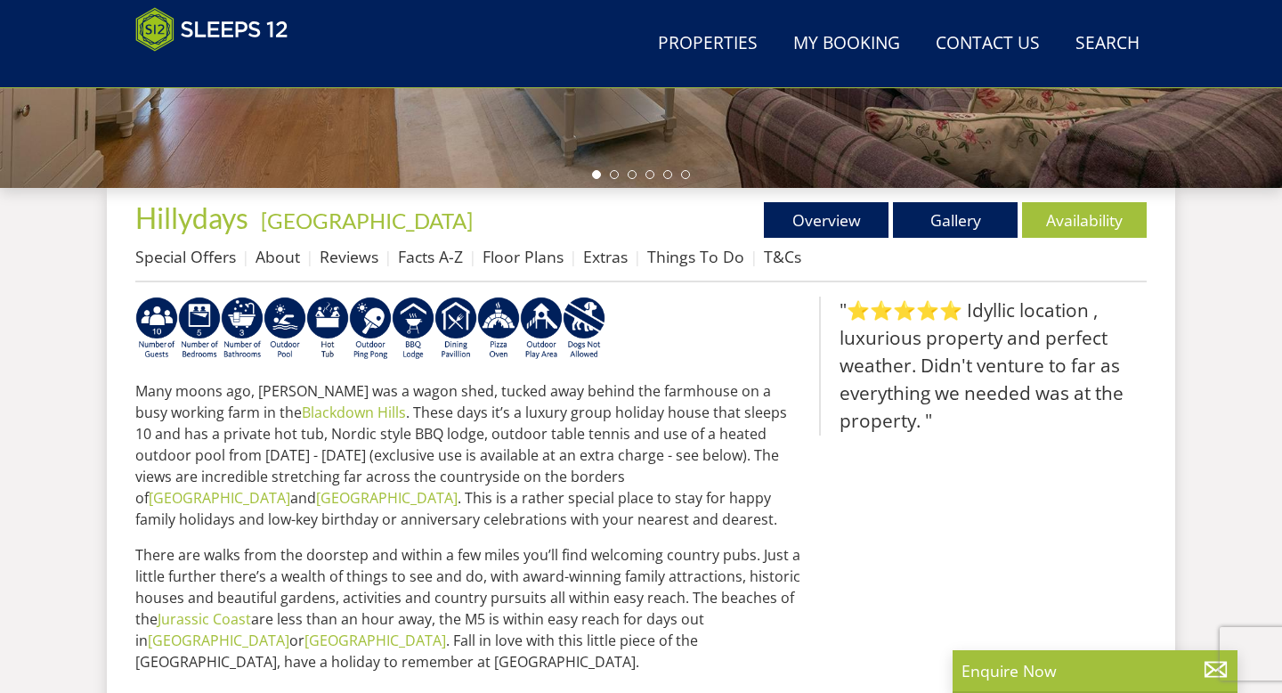
scroll to position [583, 0]
